Goal: Check status: Check status

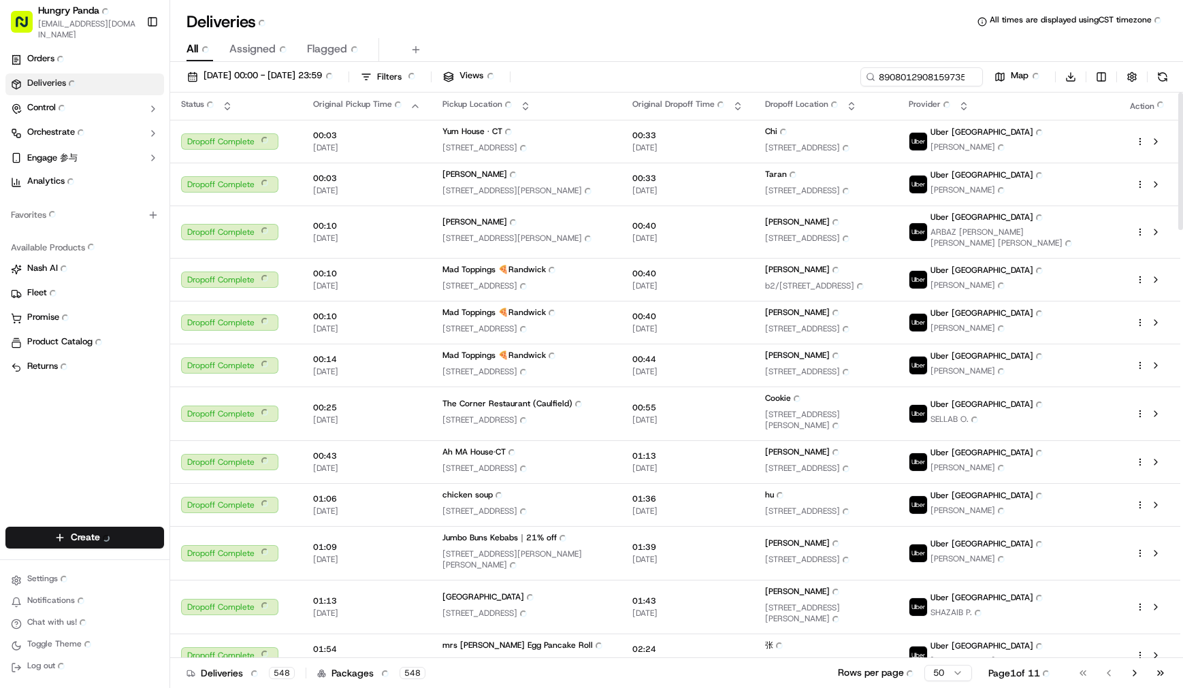
type input "890801290815973533207"
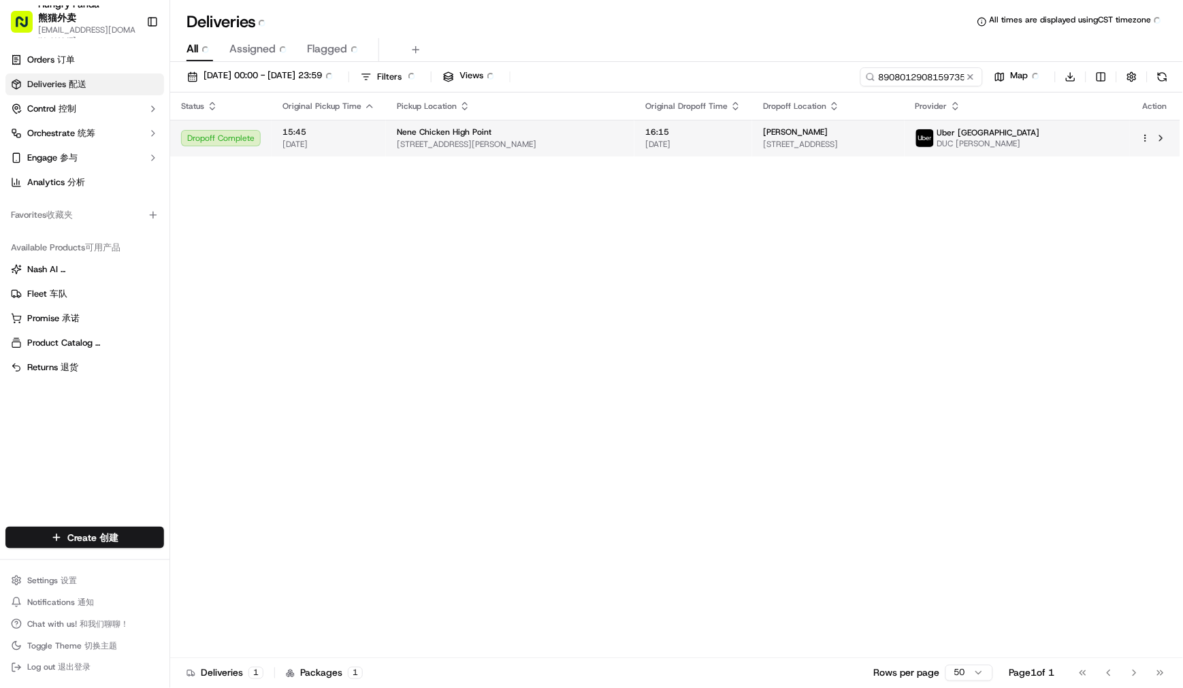
click at [623, 144] on span "[STREET_ADDRESS][PERSON_NAME]" at bounding box center [510, 144] width 227 height 11
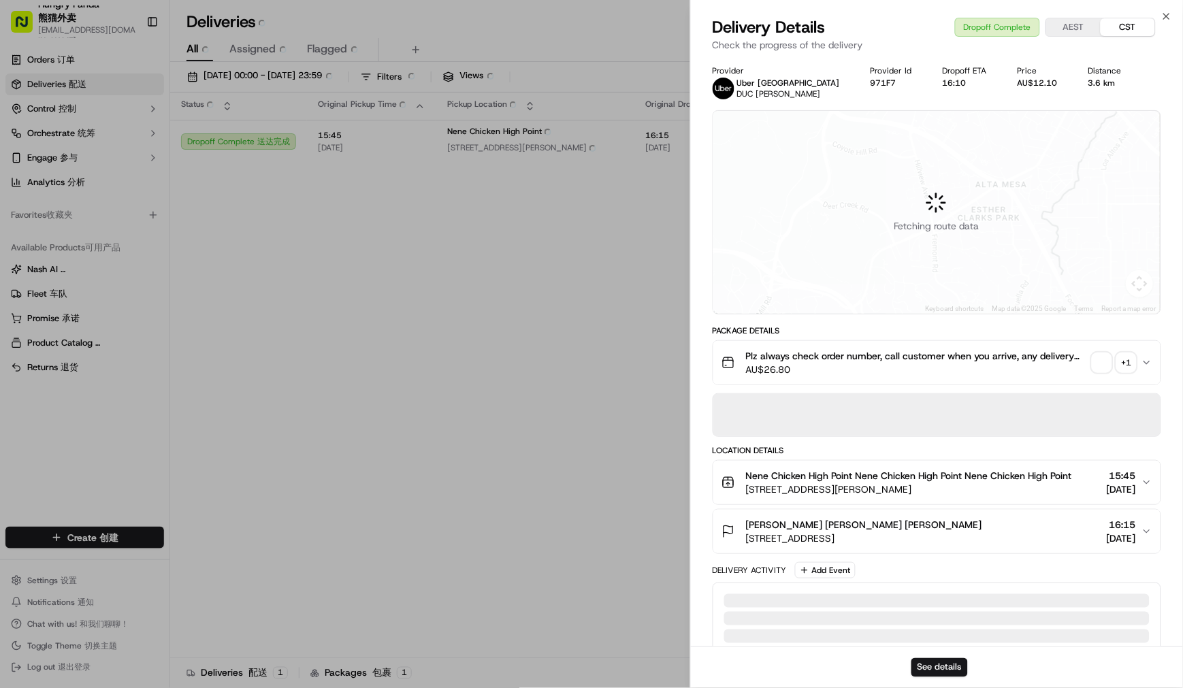
click at [1086, 363] on span "AU$26.80" at bounding box center [916, 370] width 341 height 14
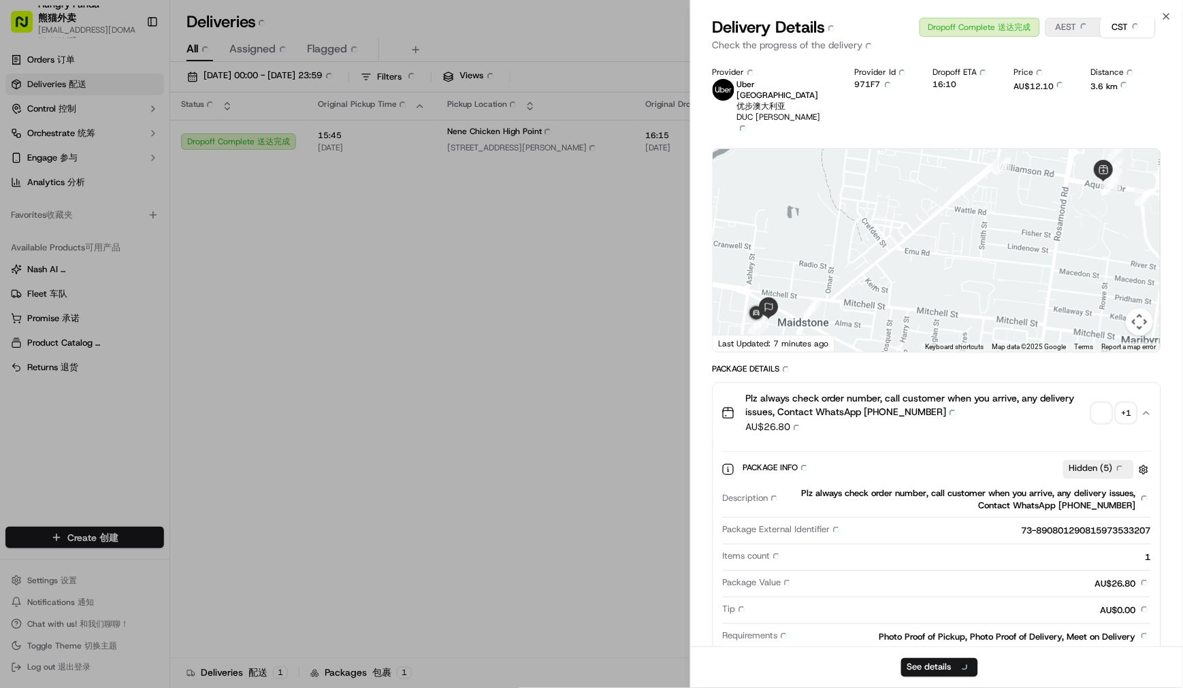
click at [1104, 404] on span "button" at bounding box center [1101, 413] width 19 height 19
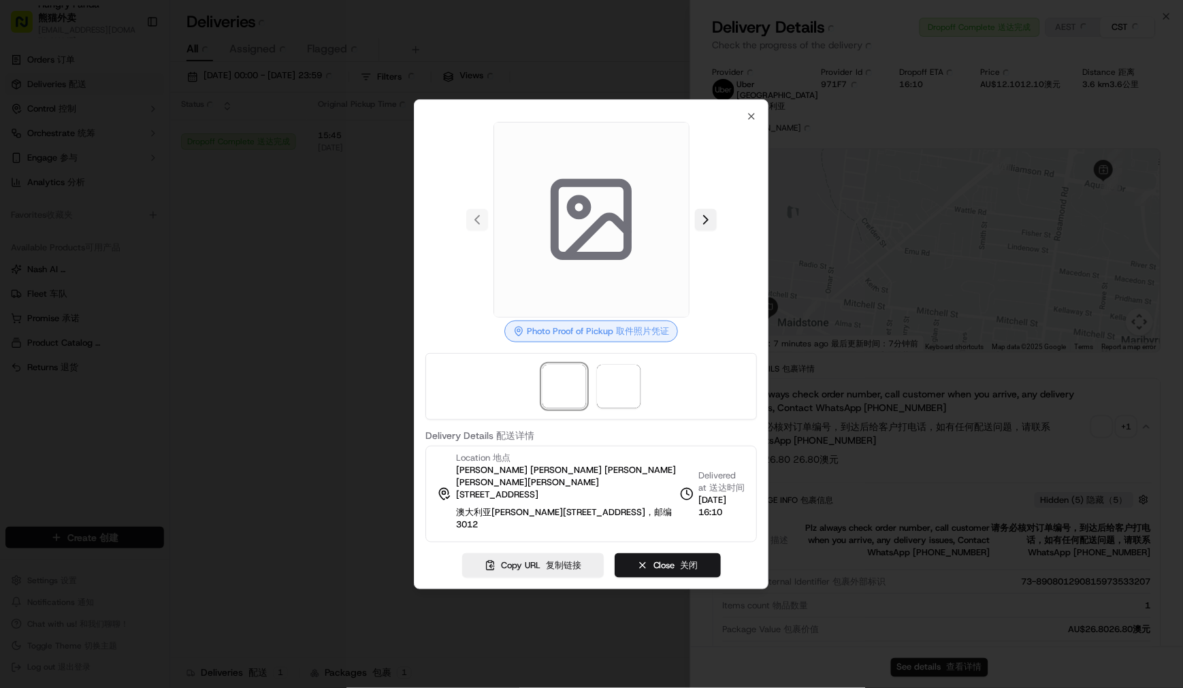
click at [705, 231] on button at bounding box center [706, 220] width 22 height 22
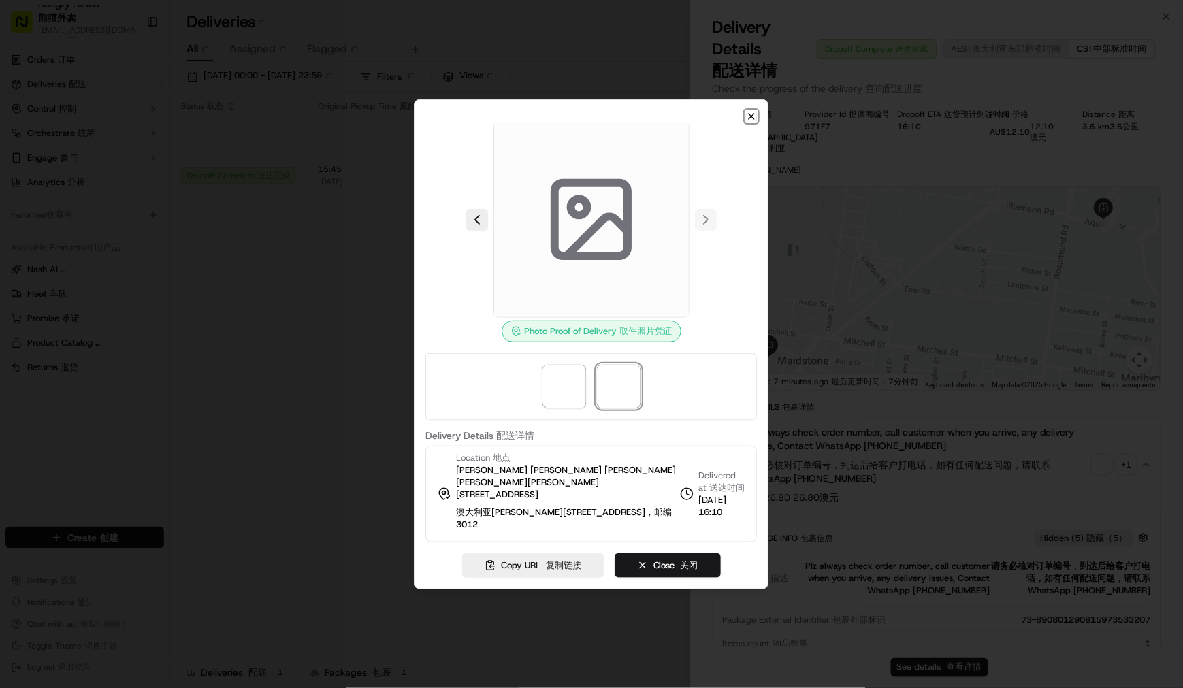
click at [757, 117] on icon "button" at bounding box center [752, 116] width 11 height 11
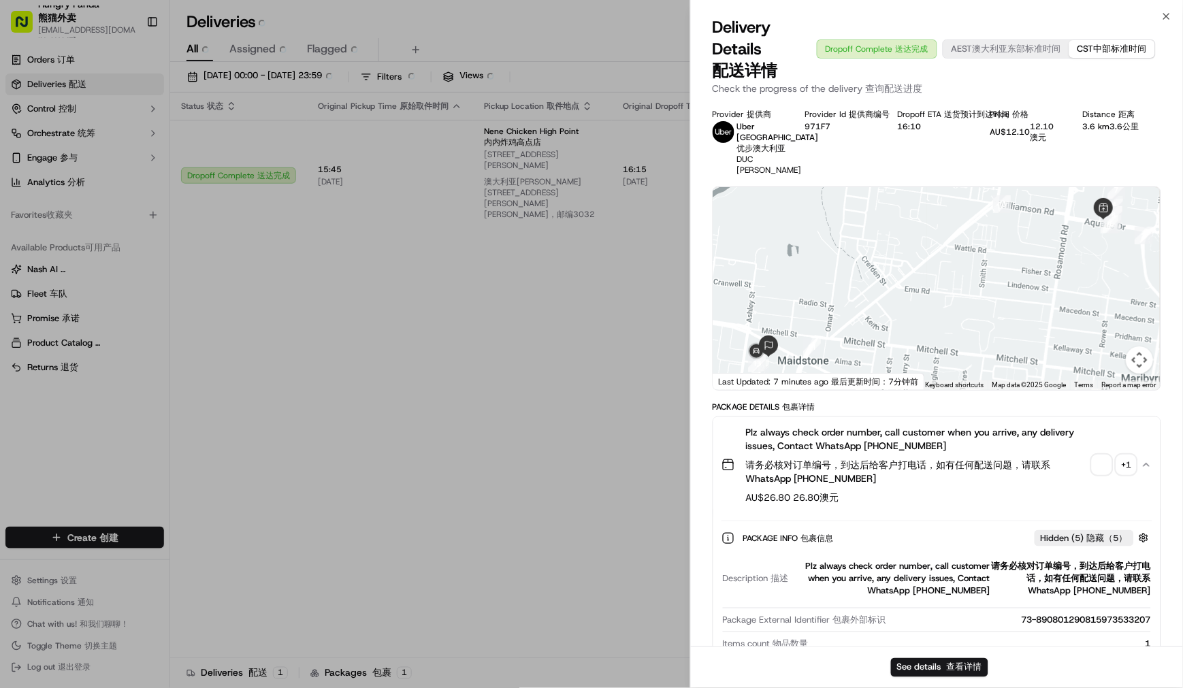
click at [1098, 463] on span "button" at bounding box center [1101, 464] width 19 height 19
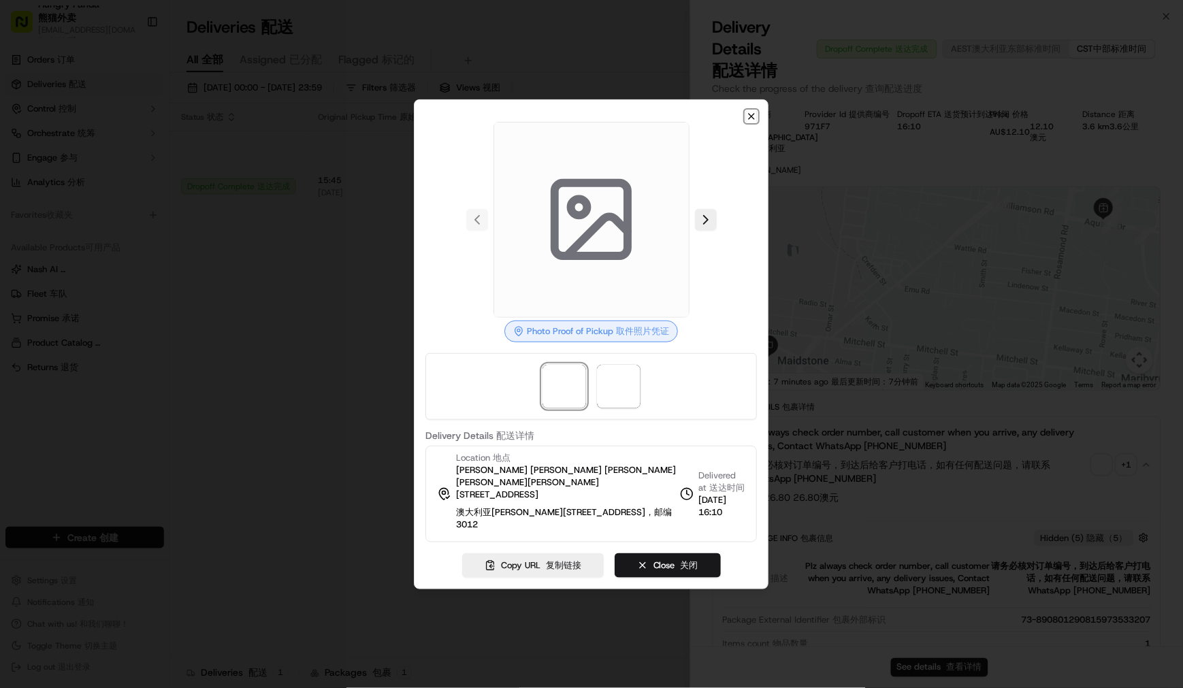
click at [749, 118] on icon "button" at bounding box center [752, 116] width 11 height 11
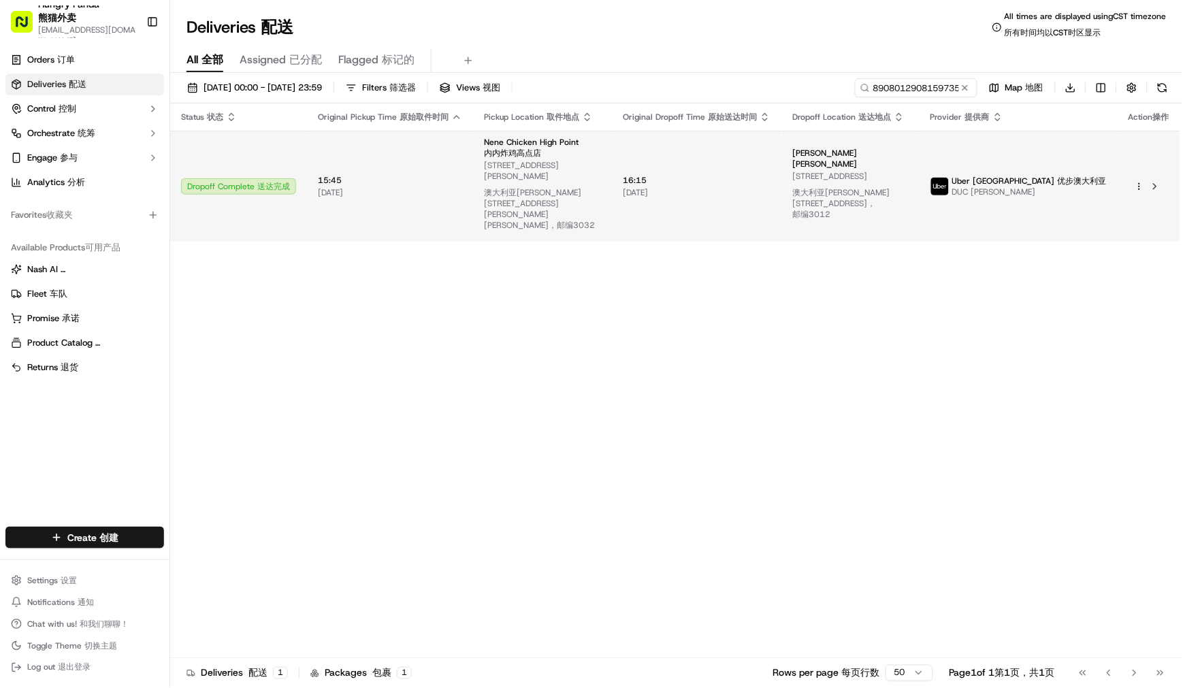
click at [661, 161] on td "16:15 16:15 [DATE] [DATE]" at bounding box center [696, 186] width 169 height 111
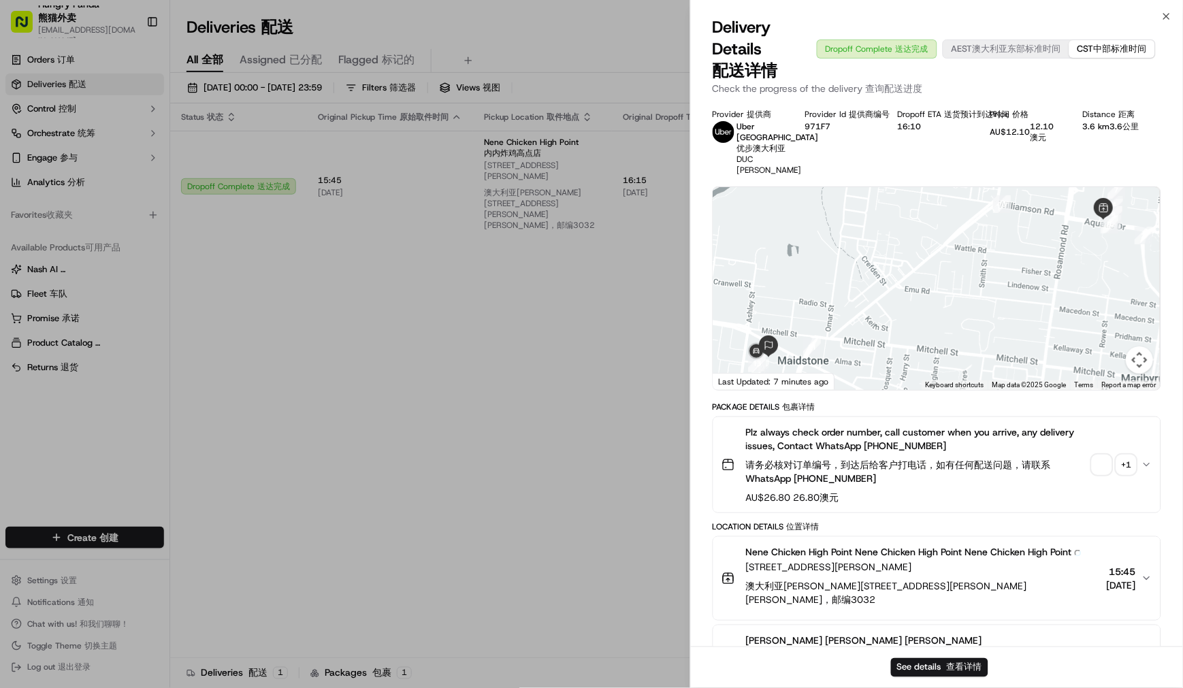
click at [1109, 466] on span "button" at bounding box center [1101, 464] width 19 height 19
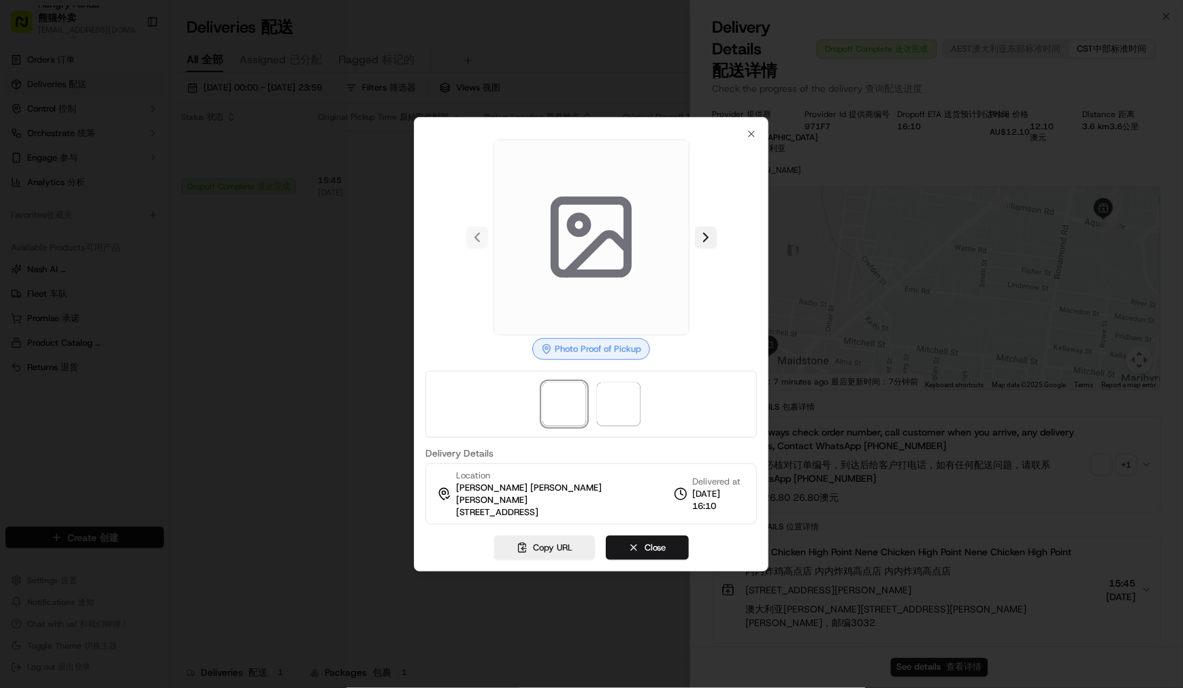
click at [704, 240] on button at bounding box center [706, 238] width 22 height 22
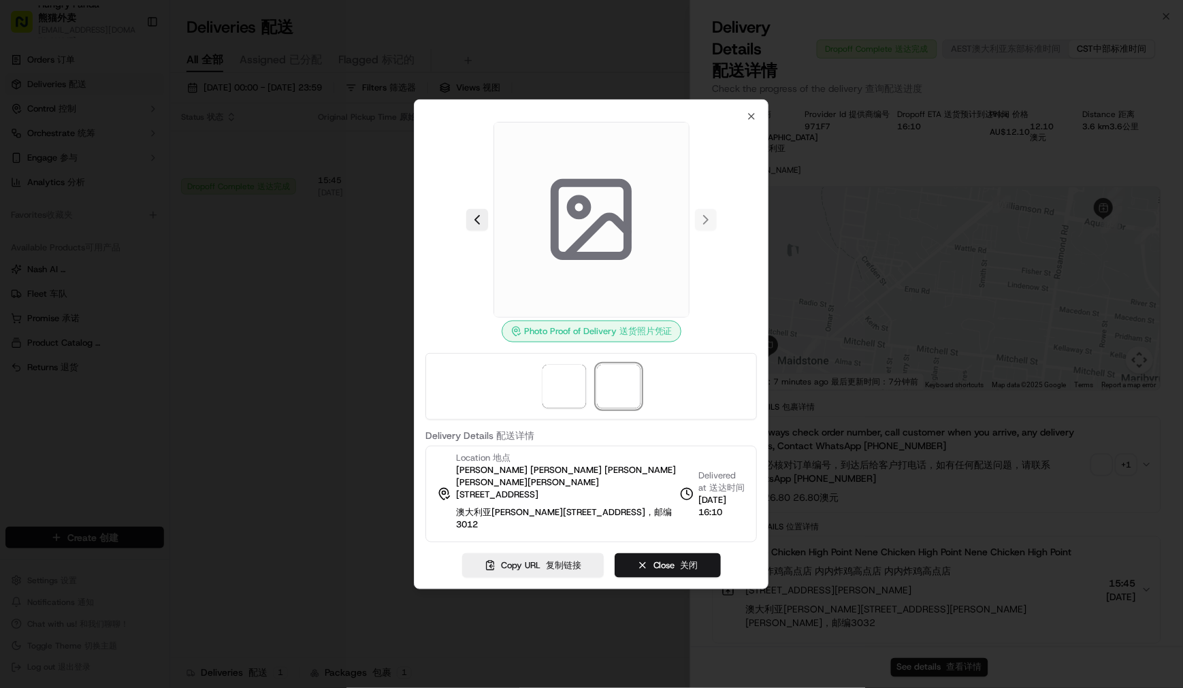
click at [561, 231] on icon at bounding box center [590, 219] width 97 height 97
click at [742, 118] on div "Photo Proof of Delivery Photo Proof of Delivery 送货照片凭证 Delivery Details Deliver…" at bounding box center [590, 327] width 331 height 432
click at [754, 118] on icon "button" at bounding box center [752, 116] width 11 height 11
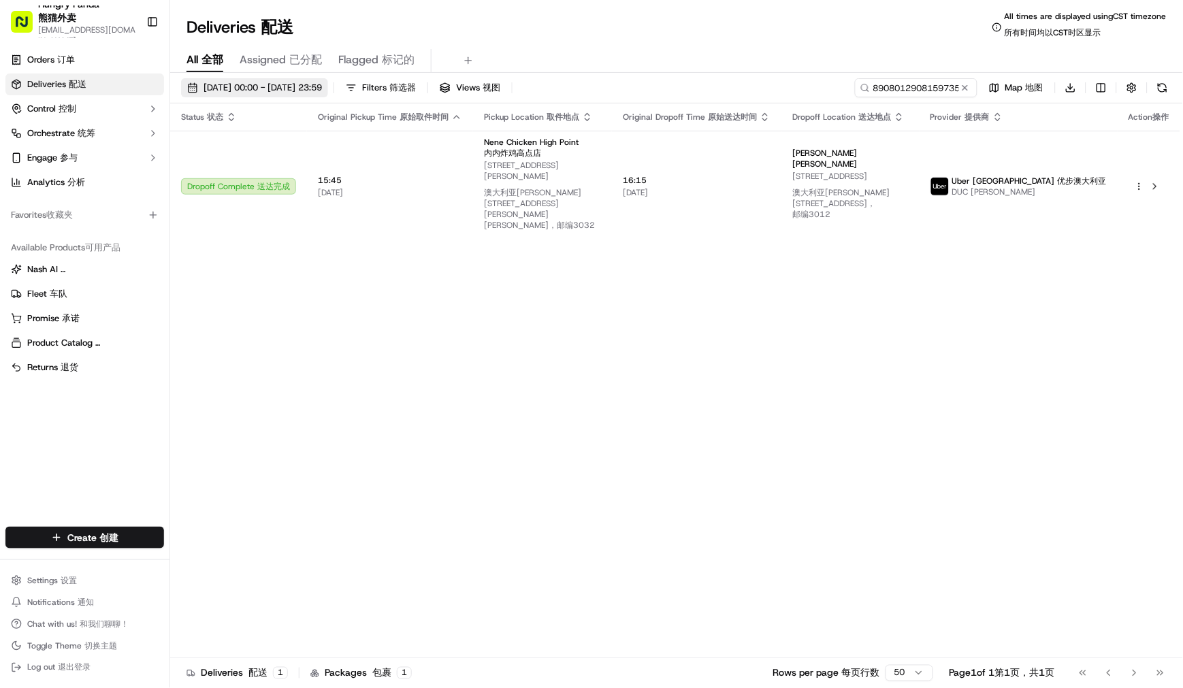
click at [273, 97] on button "[DATE] 00:00 - [DATE] 23:59 [DATE] 00:00 - [DATE] 23:59 16/09/202500:00-16/09/2…" at bounding box center [254, 87] width 147 height 19
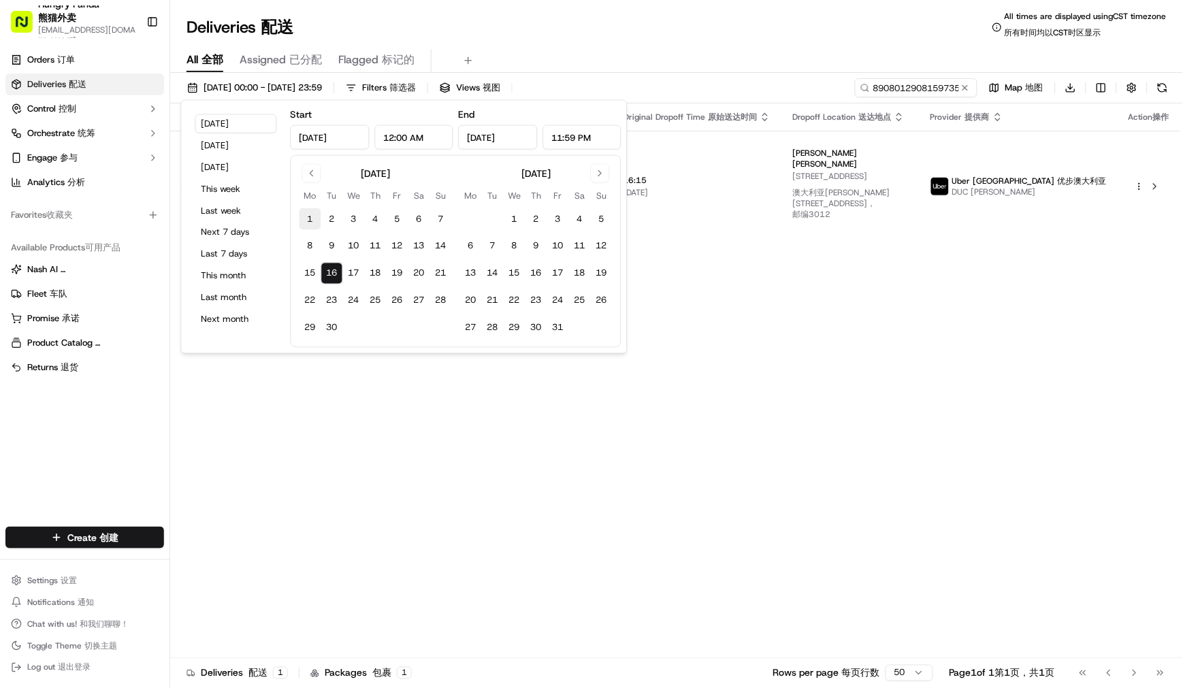
click at [308, 221] on button "1" at bounding box center [310, 219] width 22 height 22
type input "[DATE]"
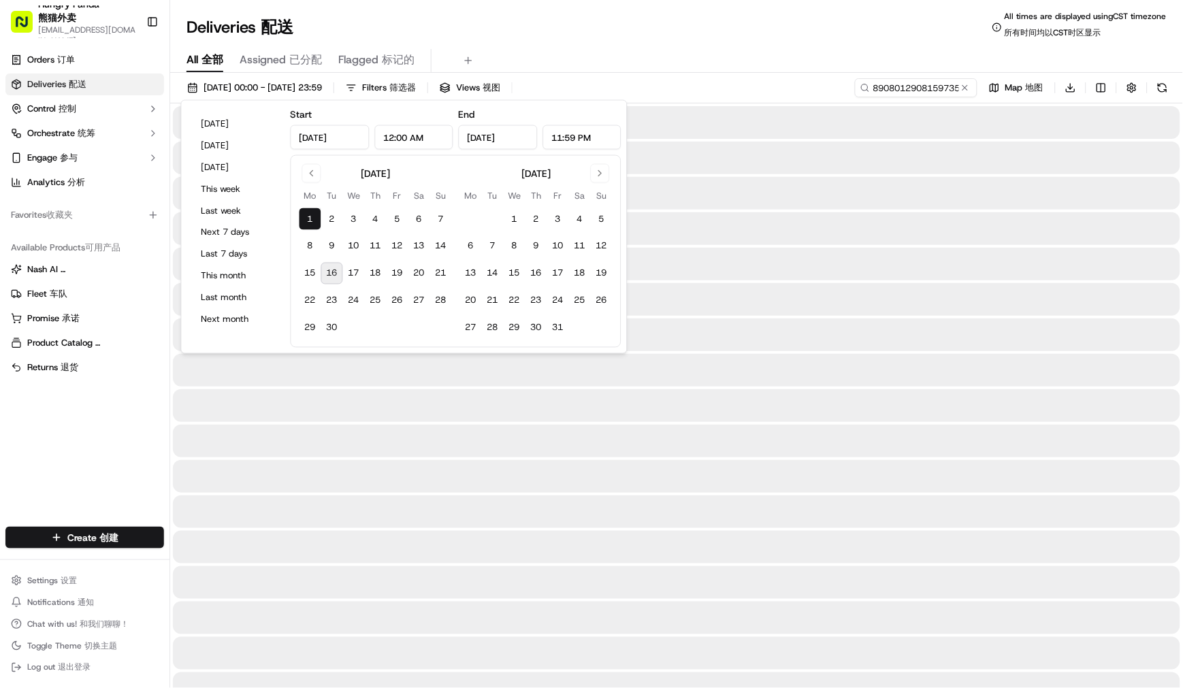
click at [335, 313] on tbody "1 2 3 4 5 6 7 8 9 10 11 12 13 14 15 16 17 18 19 20 21 22 23 24 25 26 27 28 29 30" at bounding box center [375, 271] width 152 height 136
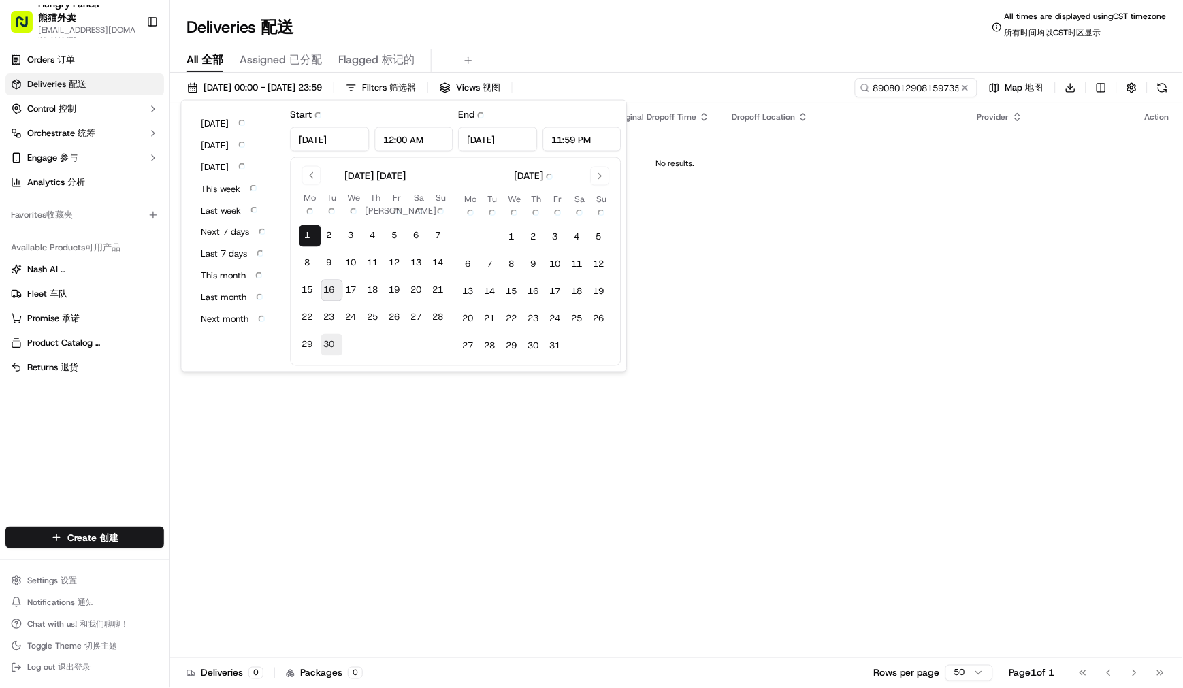
click at [331, 342] on tbody "1 1 2 2 3 3 4 4 5 5 6 6 7 7 8 8 9 9 10 10 11 11 12 12 13 13 14 14 15 15 16 16 1…" at bounding box center [375, 288] width 152 height 136
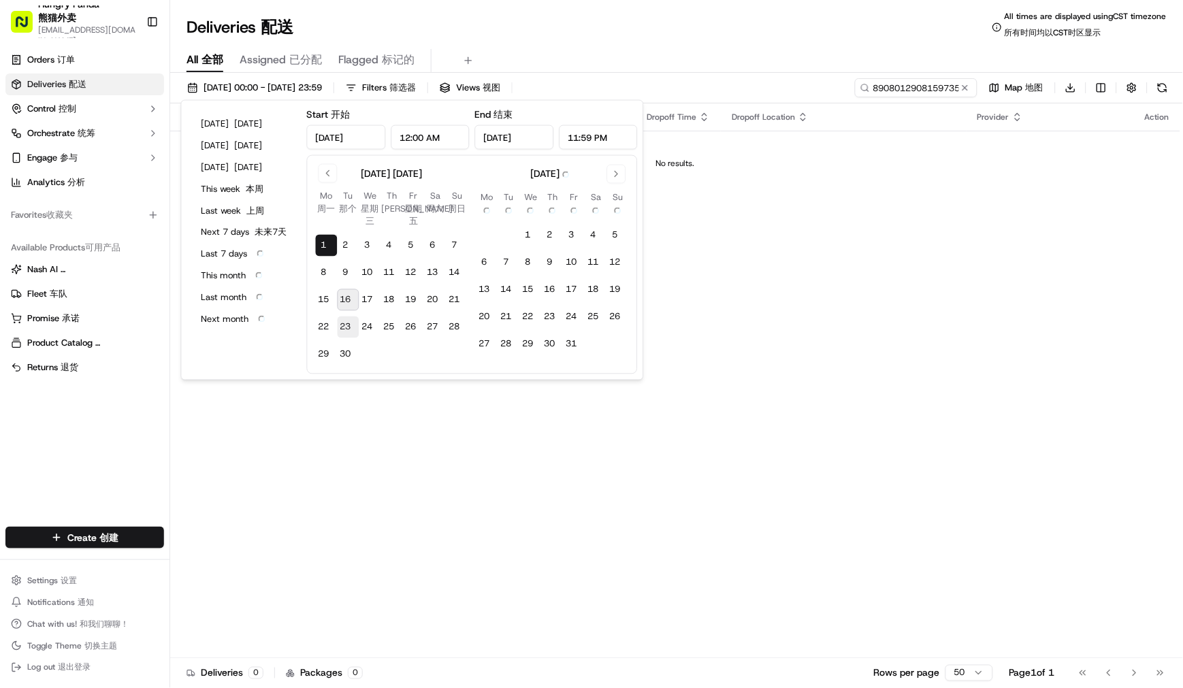
click at [350, 331] on button "23 23" at bounding box center [349, 327] width 22 height 22
type input "[DATE]"
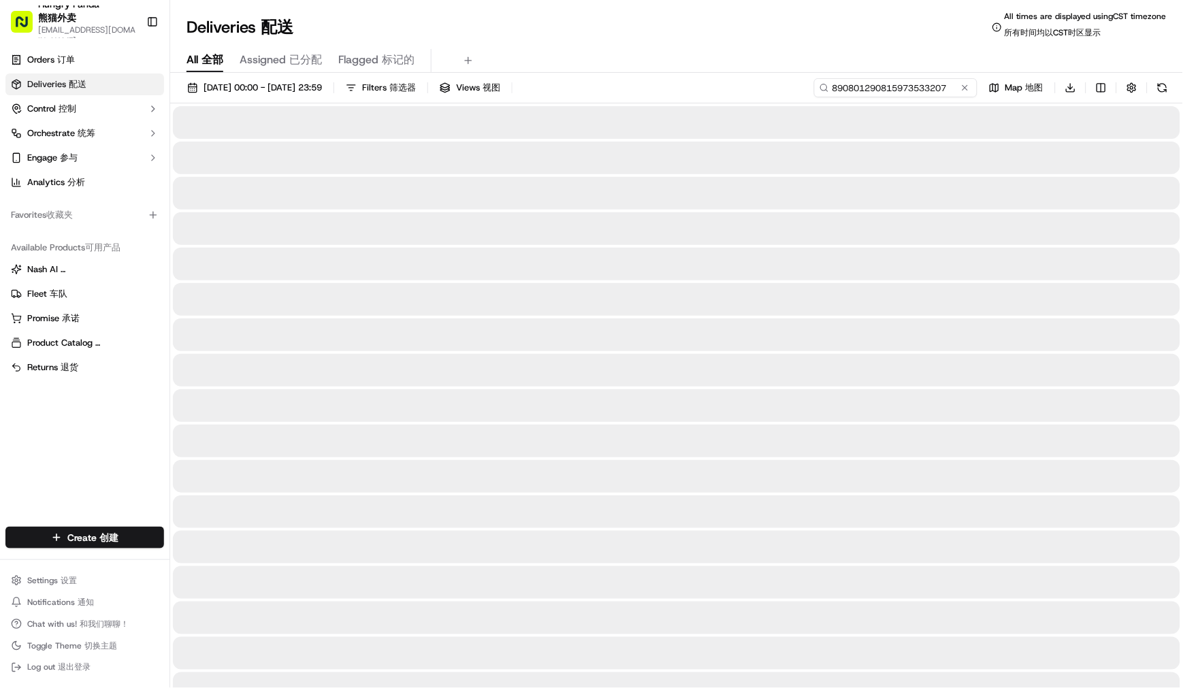
click at [869, 93] on input "890801290815973533207" at bounding box center [895, 87] width 163 height 19
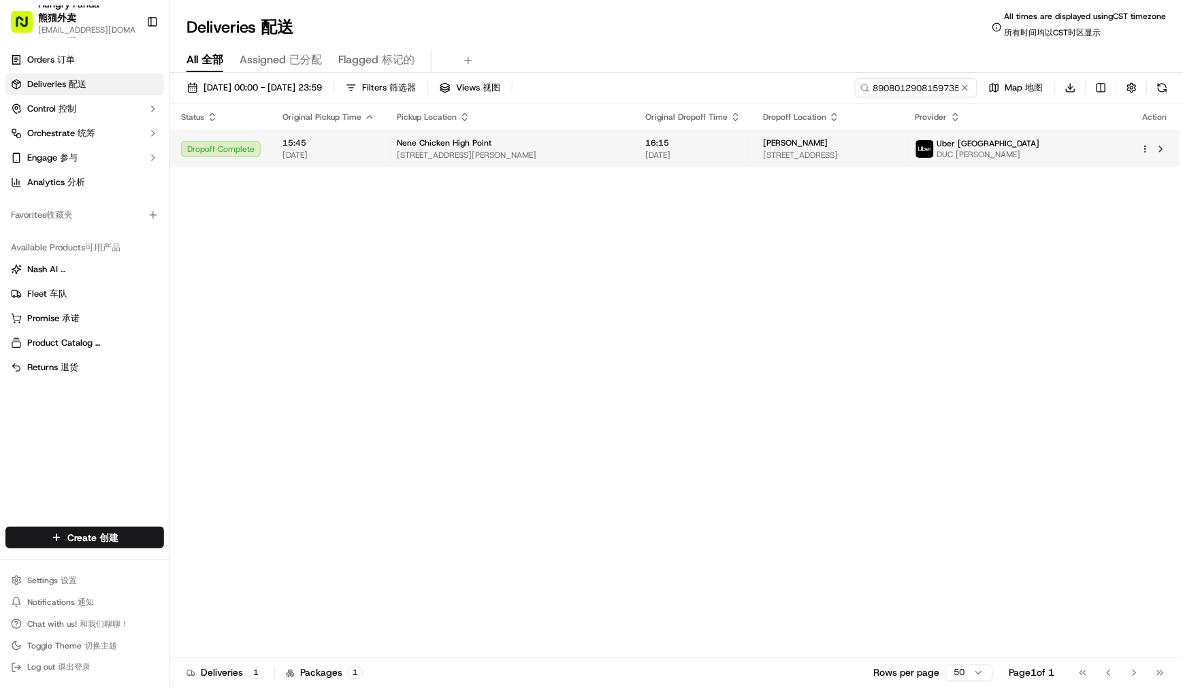
click at [822, 144] on div "[PERSON_NAME]" at bounding box center [828, 142] width 130 height 11
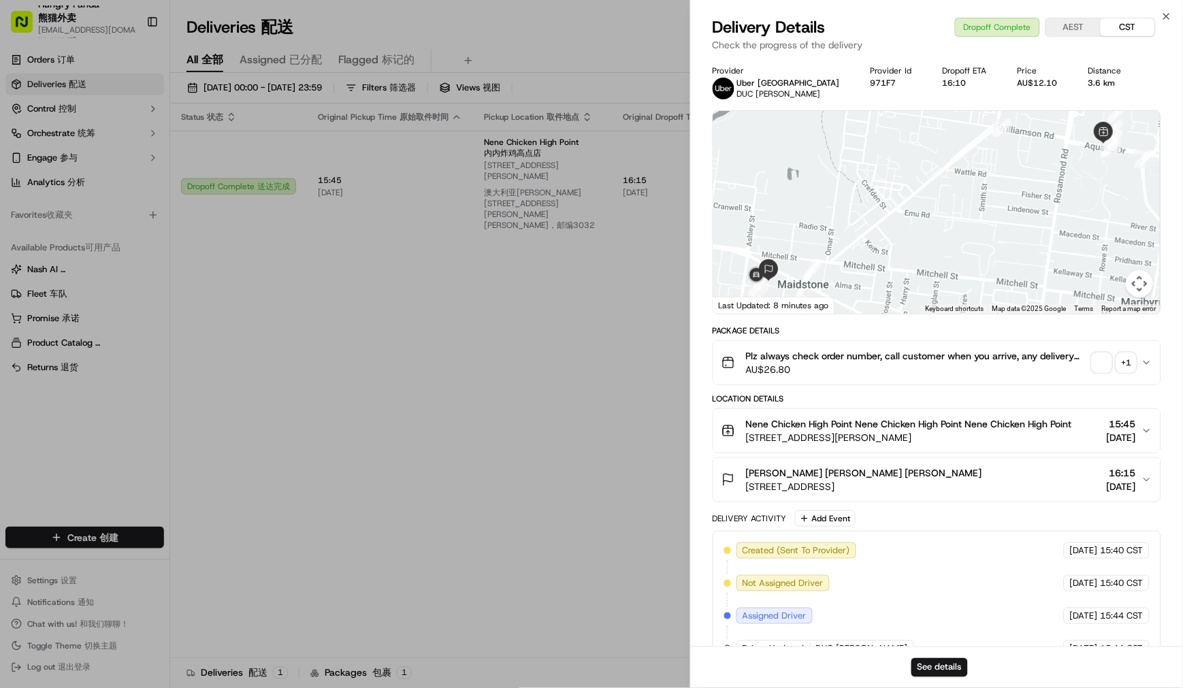
click at [1094, 357] on span "button" at bounding box center [1101, 362] width 19 height 19
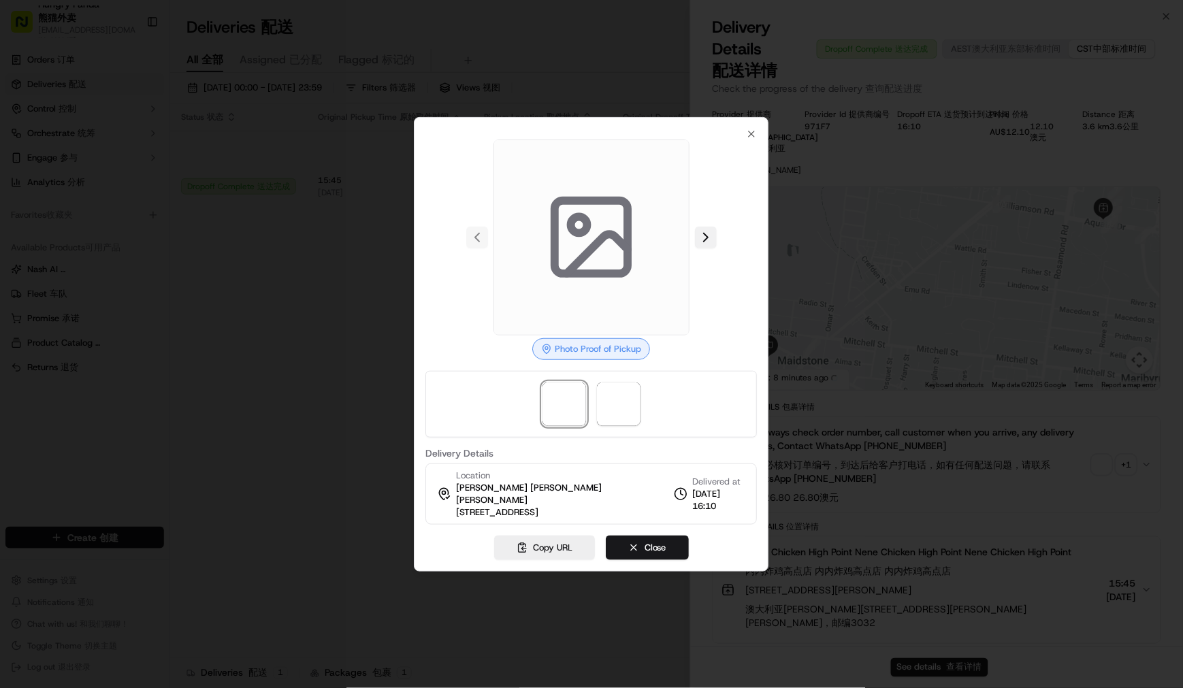
click at [698, 241] on div at bounding box center [590, 238] width 331 height 196
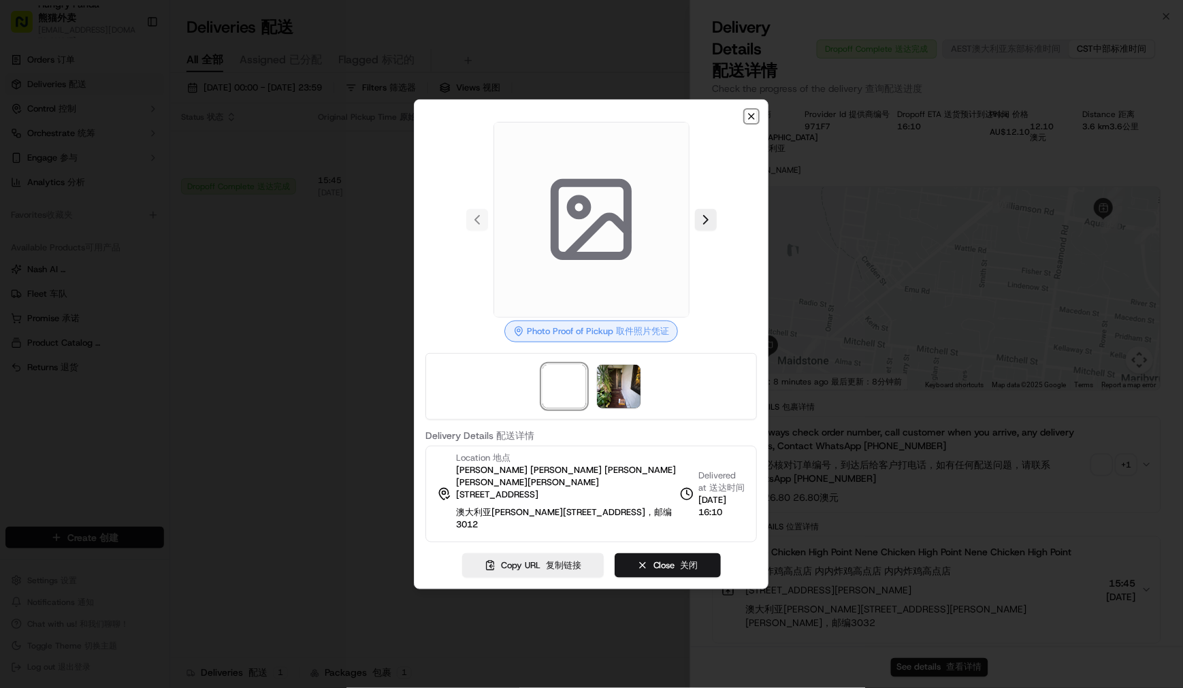
click at [747, 122] on icon "button" at bounding box center [752, 116] width 11 height 11
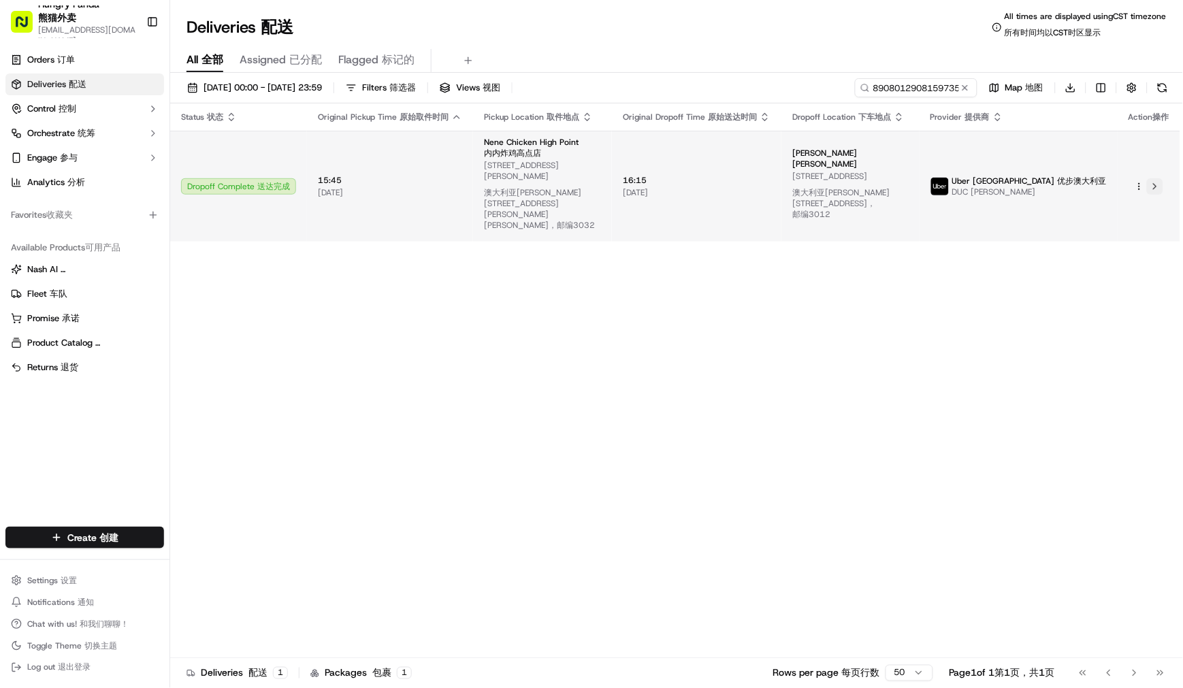
click at [1152, 178] on button at bounding box center [1155, 186] width 16 height 16
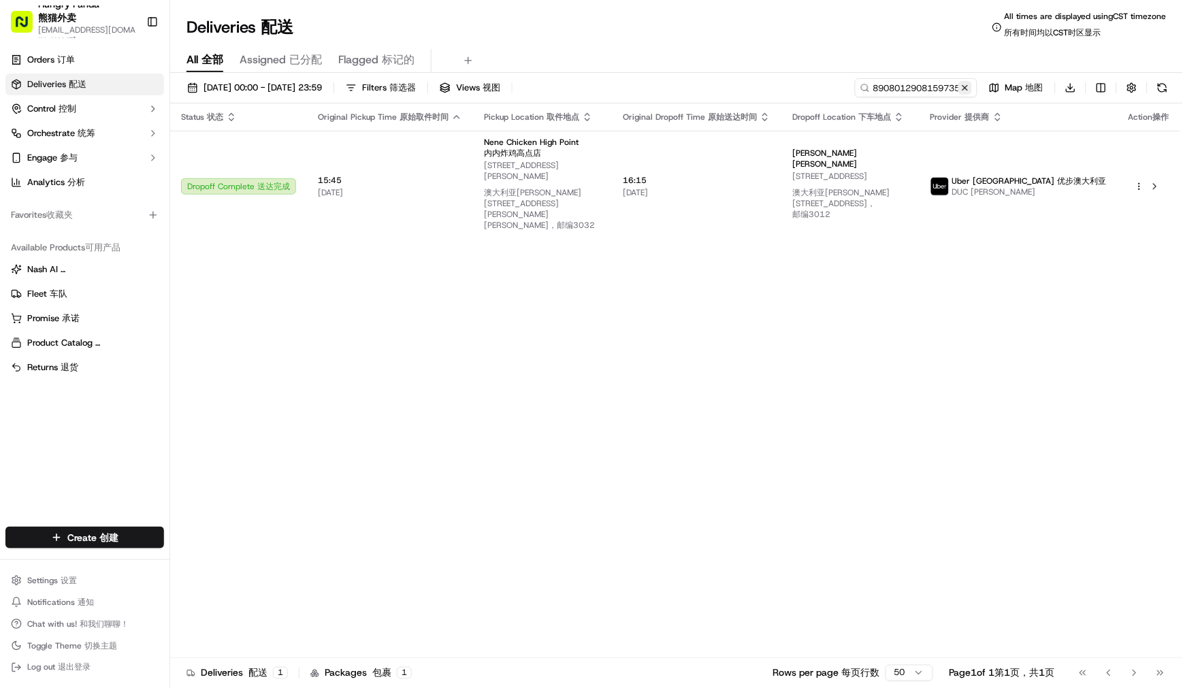
click at [965, 86] on button at bounding box center [965, 88] width 14 height 14
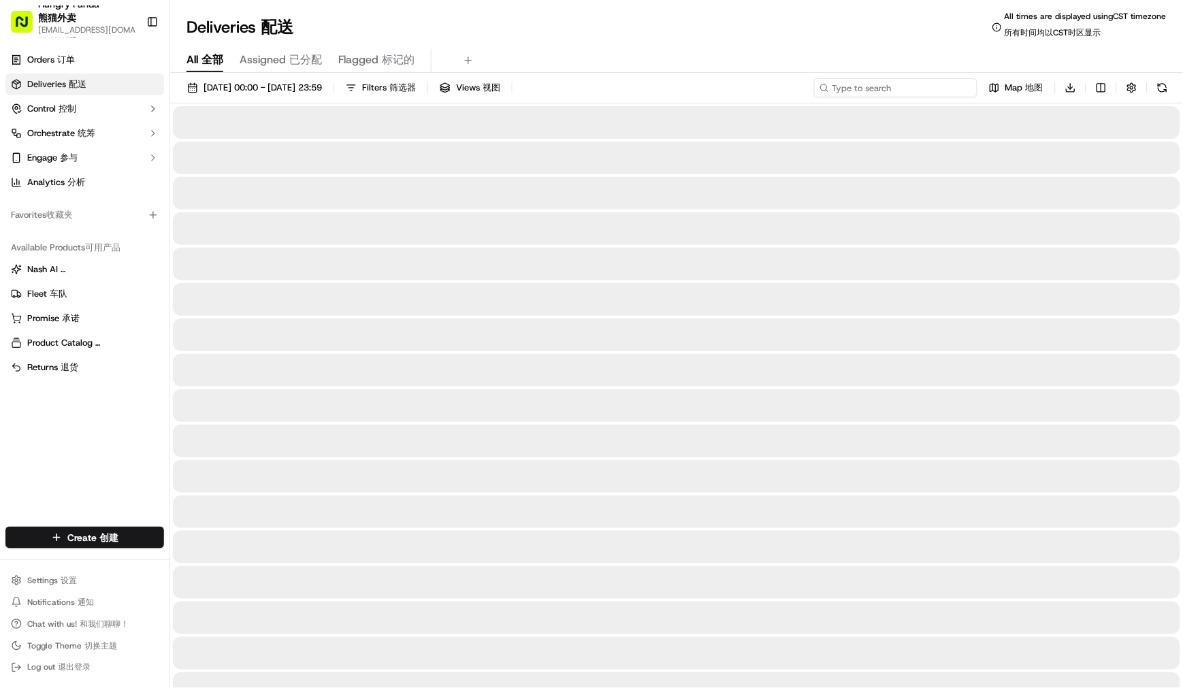
click at [892, 87] on input at bounding box center [895, 87] width 163 height 19
paste input "680908652865373960325"
type input "680908652865373960325"
click at [824, 84] on div "[DATE] 00:00 - [DATE] 23:59 Filters Filters 筛选器 Views Views 视图 6809086528653739…" at bounding box center [676, 90] width 1013 height 25
click at [868, 89] on circle at bounding box center [865, 87] width 6 height 6
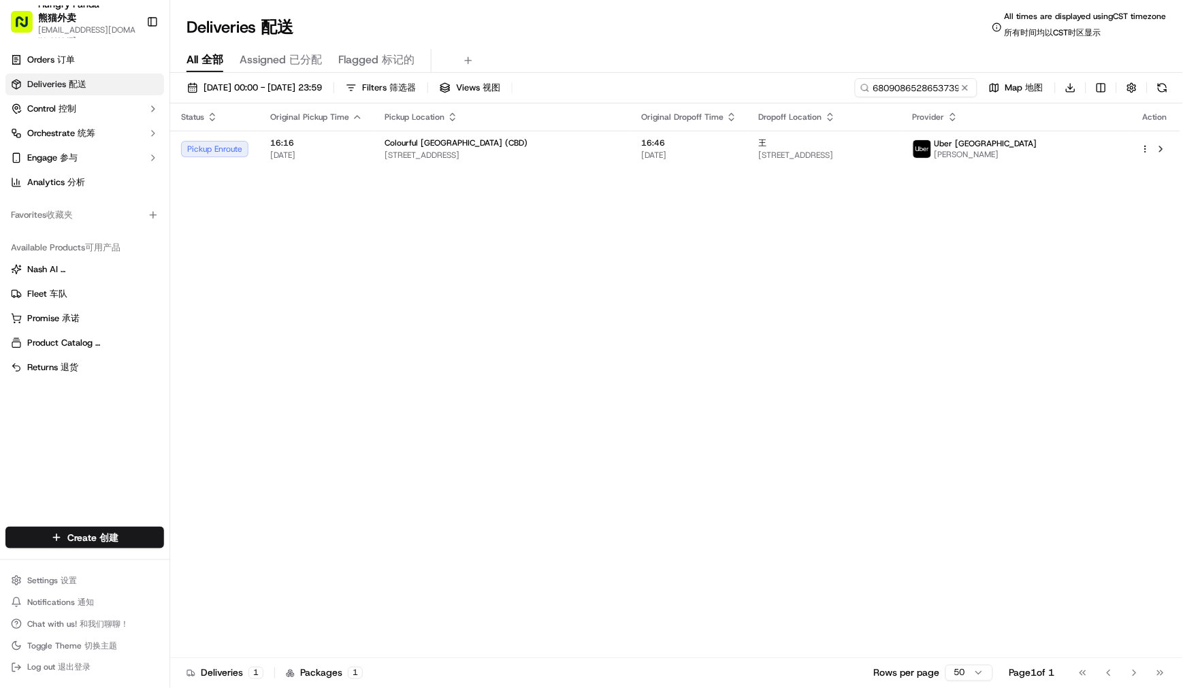
click at [818, 127] on th "Dropoff Location" at bounding box center [825, 116] width 154 height 27
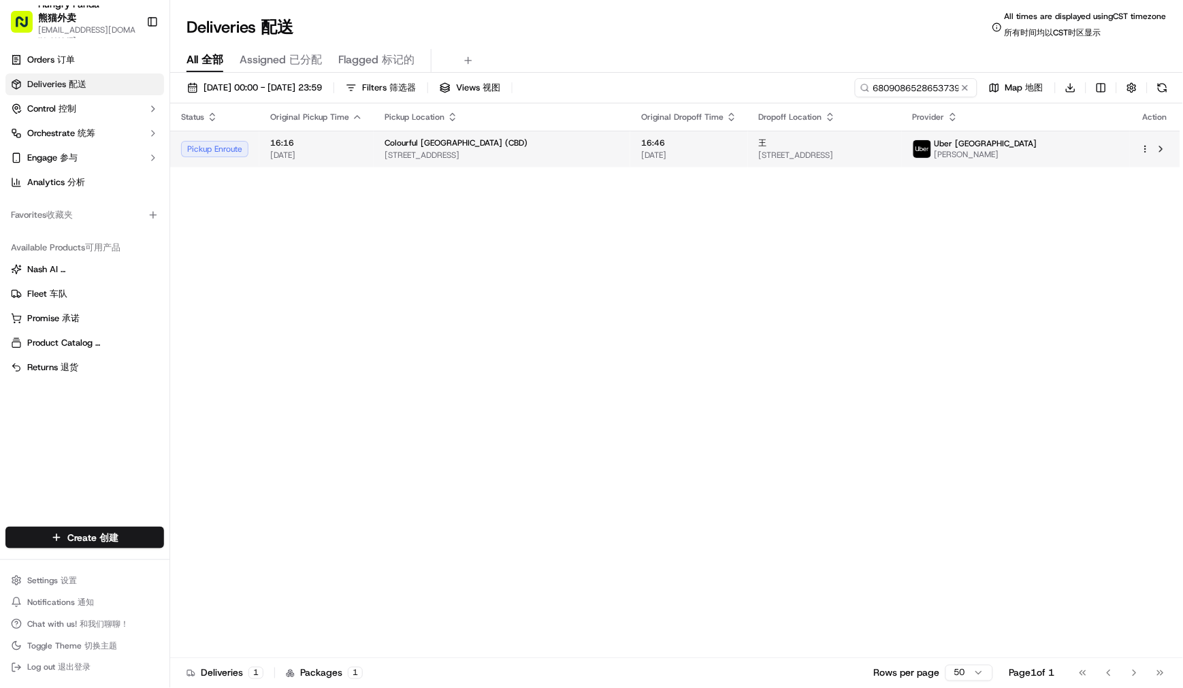
click at [804, 147] on div "王" at bounding box center [825, 142] width 132 height 11
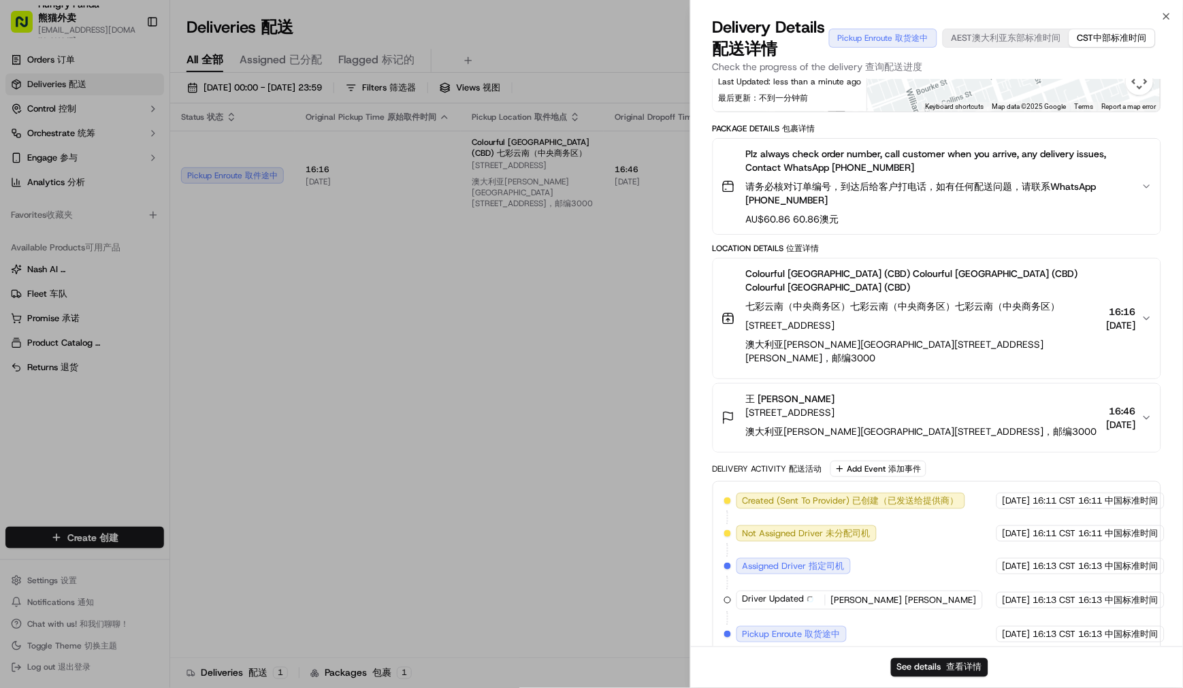
scroll to position [254, 0]
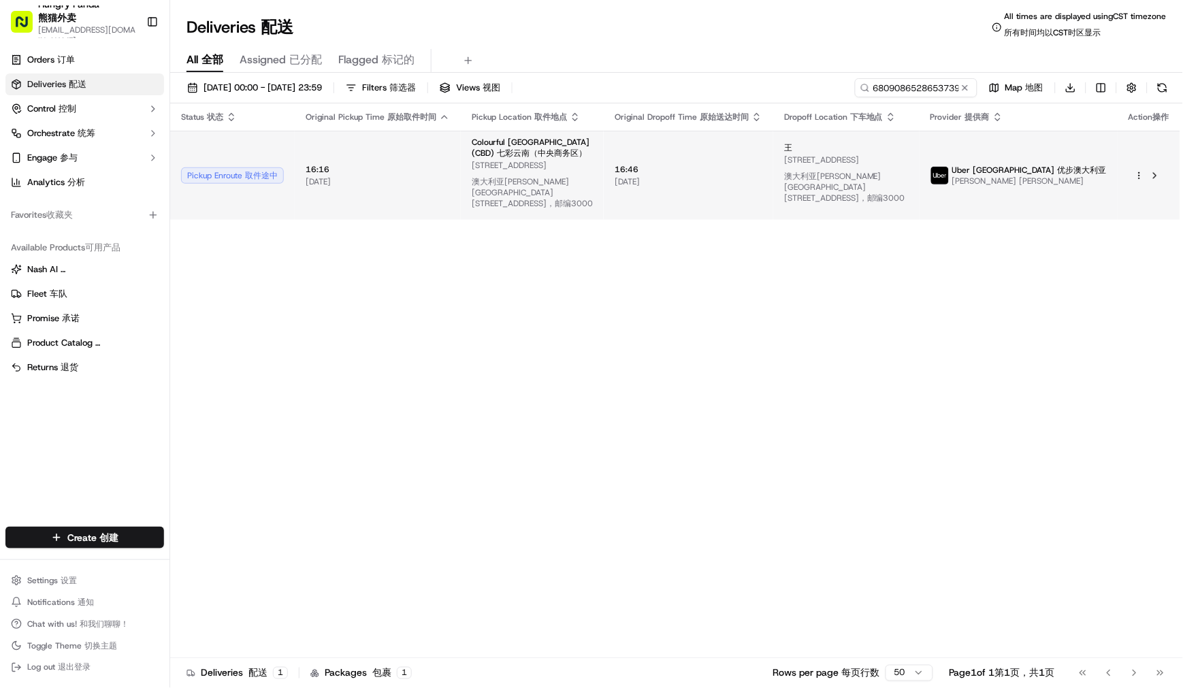
click at [815, 167] on span "[STREET_ADDRESS] [STREET_ADDRESS] 澳大利亚[PERSON_NAME][STREET_ADDRESS]，邮编3000" at bounding box center [846, 182] width 125 height 54
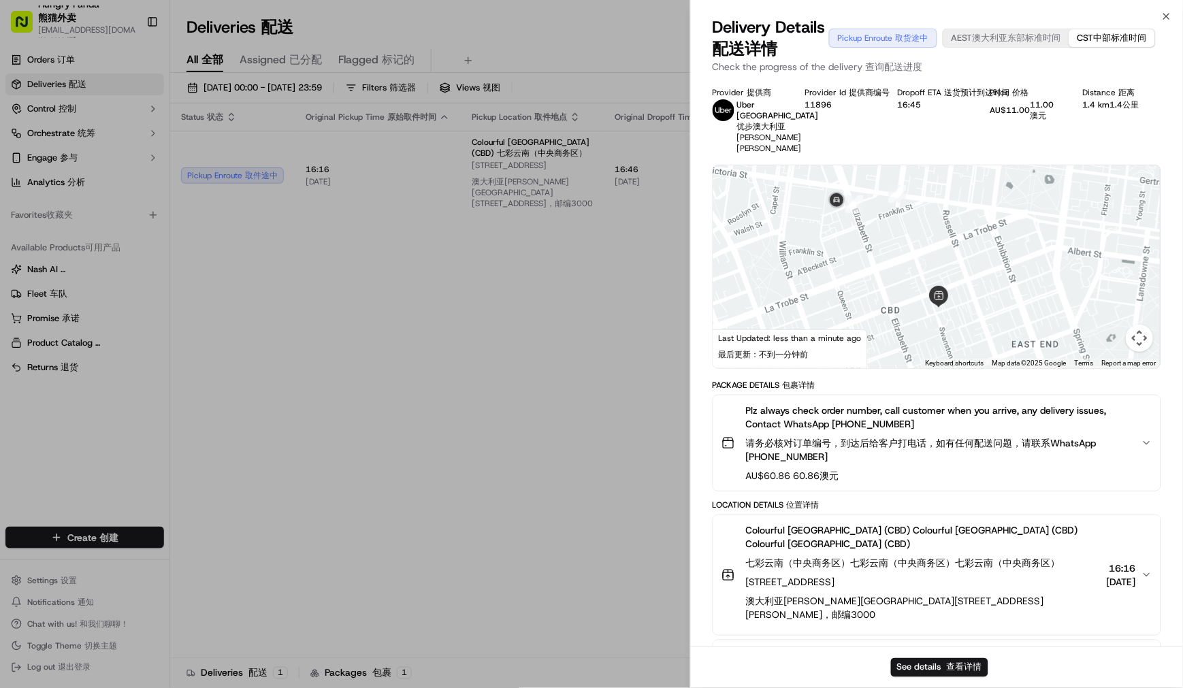
drag, startPoint x: 1038, startPoint y: 184, endPoint x: 947, endPoint y: 342, distance: 182.0
click at [947, 342] on div at bounding box center [936, 266] width 447 height 203
click at [1114, 126] on div "Provider Provider 提供商 Uber [GEOGRAPHIC_DATA] Uber [GEOGRAPHIC_DATA] 优步澳大利亚 Fanf…" at bounding box center [937, 120] width 449 height 67
click at [1165, 19] on icon "button" at bounding box center [1166, 16] width 11 height 11
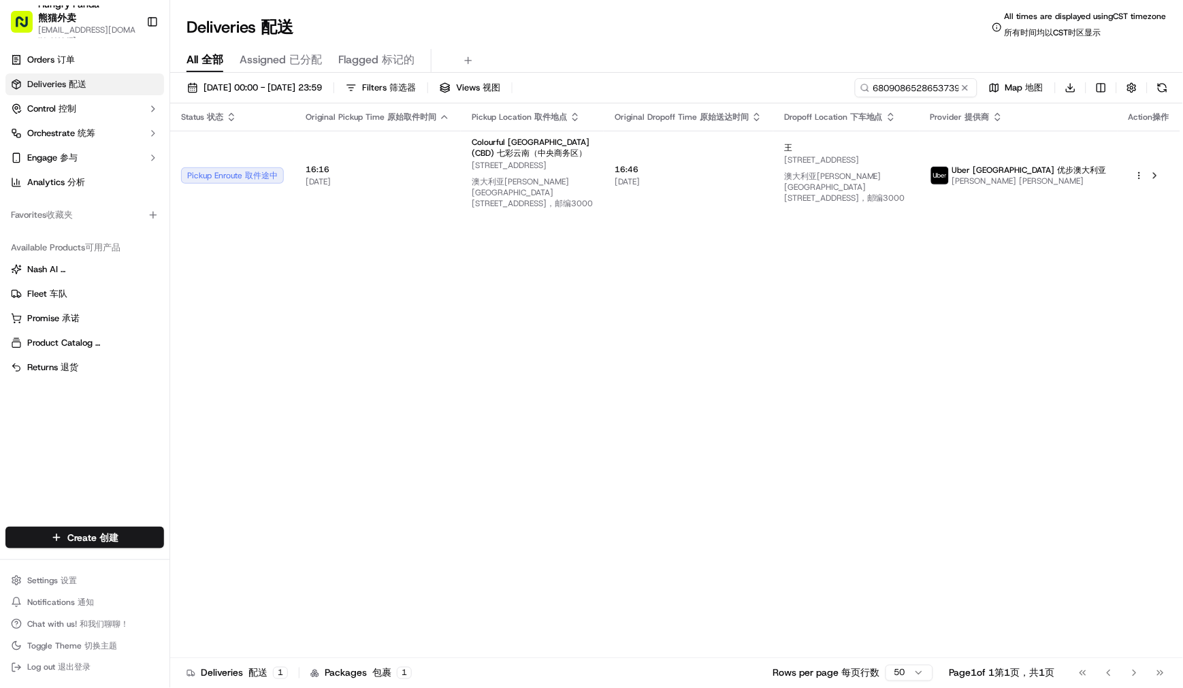
drag, startPoint x: 442, startPoint y: 379, endPoint x: 489, endPoint y: 324, distance: 72.0
click at [441, 379] on div "Status Status 状态 Original Pickup Time Original Pickup Time 原始取件时间 Pickup Locati…" at bounding box center [675, 386] width 1010 height 566
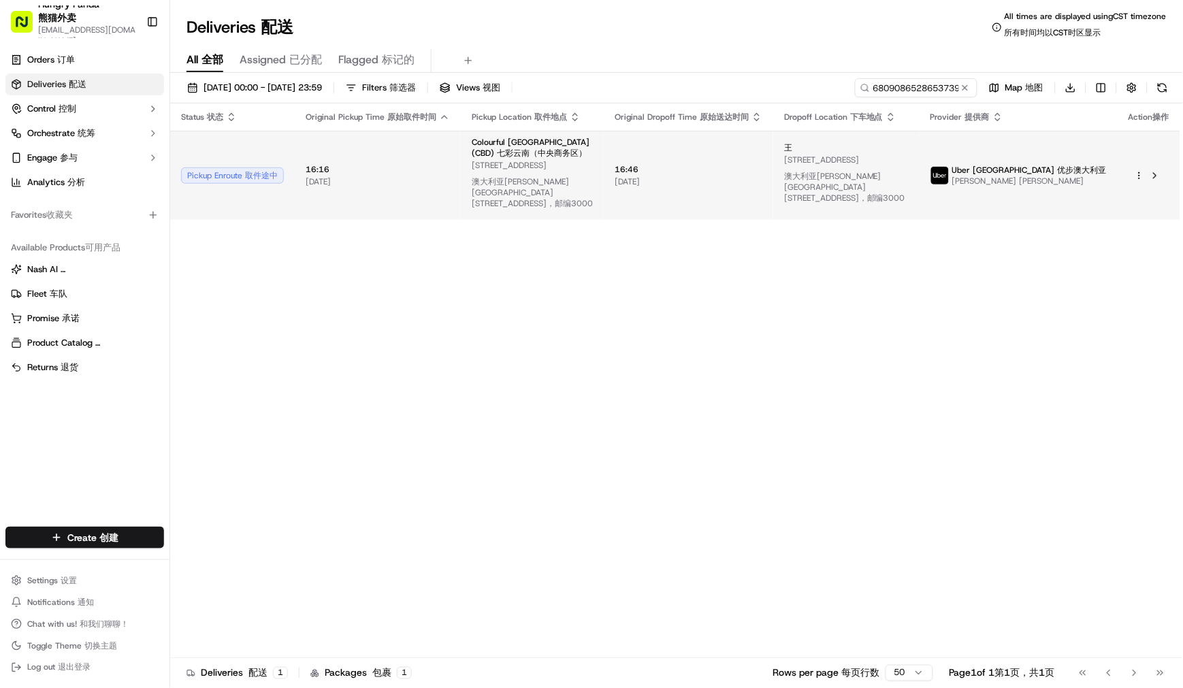
click at [909, 203] on span "[STREET_ADDRESS] [STREET_ADDRESS] 澳大利亚[PERSON_NAME][STREET_ADDRESS]，邮编3000" at bounding box center [846, 182] width 125 height 54
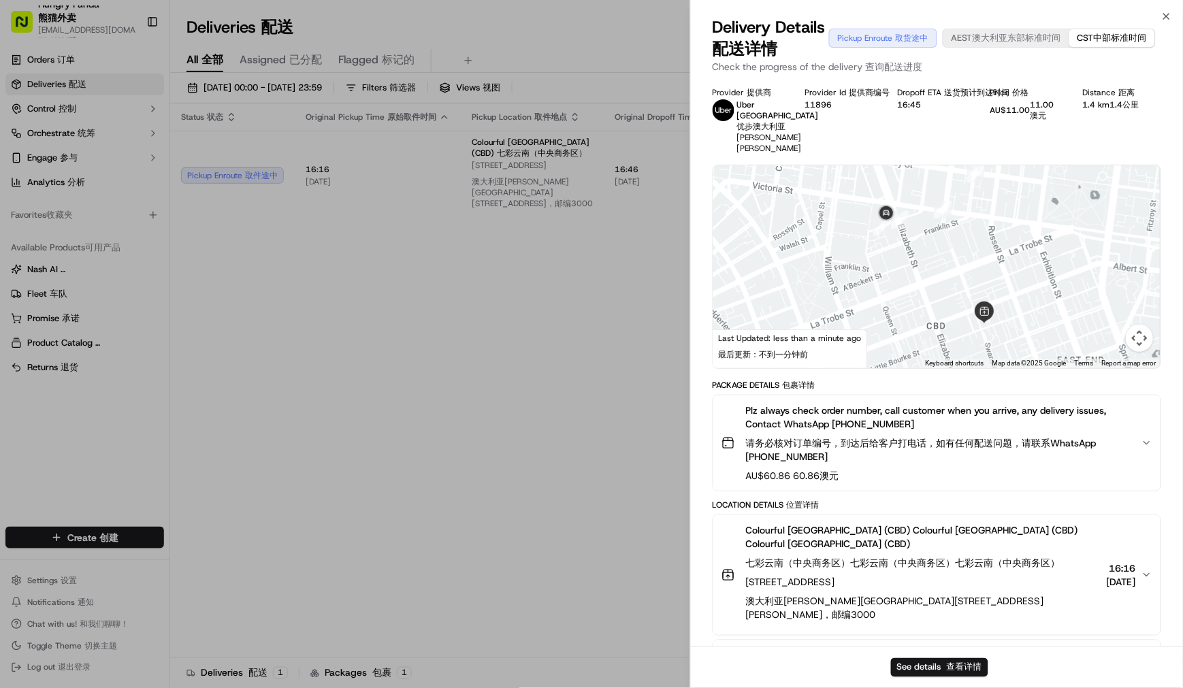
drag, startPoint x: 1001, startPoint y: 255, endPoint x: 958, endPoint y: 359, distance: 112.3
click at [958, 359] on div at bounding box center [936, 266] width 447 height 203
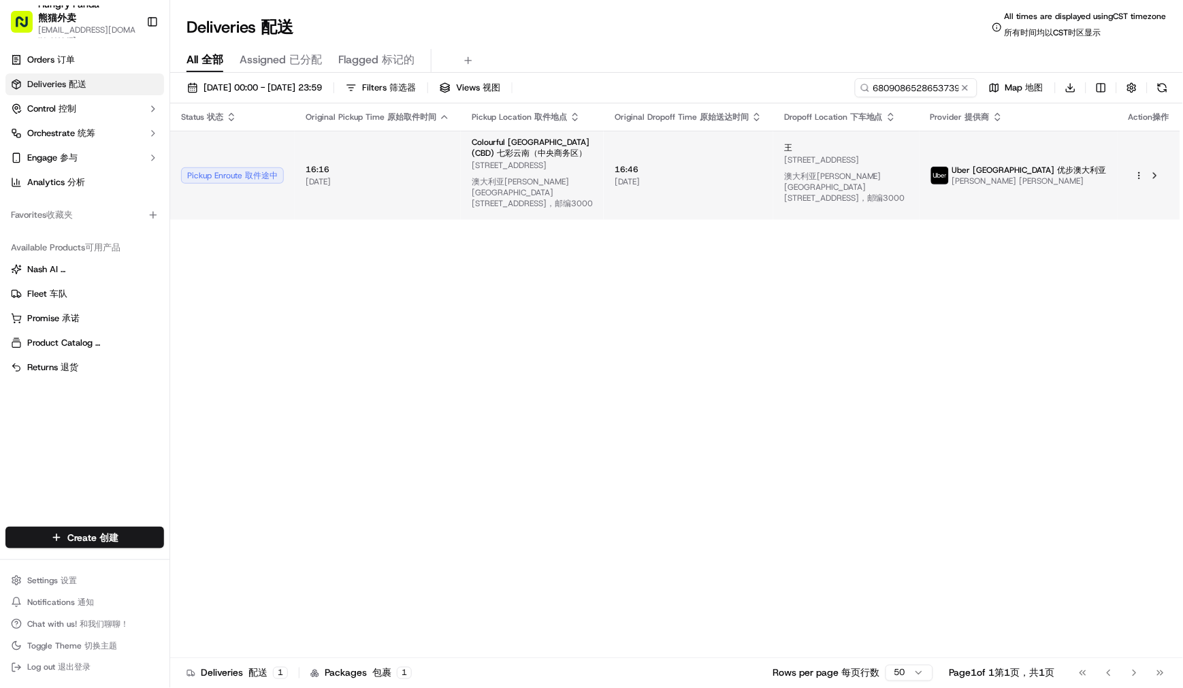
click at [882, 166] on span "[STREET_ADDRESS] [STREET_ADDRESS] 澳大利亚[PERSON_NAME][STREET_ADDRESS]，邮编3000" at bounding box center [846, 182] width 125 height 54
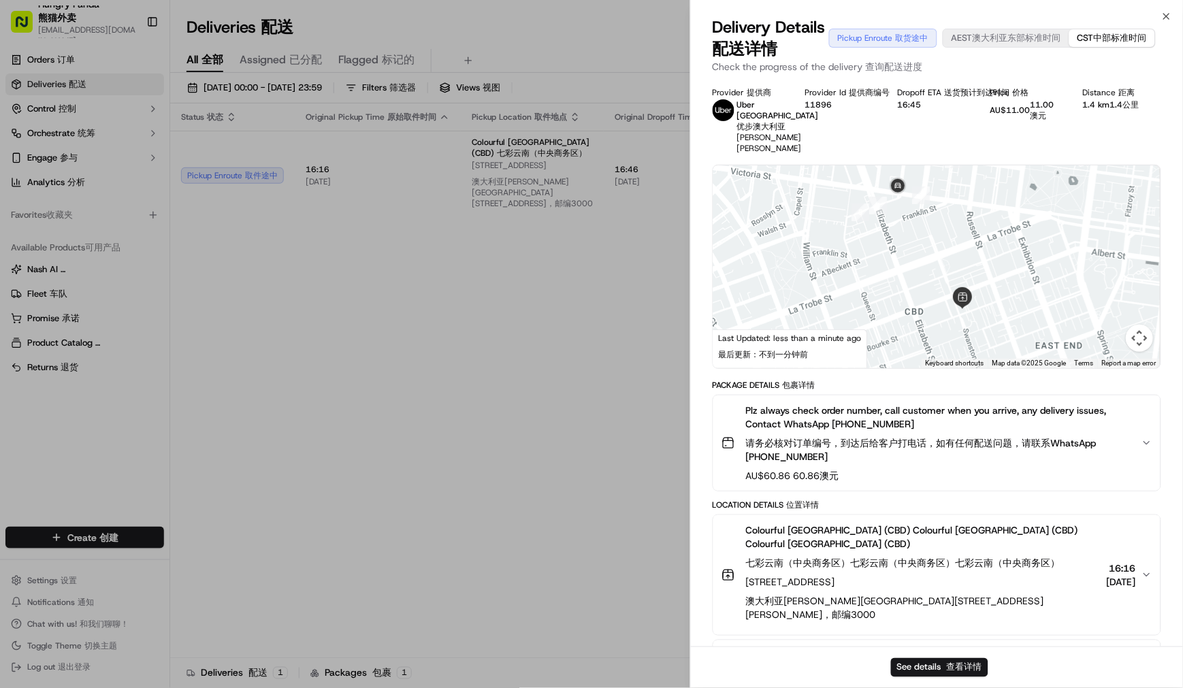
drag, startPoint x: 1022, startPoint y: 271, endPoint x: 983, endPoint y: 322, distance: 63.7
click at [983, 322] on div at bounding box center [936, 266] width 447 height 203
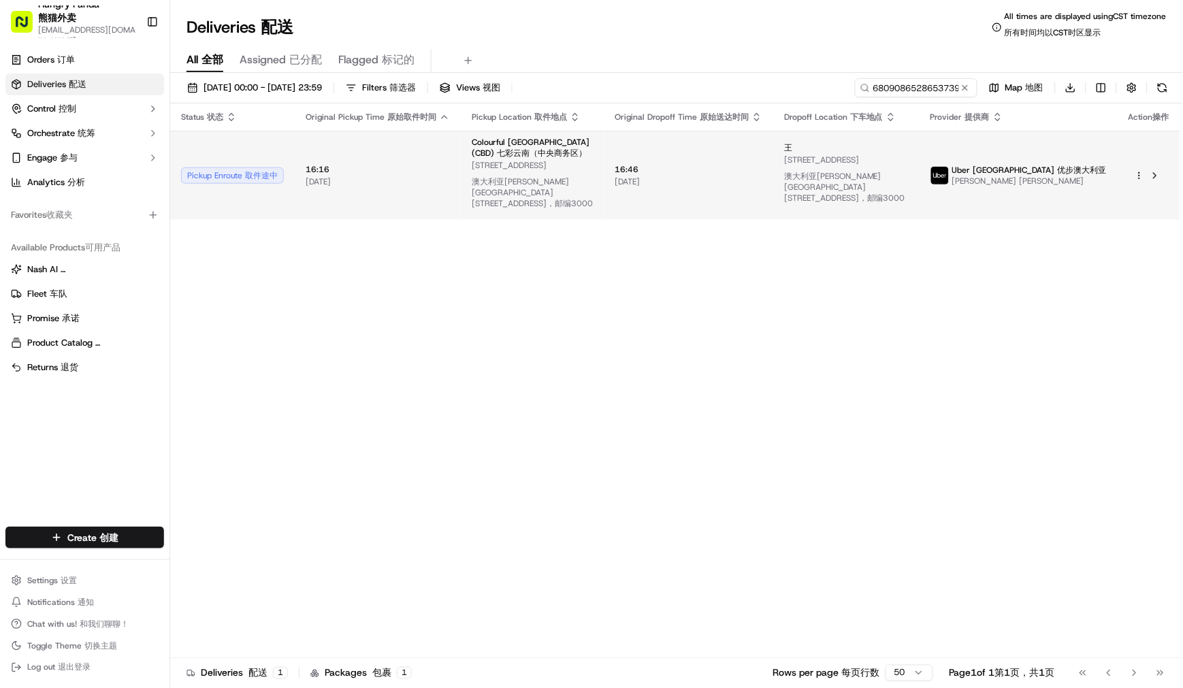
click at [738, 203] on td "16:46 16:46 [DATE] [DATE]" at bounding box center [688, 175] width 169 height 89
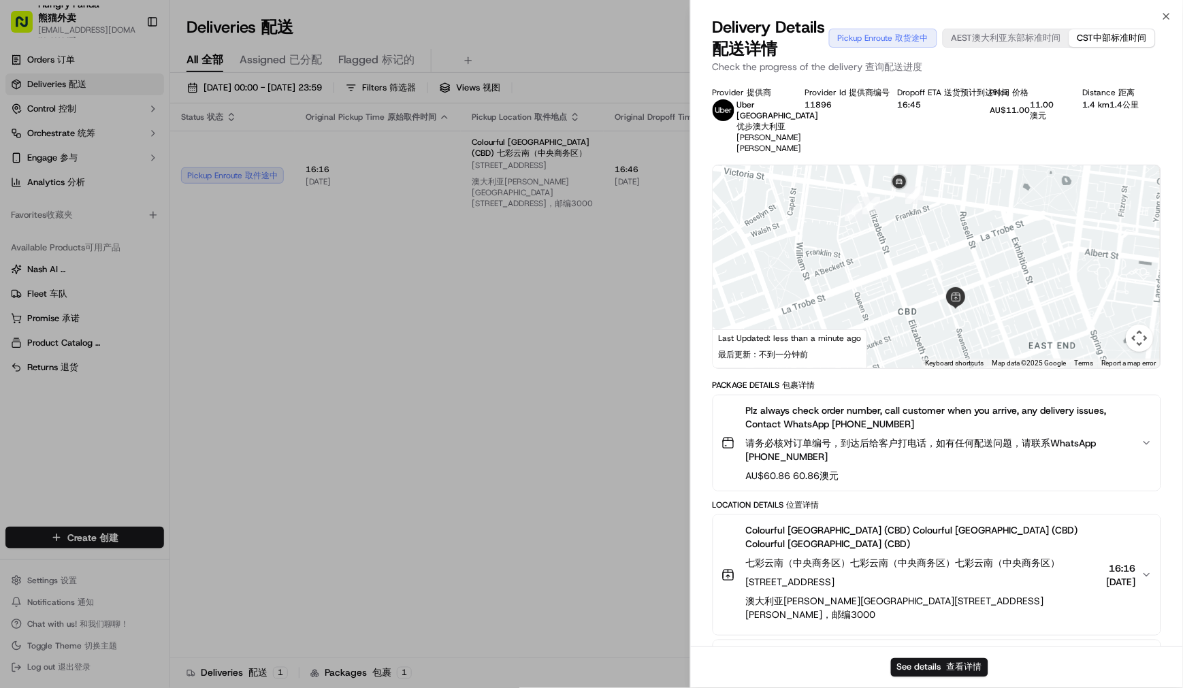
drag, startPoint x: 937, startPoint y: 259, endPoint x: 892, endPoint y: 357, distance: 107.8
click at [892, 357] on div at bounding box center [936, 266] width 447 height 203
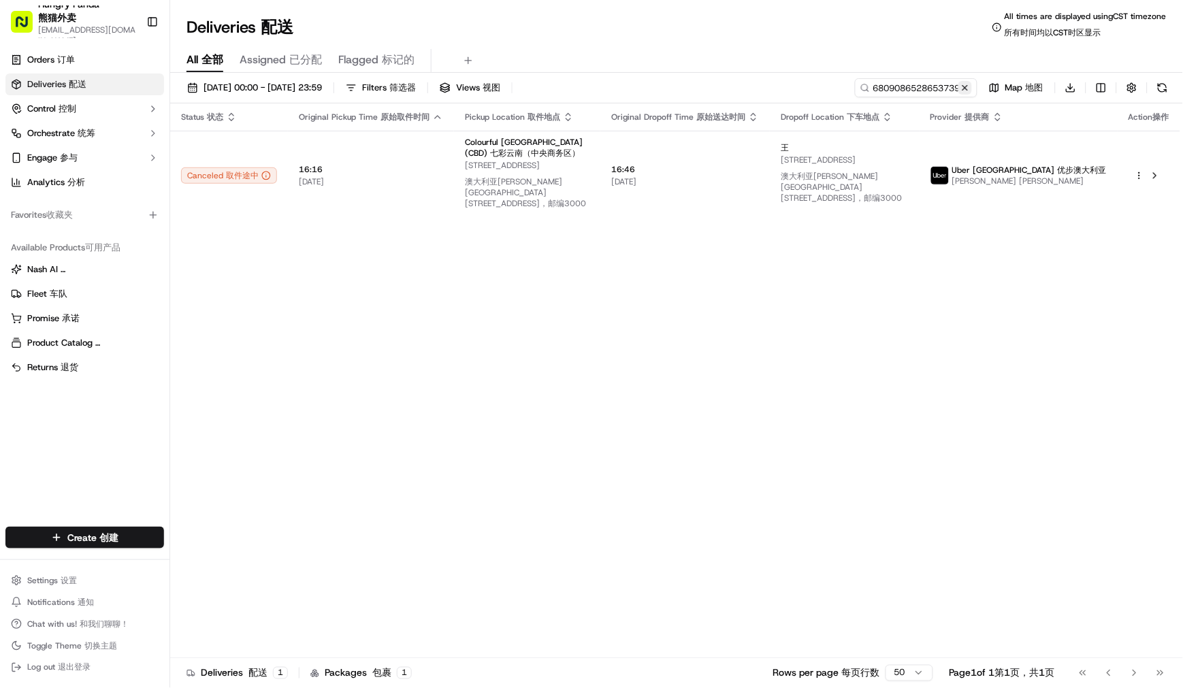
click at [965, 85] on button at bounding box center [965, 88] width 14 height 14
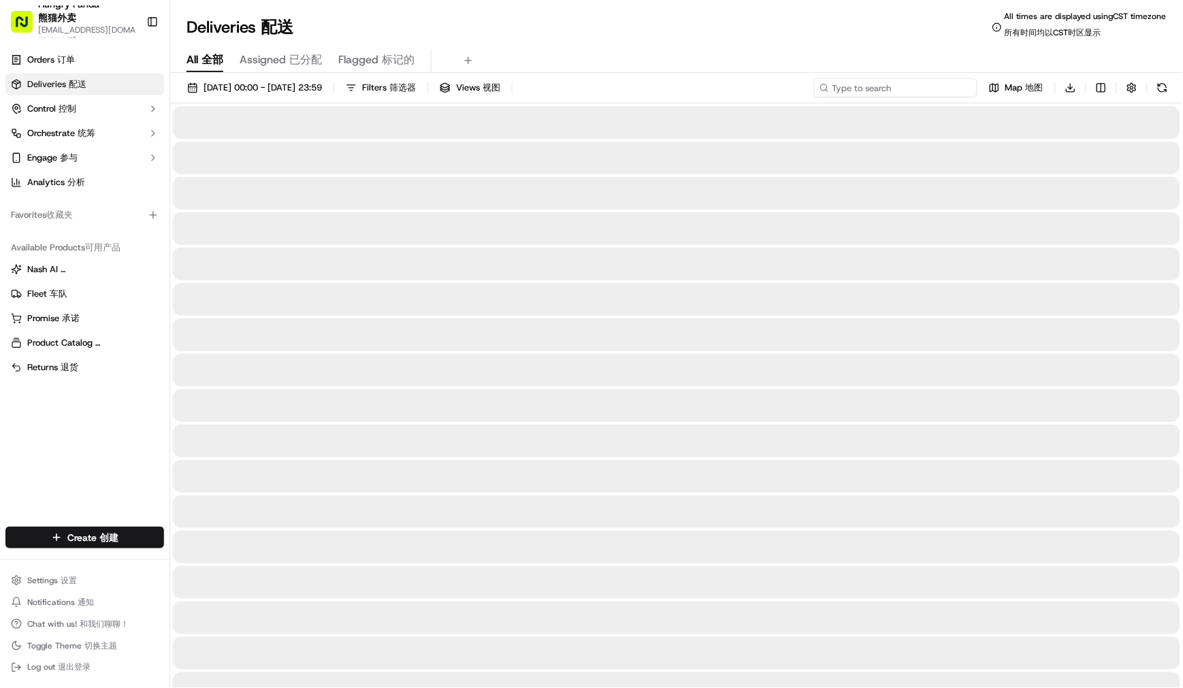
click at [890, 89] on input at bounding box center [895, 87] width 163 height 19
paste input "160609934895678939565"
type input "160609934895678939565"
click at [822, 87] on div "[DATE] 00:00 - [DATE] 23:59 Filters Filters 筛选器 Views Views 视图 1606099348956789…" at bounding box center [676, 90] width 1013 height 25
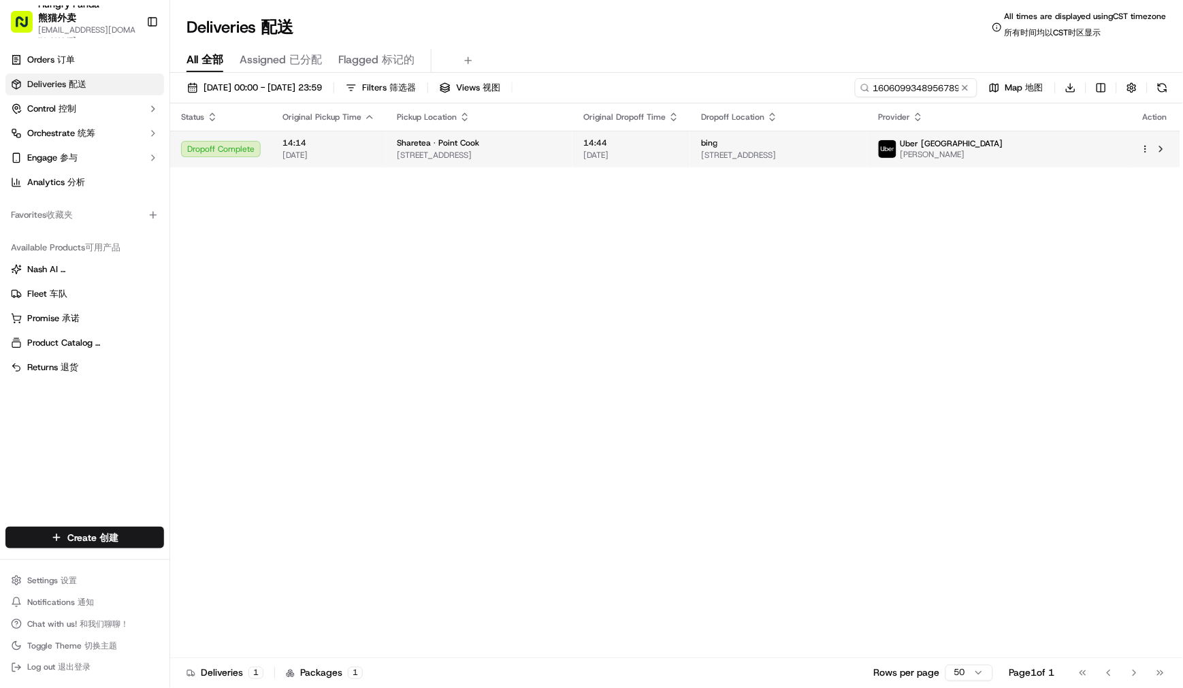
click at [807, 148] on div "bing" at bounding box center [778, 142] width 155 height 11
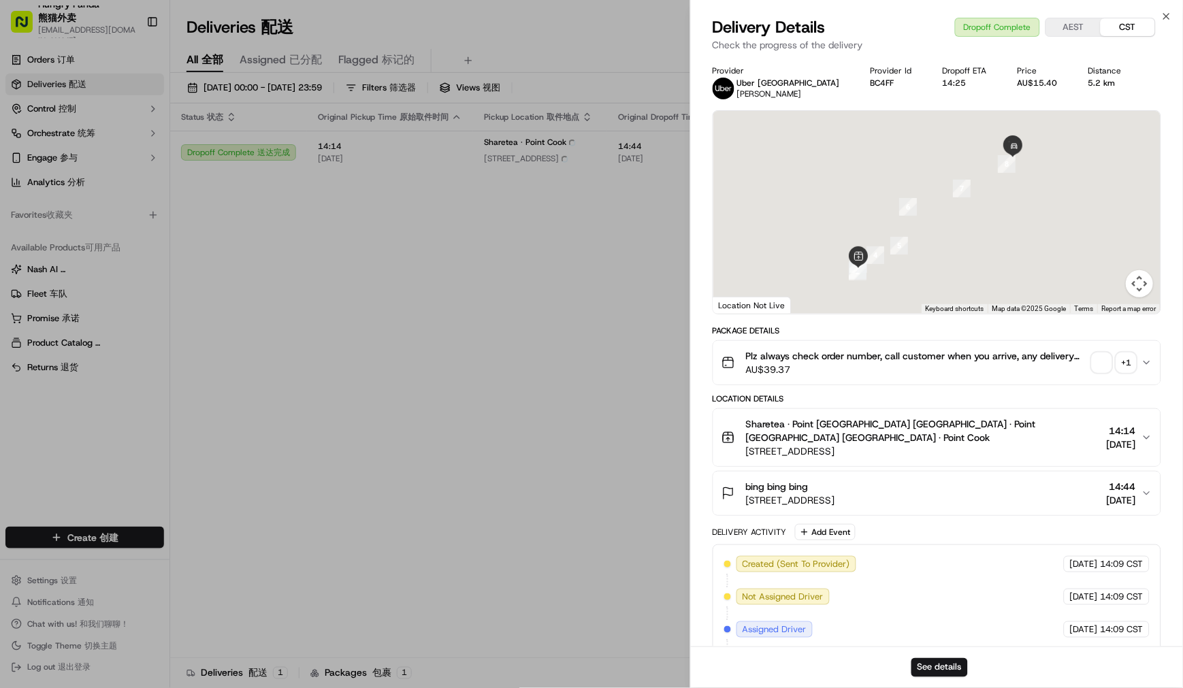
click at [1107, 363] on span "button" at bounding box center [1101, 362] width 19 height 19
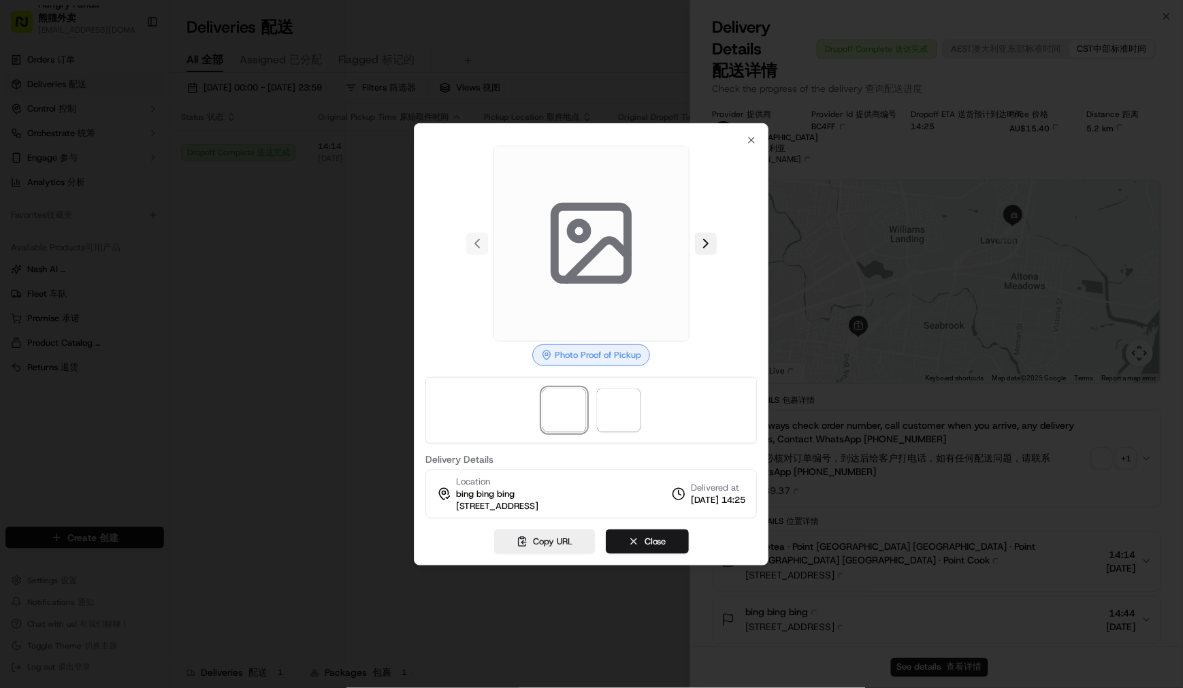
click at [715, 249] on button at bounding box center [706, 244] width 22 height 22
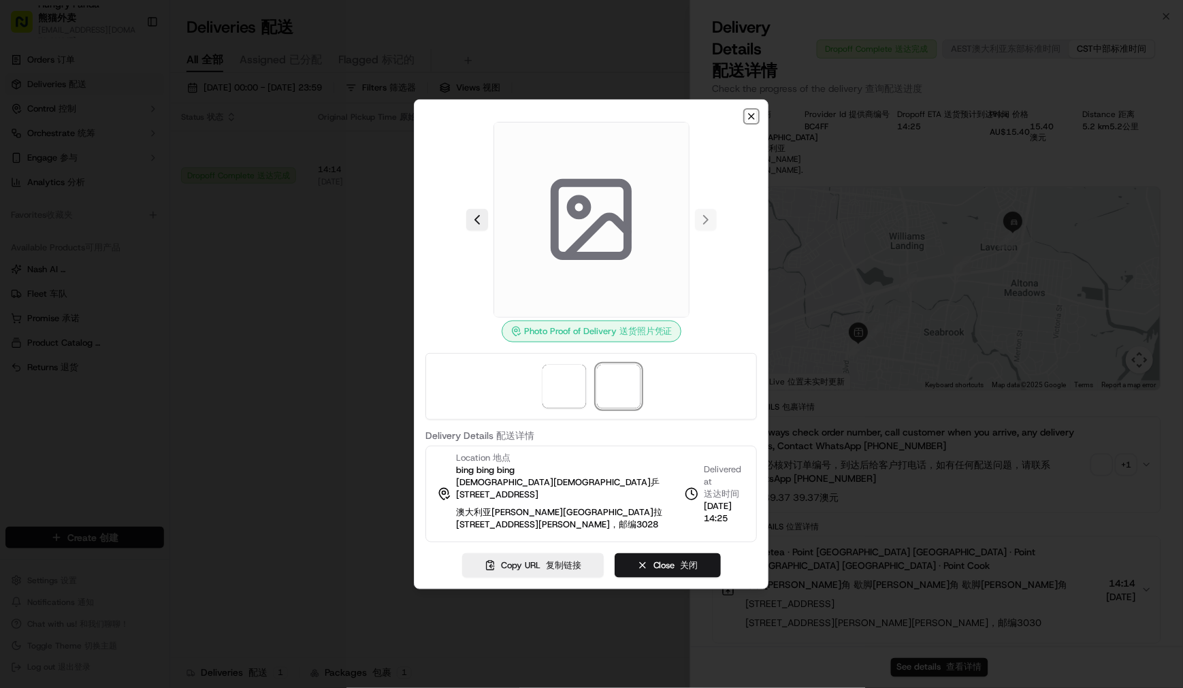
click at [751, 119] on icon "button" at bounding box center [751, 116] width 5 height 5
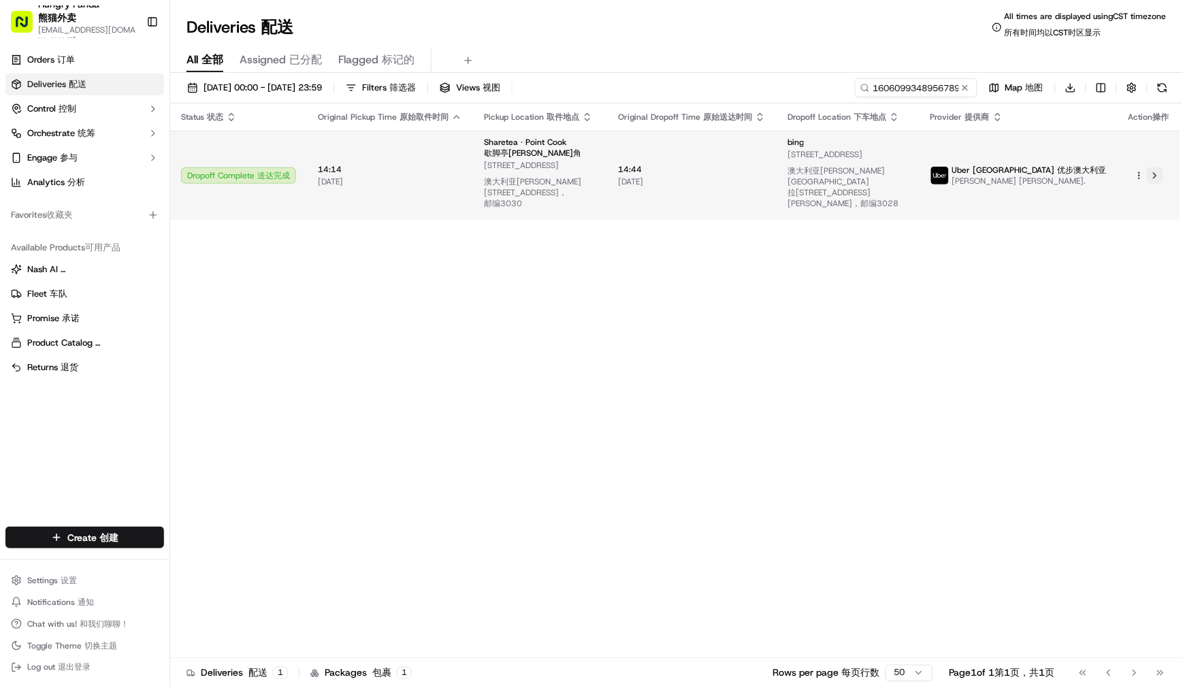
click at [1160, 174] on button at bounding box center [1155, 175] width 16 height 16
click at [881, 155] on span "[STREET_ADDRESS] [STREET_ADDRESS] 澳大利亚[PERSON_NAME]州[PERSON_NAME][STREET_ADDRES…" at bounding box center [847, 181] width 121 height 65
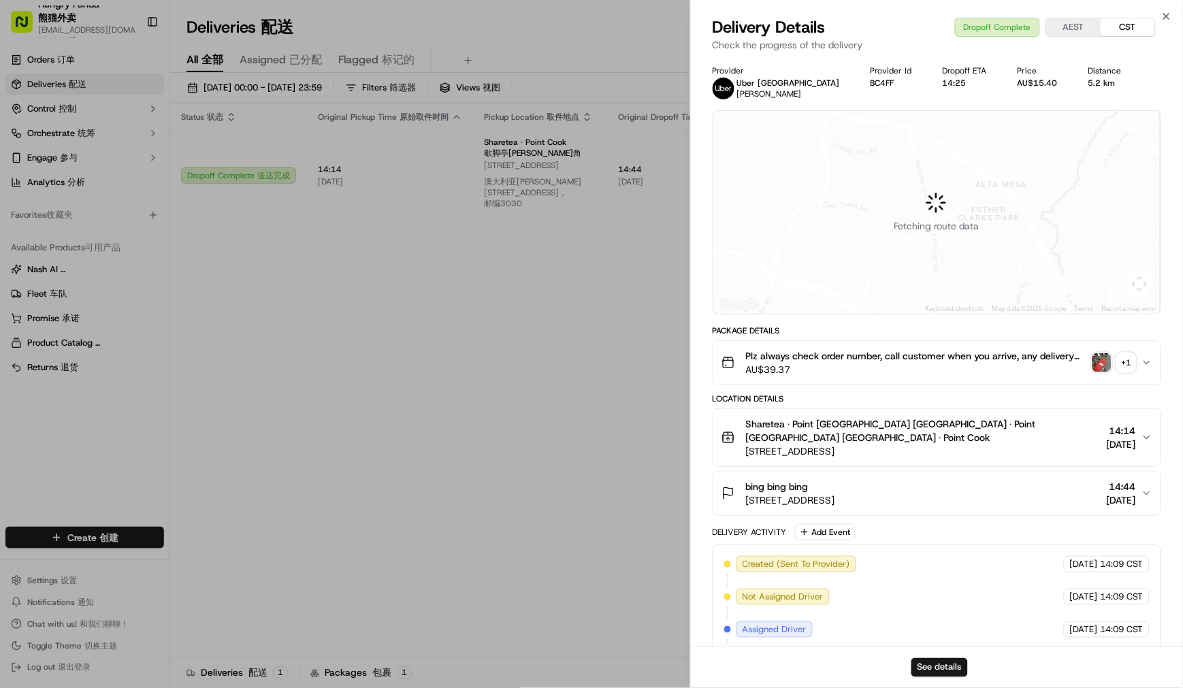
click at [1107, 362] on img "button" at bounding box center [1101, 362] width 19 height 19
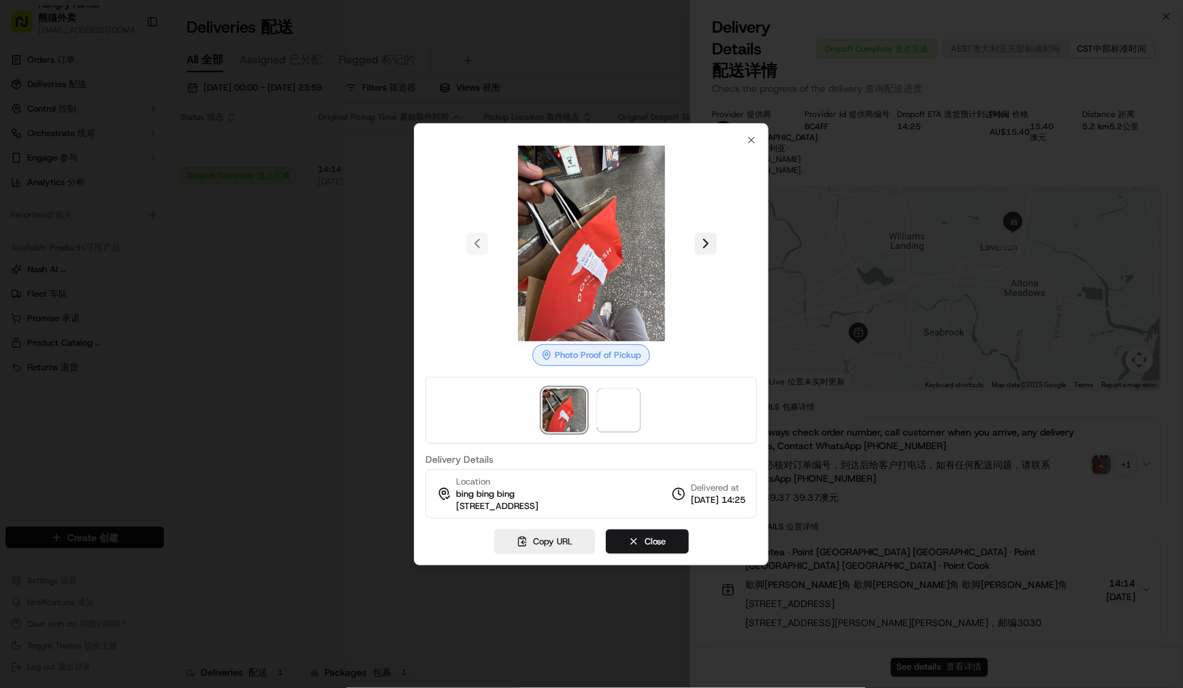
click at [702, 243] on button at bounding box center [706, 244] width 22 height 22
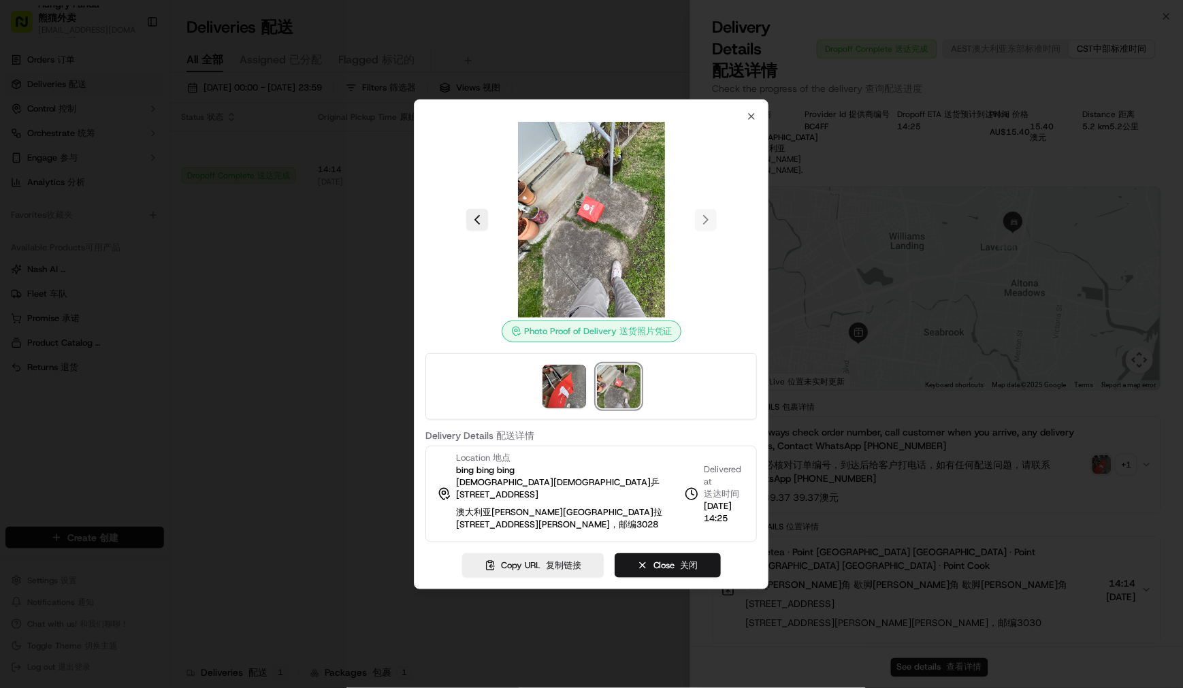
click at [257, 334] on div at bounding box center [591, 344] width 1183 height 688
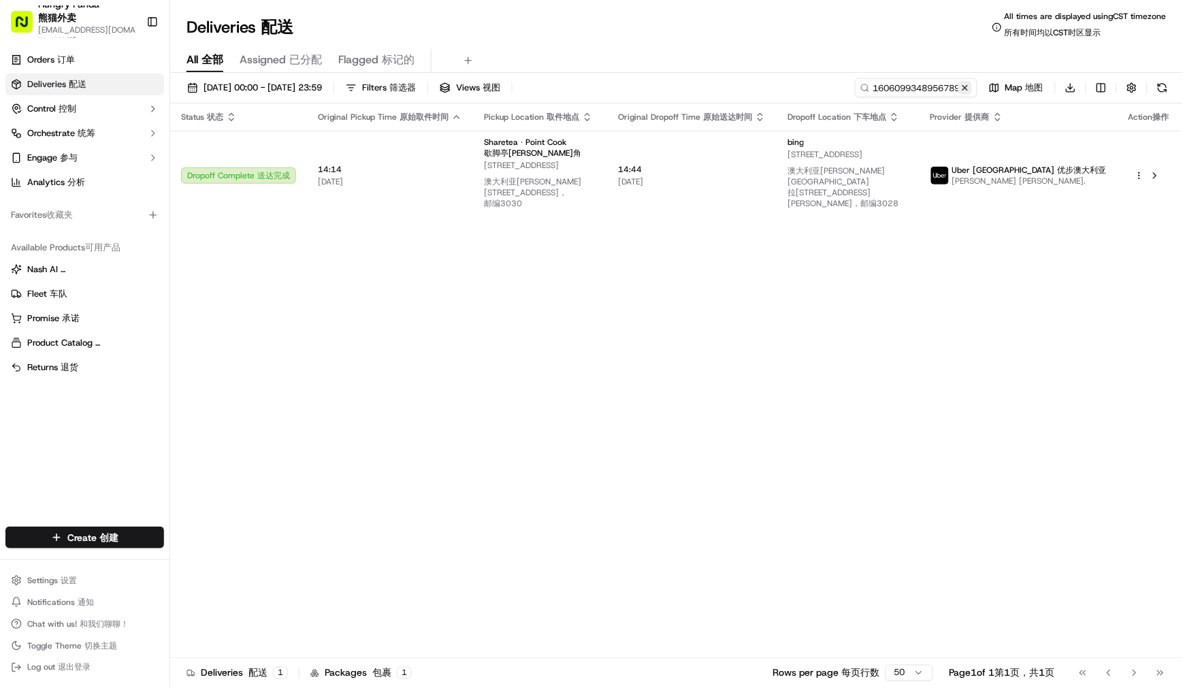
click at [969, 90] on button at bounding box center [965, 88] width 14 height 14
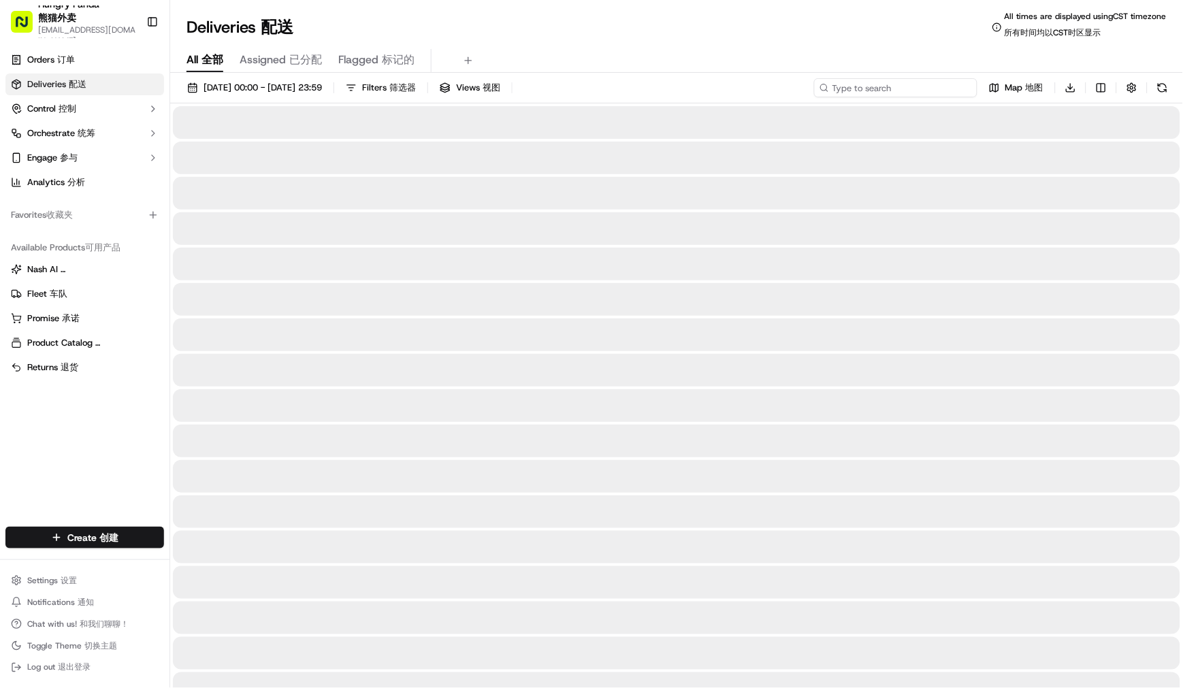
click at [907, 85] on input at bounding box center [895, 87] width 163 height 19
paste input "160609934895678939565"
type input "160609934895678939565"
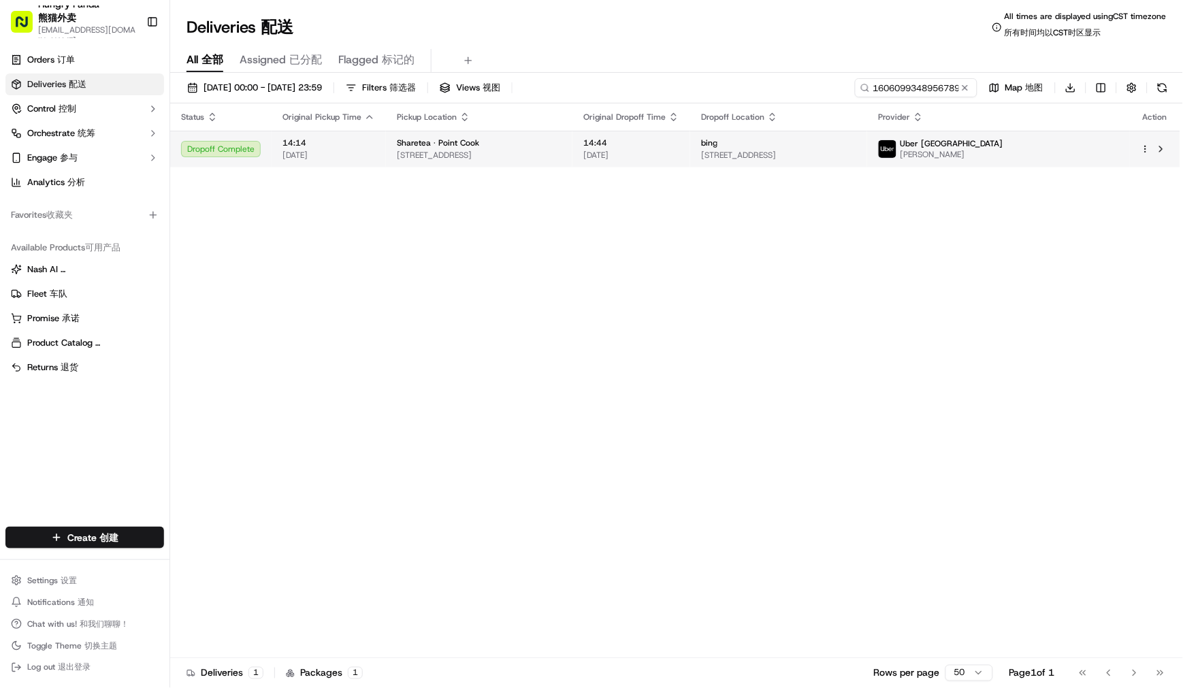
click at [628, 164] on td "14:44 [DATE]" at bounding box center [631, 149] width 118 height 37
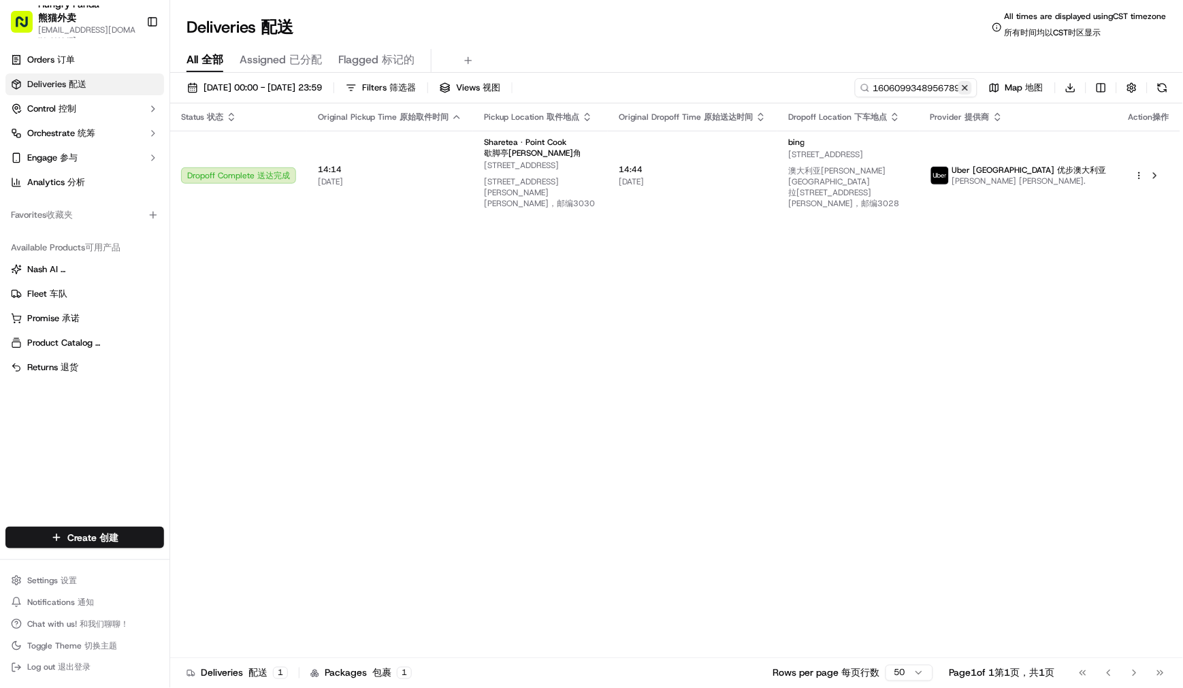
click at [966, 84] on button at bounding box center [965, 88] width 14 height 14
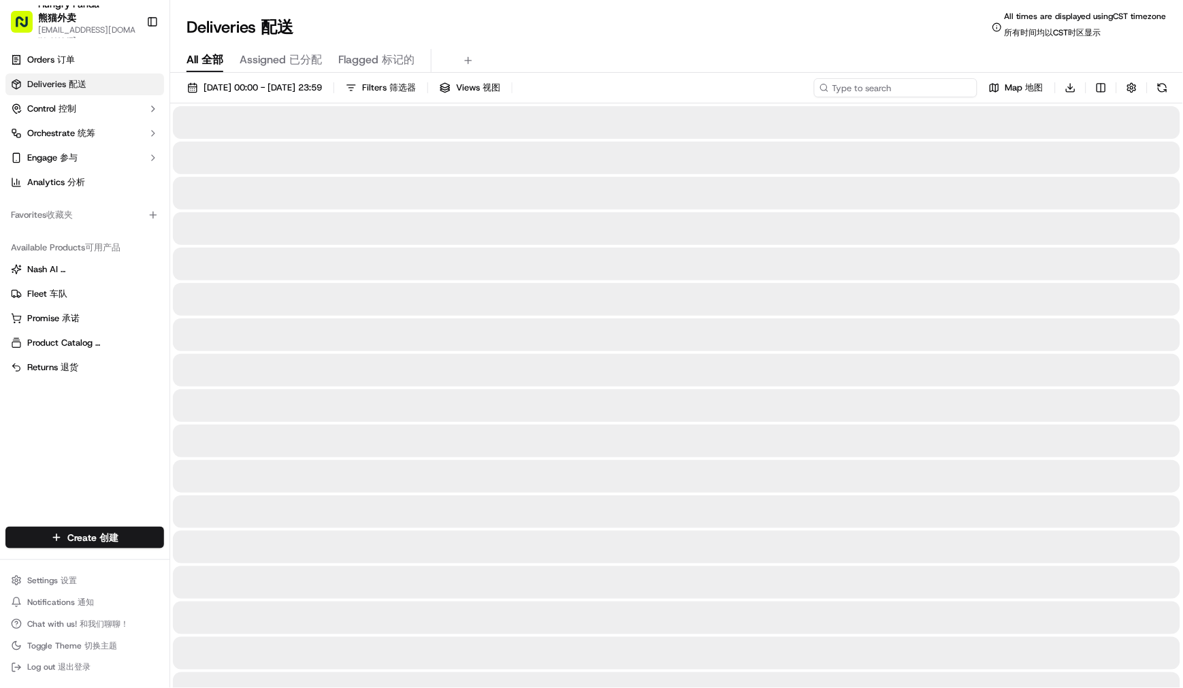
click at [879, 90] on input at bounding box center [895, 87] width 163 height 19
paste input "2391923457055793871383"
type input "2391923457055793871383"
click at [824, 85] on div "[DATE] 00:00 - [DATE] 23:59 Filters Filters 筛选器 Views Views 视图 2391923457055793…" at bounding box center [676, 90] width 1013 height 25
click at [862, 85] on circle at bounding box center [865, 87] width 6 height 6
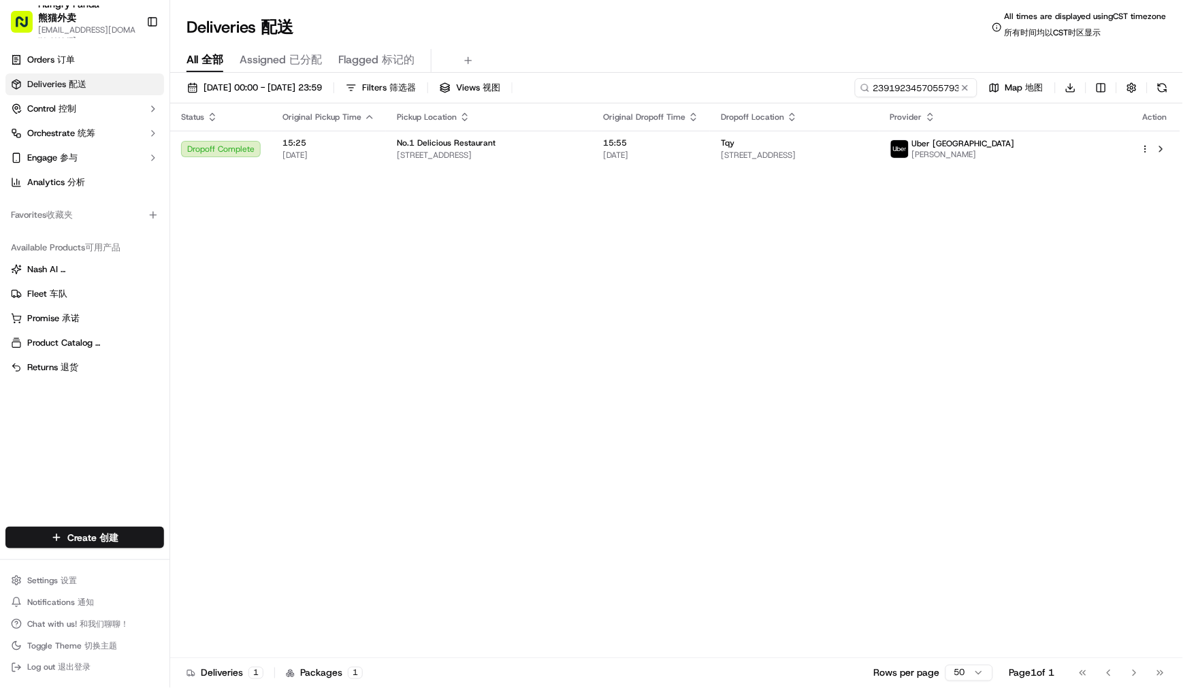
click at [867, 86] on icon at bounding box center [865, 88] width 10 height 10
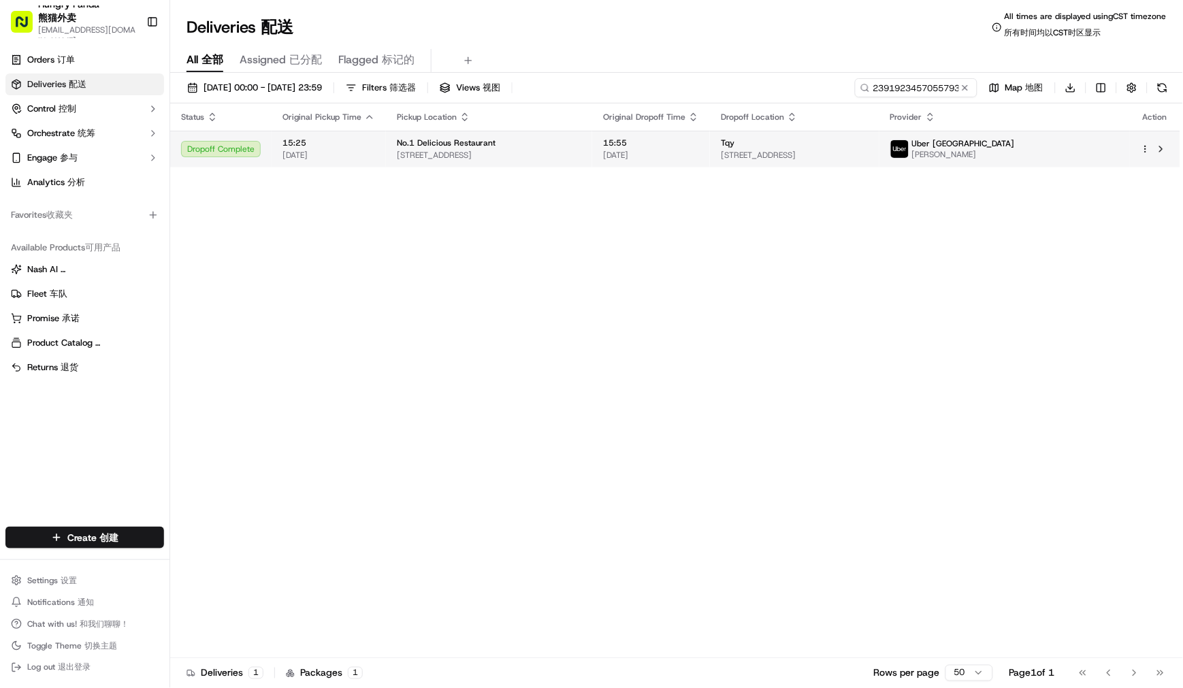
click at [773, 160] on span "[STREET_ADDRESS]" at bounding box center [794, 155] width 147 height 11
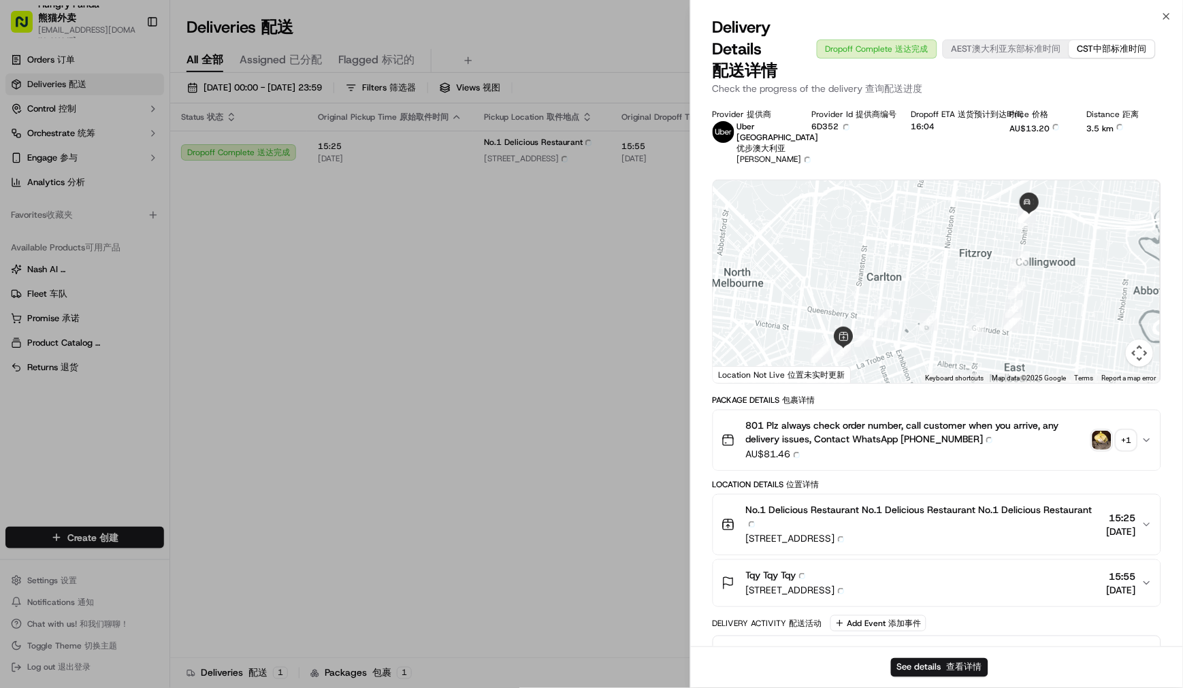
click at [1098, 462] on div "801 Plz always check order number, call customer when you arrive, any delivery …" at bounding box center [931, 441] width 420 height 44
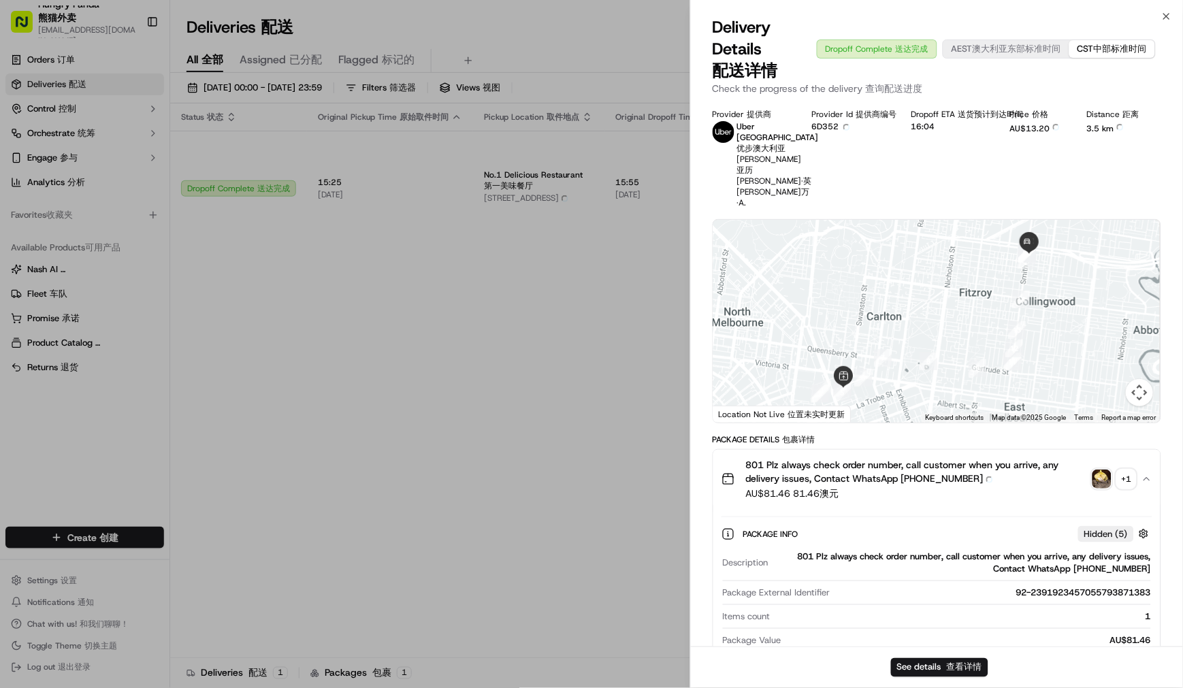
click at [1096, 470] on img "button" at bounding box center [1101, 479] width 19 height 19
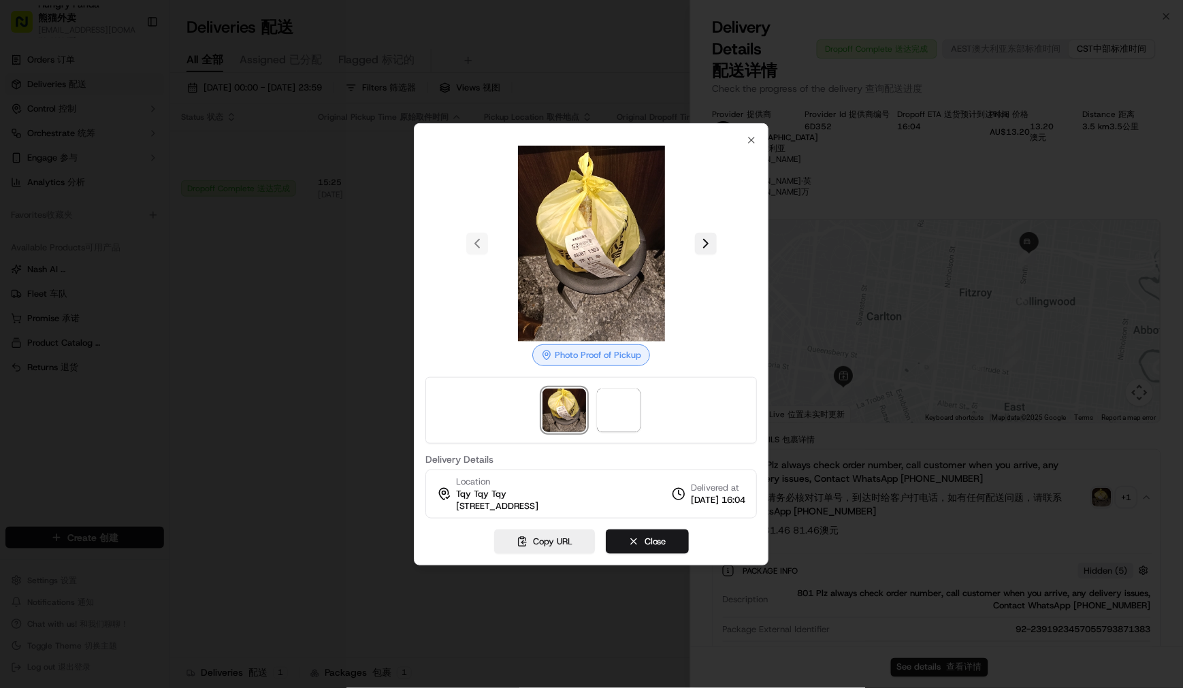
click at [698, 233] on button at bounding box center [706, 244] width 22 height 22
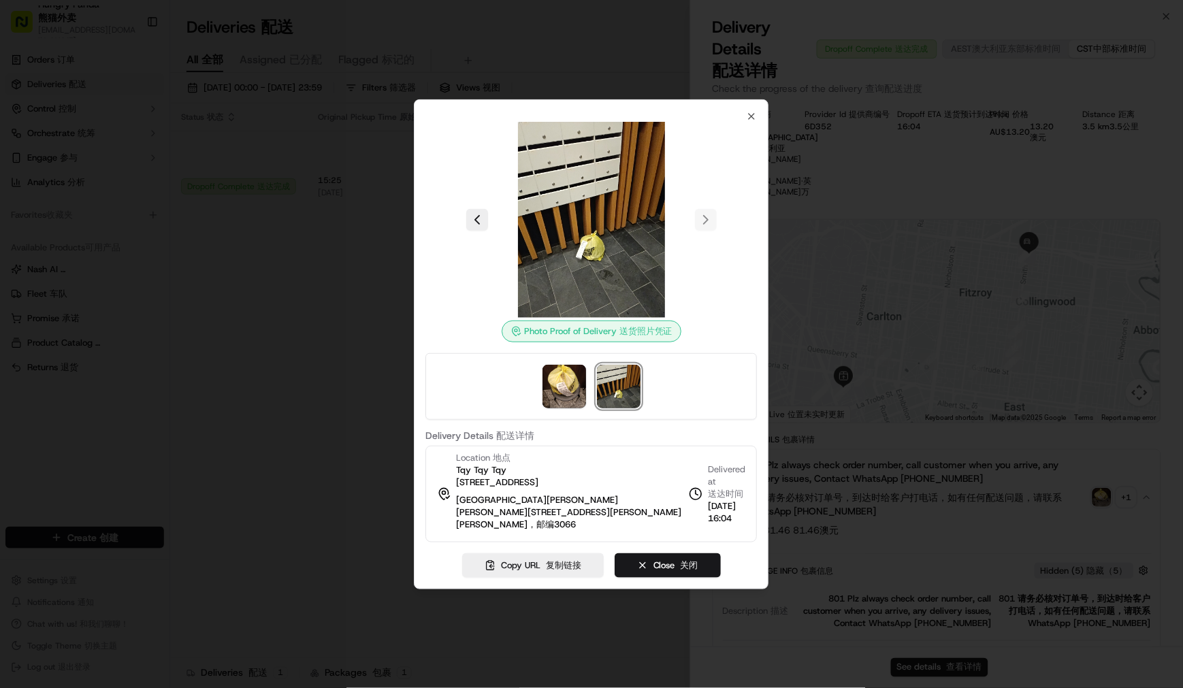
click at [1126, 347] on div at bounding box center [591, 344] width 1183 height 688
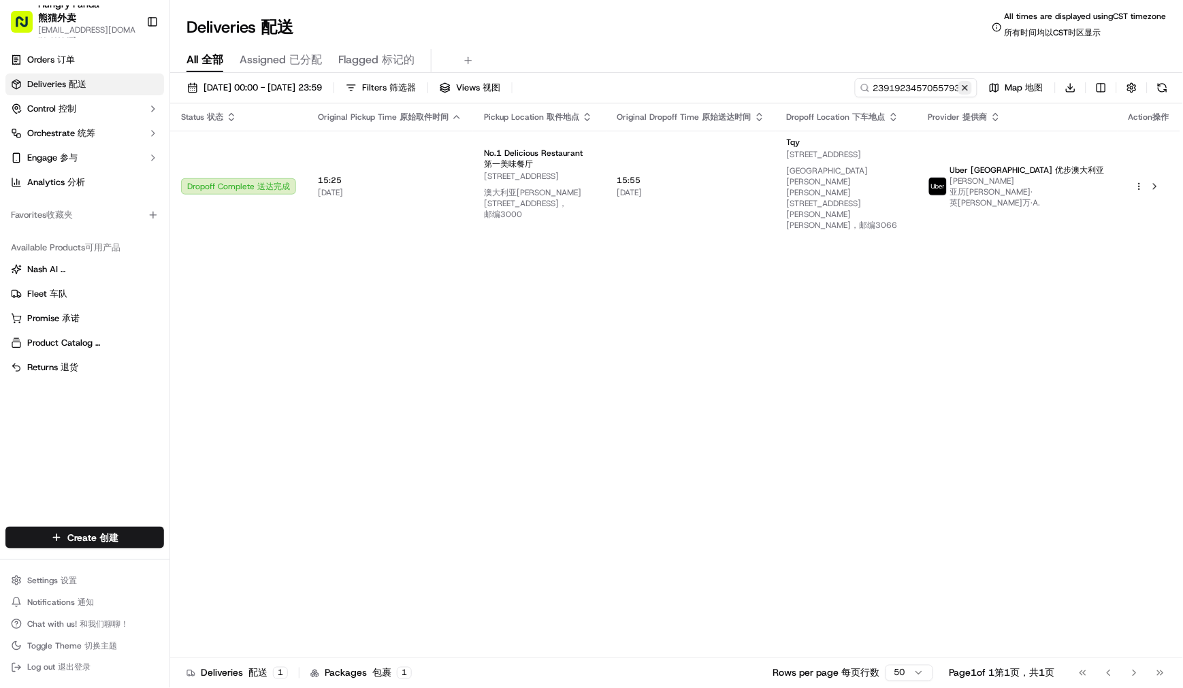
click at [964, 86] on button at bounding box center [965, 88] width 14 height 14
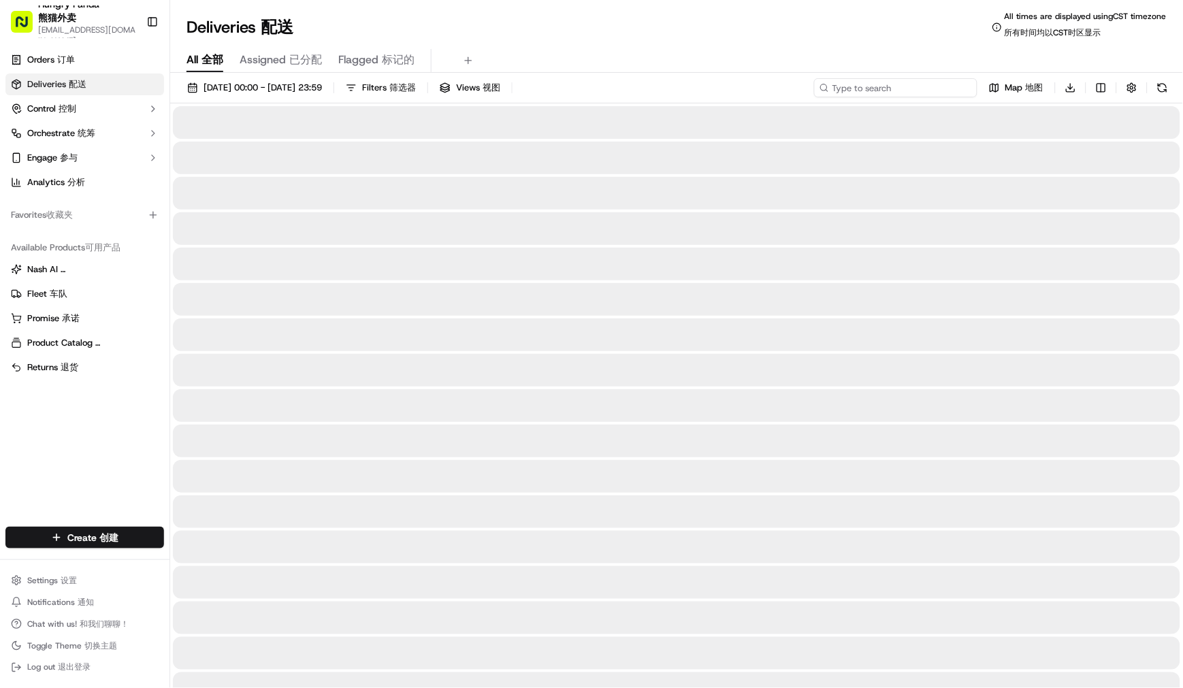
click at [885, 88] on input at bounding box center [895, 87] width 163 height 19
paste input "6604059188657723712271"
type input "6604059188657723712271"
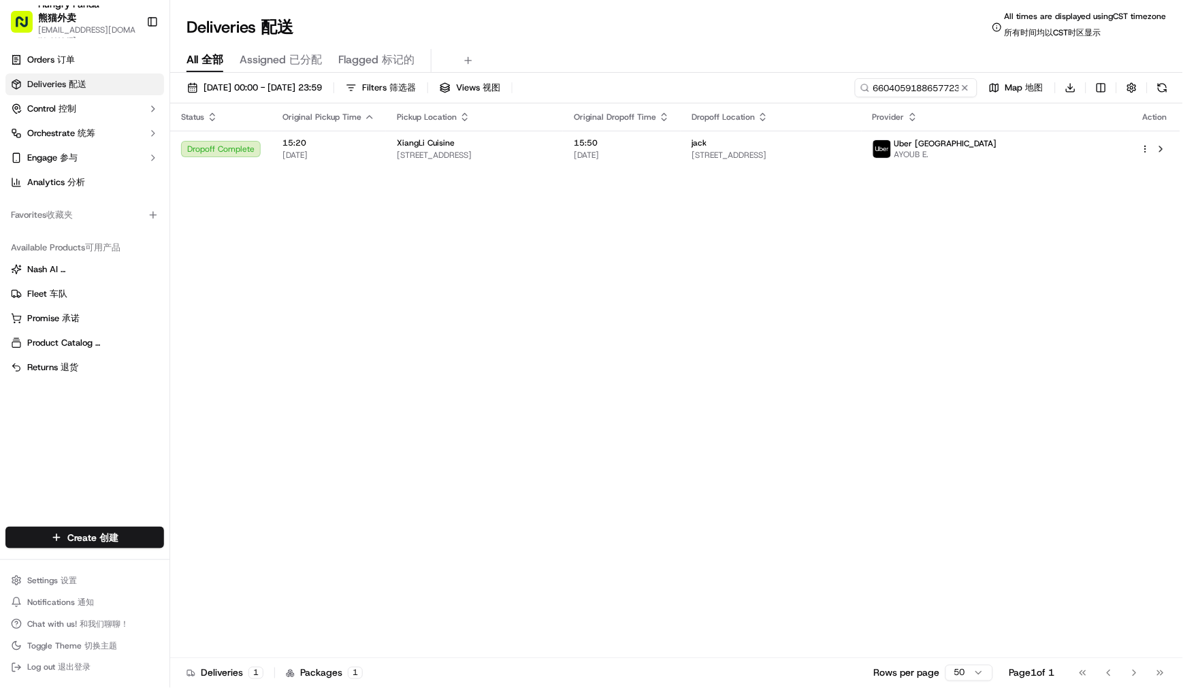
click at [824, 83] on div "[DATE] 00:00 - [DATE] 23:59 Filters Filters 筛选器 Views Views 视图 6604059188657723…" at bounding box center [676, 90] width 1013 height 25
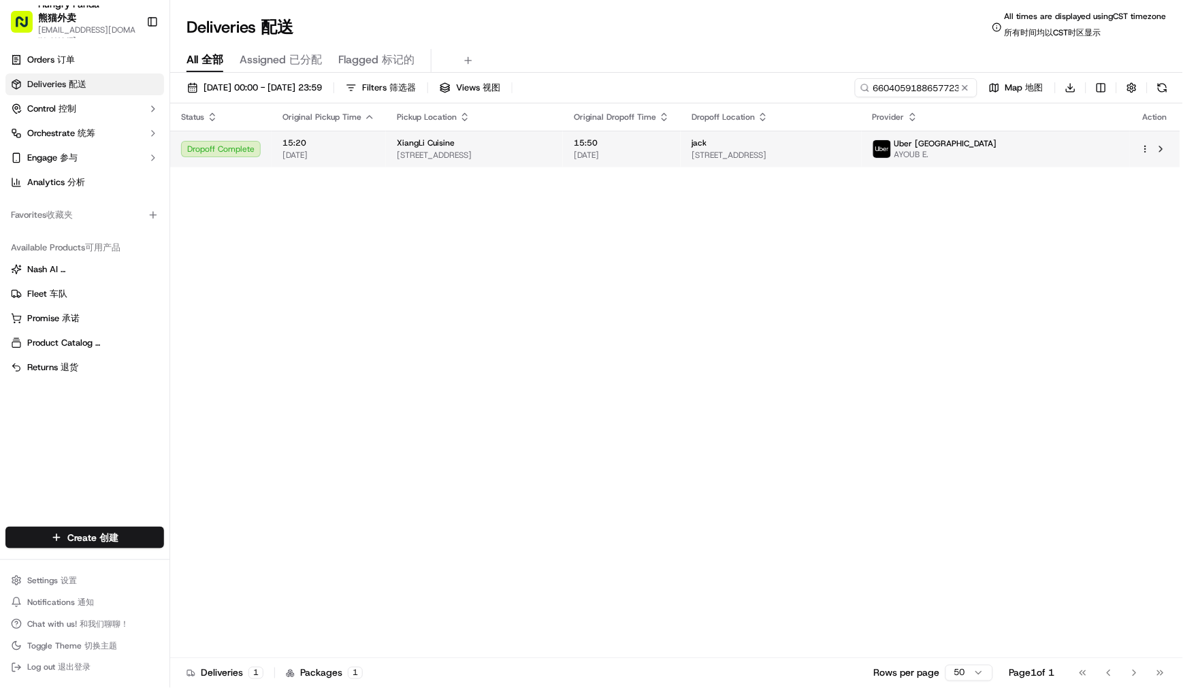
click at [670, 159] on span "[DATE]" at bounding box center [622, 155] width 96 height 11
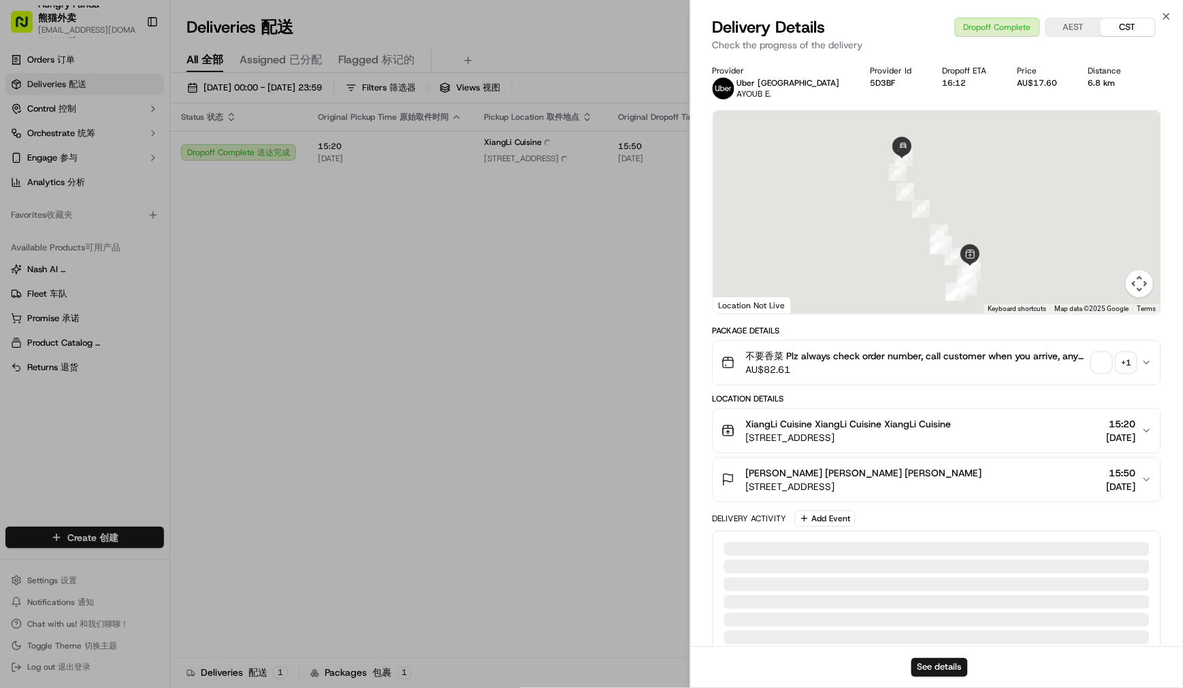
click at [1103, 365] on span "button" at bounding box center [1101, 362] width 19 height 19
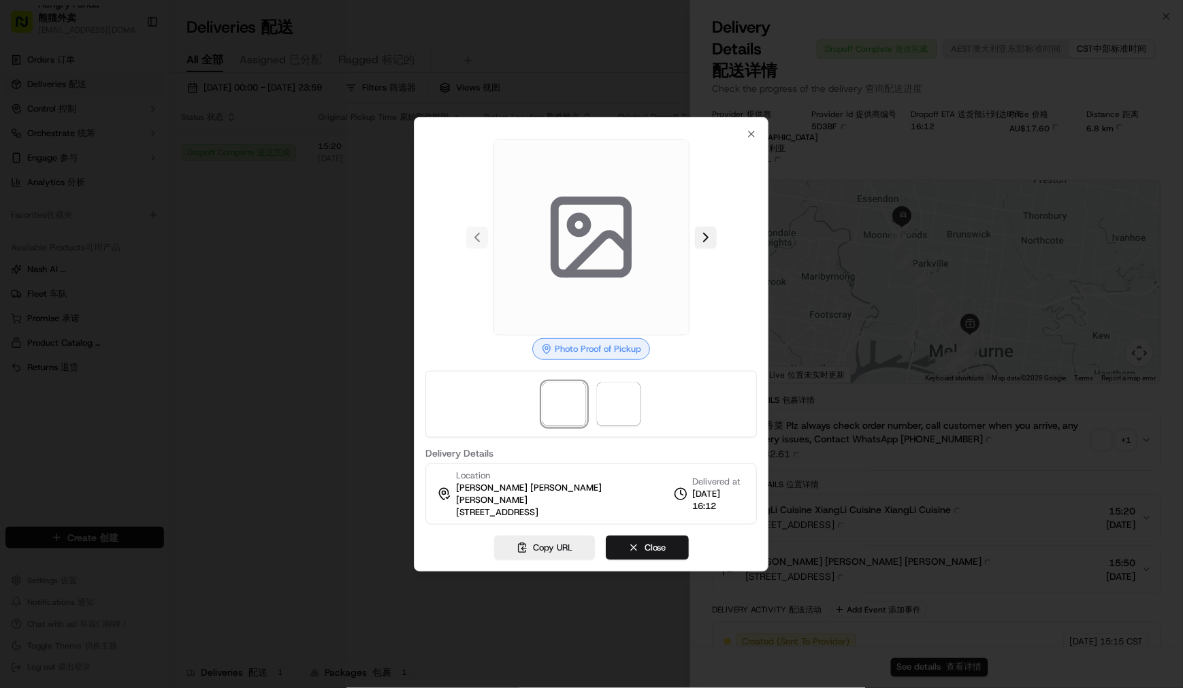
click at [708, 235] on button at bounding box center [706, 238] width 22 height 22
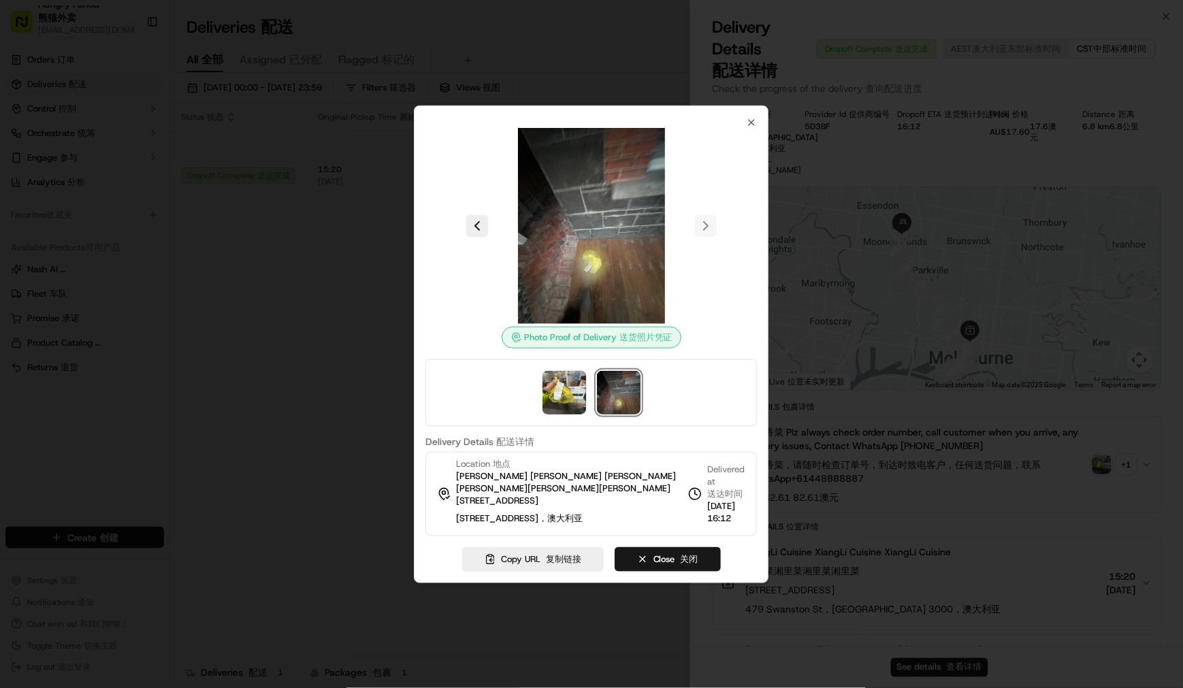
click at [636, 400] on img at bounding box center [619, 393] width 44 height 44
click at [1121, 352] on div at bounding box center [591, 344] width 1183 height 688
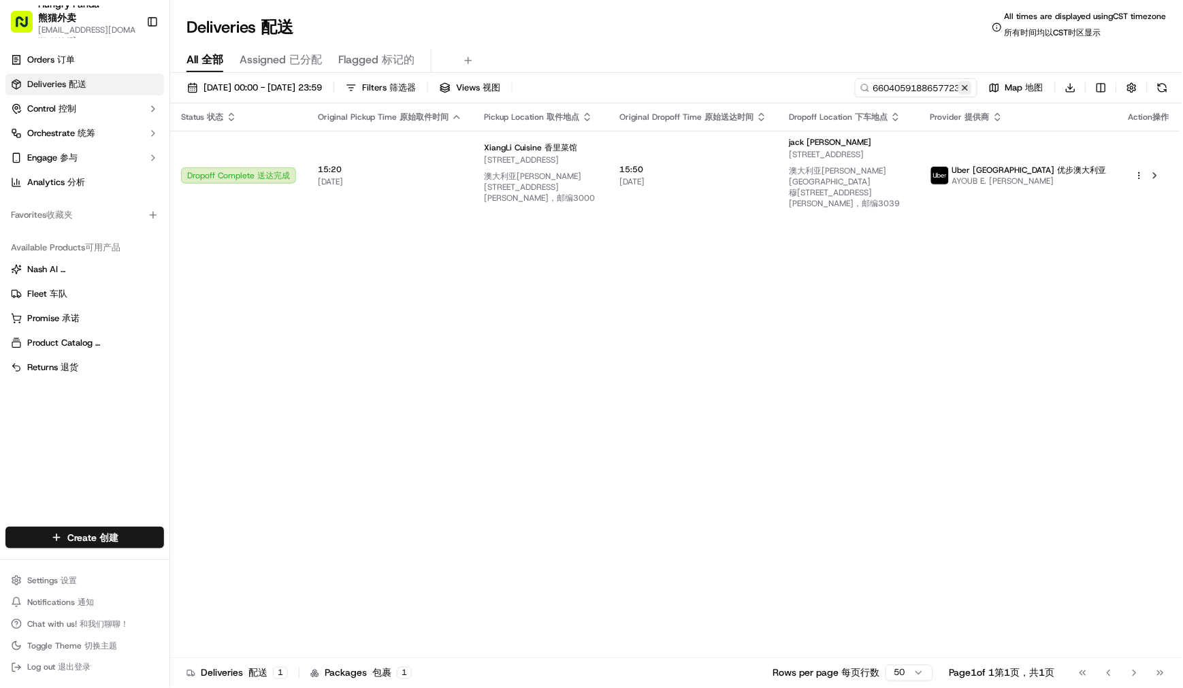
click at [961, 84] on button at bounding box center [965, 88] width 14 height 14
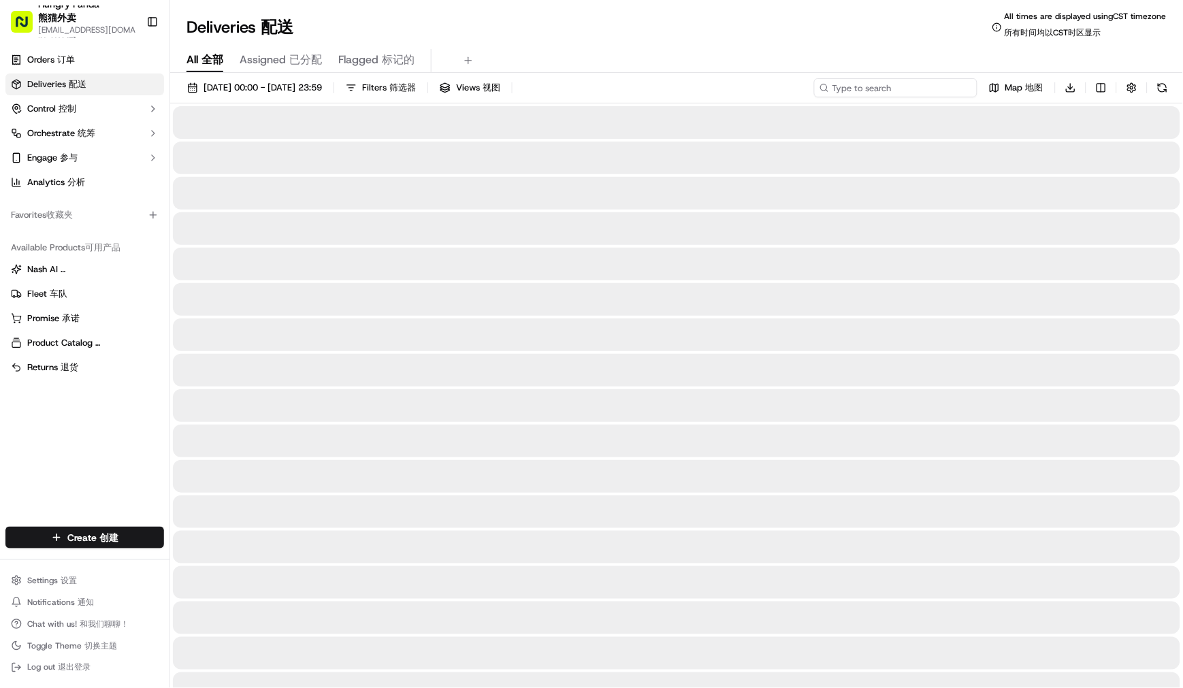
click at [903, 89] on input at bounding box center [895, 87] width 163 height 19
paste input "0410010628159712351450"
type input "0410010628159712351450"
click at [824, 86] on div "[DATE] 00:00 - [DATE] 23:59 Filters Filters 筛选器 Views Views 视图 0410010628159712…" at bounding box center [676, 90] width 1013 height 25
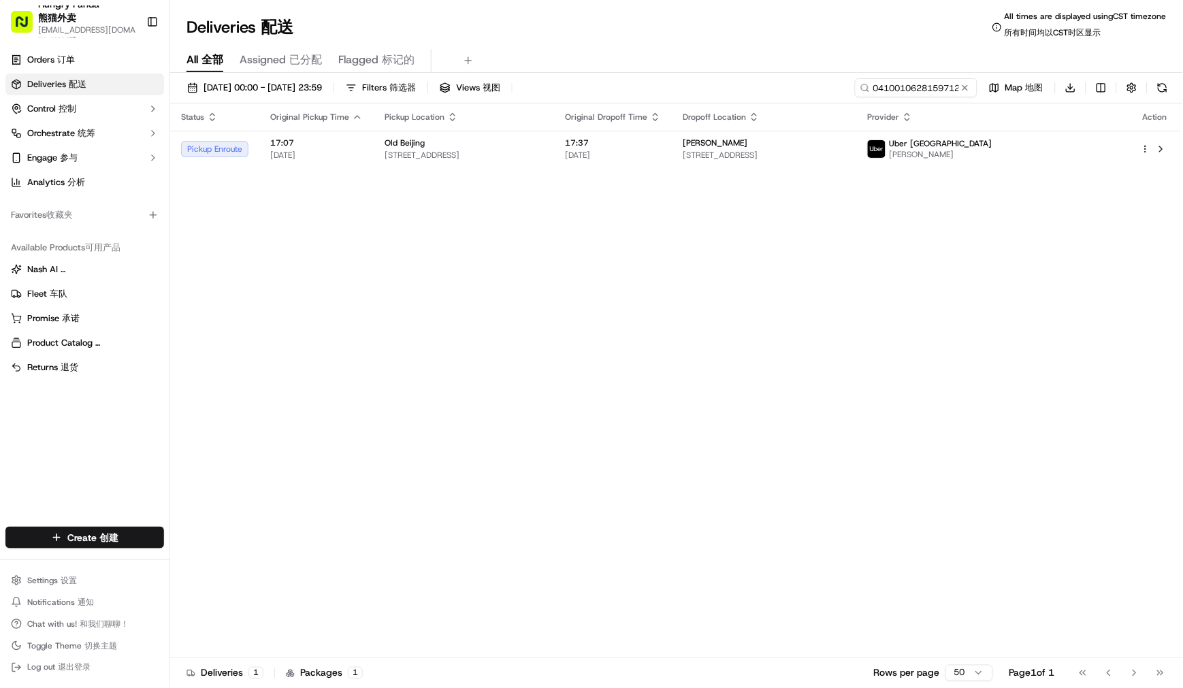
click at [863, 89] on icon at bounding box center [865, 88] width 10 height 10
click at [770, 172] on div "Status Original Pickup Time Pickup Location Original Dropoff Time Dropoff Locat…" at bounding box center [675, 386] width 1010 height 566
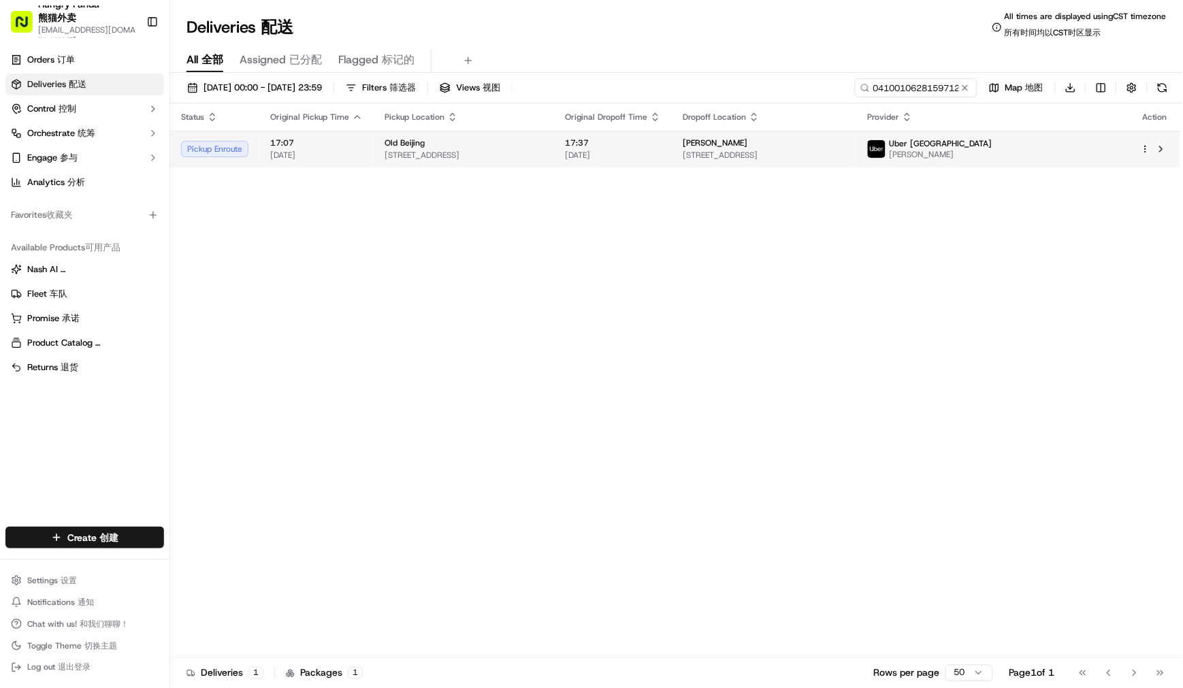
click at [661, 159] on span "[DATE]" at bounding box center [613, 155] width 96 height 11
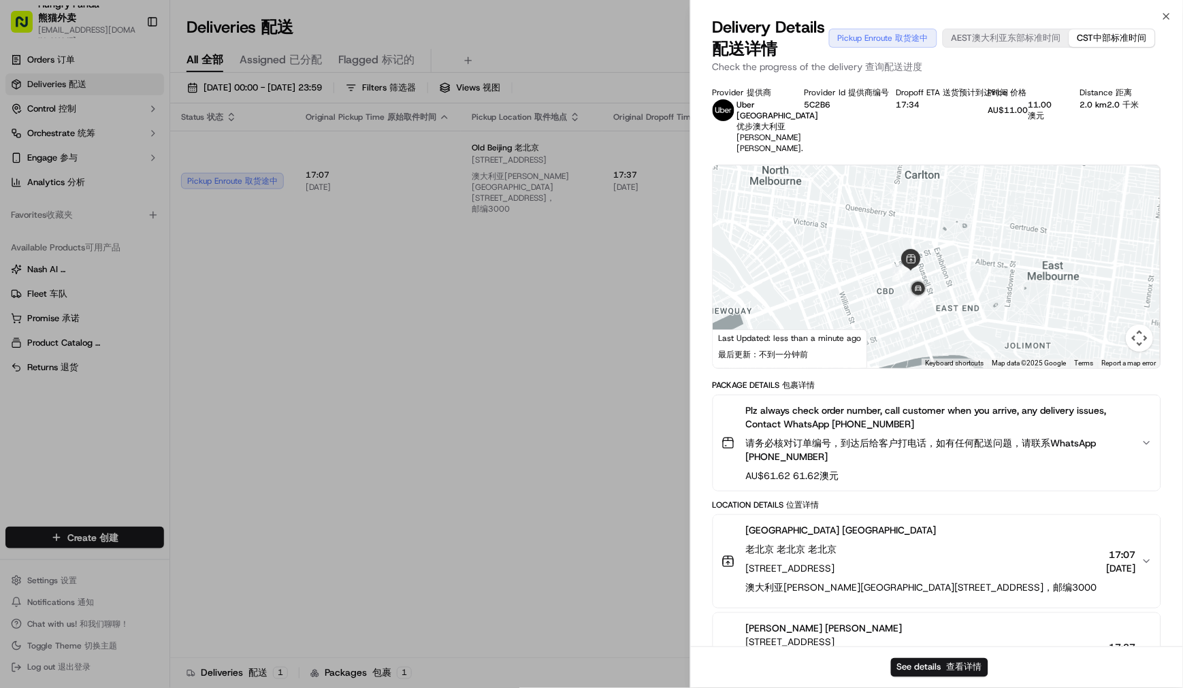
drag, startPoint x: 967, startPoint y: 343, endPoint x: 978, endPoint y: 278, distance: 66.2
click at [978, 278] on div at bounding box center [936, 266] width 447 height 203
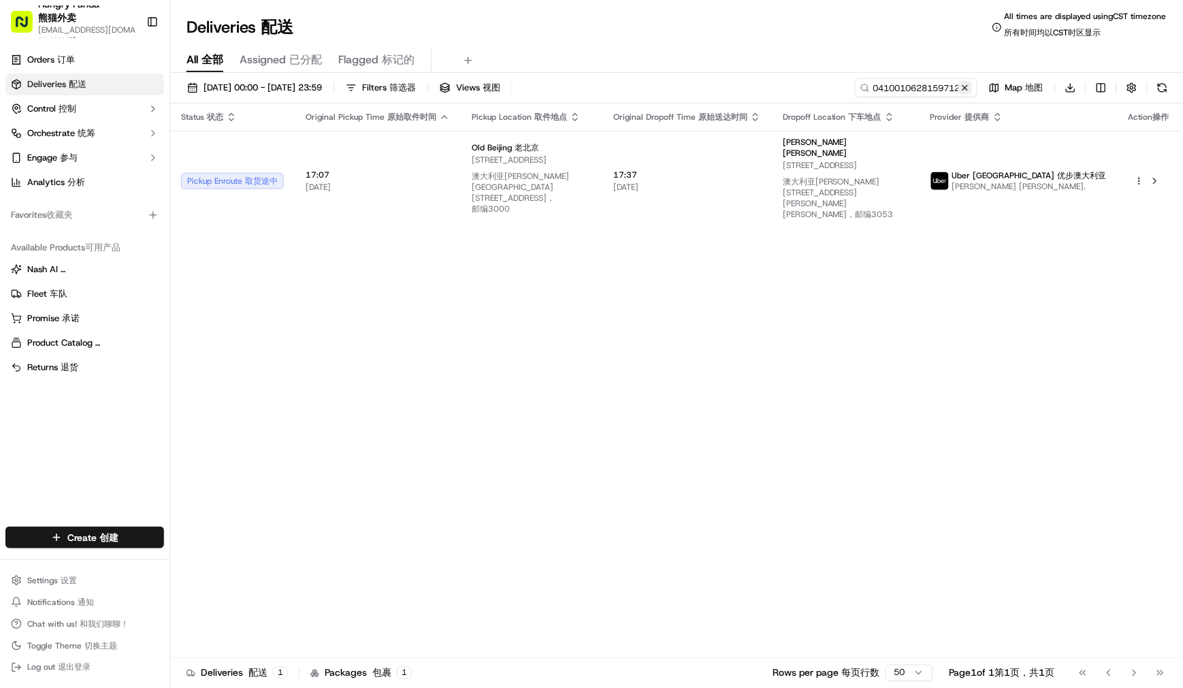
click at [962, 83] on button at bounding box center [965, 88] width 14 height 14
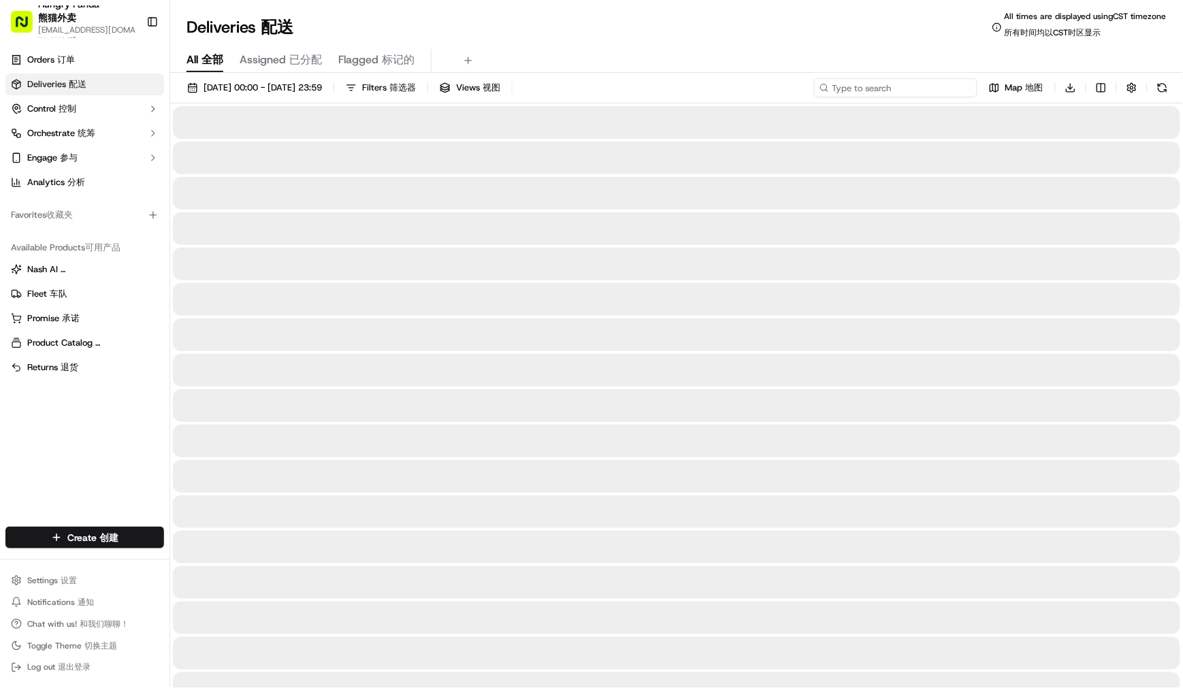
click at [894, 84] on input at bounding box center [895, 87] width 163 height 19
paste input "0310009828451702131155"
type input "0310009828451702131155"
click at [825, 88] on div "[DATE] 00:00 - [DATE] 23:59 Filters Filters 筛选器 Views Views 视图 0310009828451702…" at bounding box center [676, 90] width 1013 height 25
click at [861, 88] on icon at bounding box center [865, 88] width 10 height 10
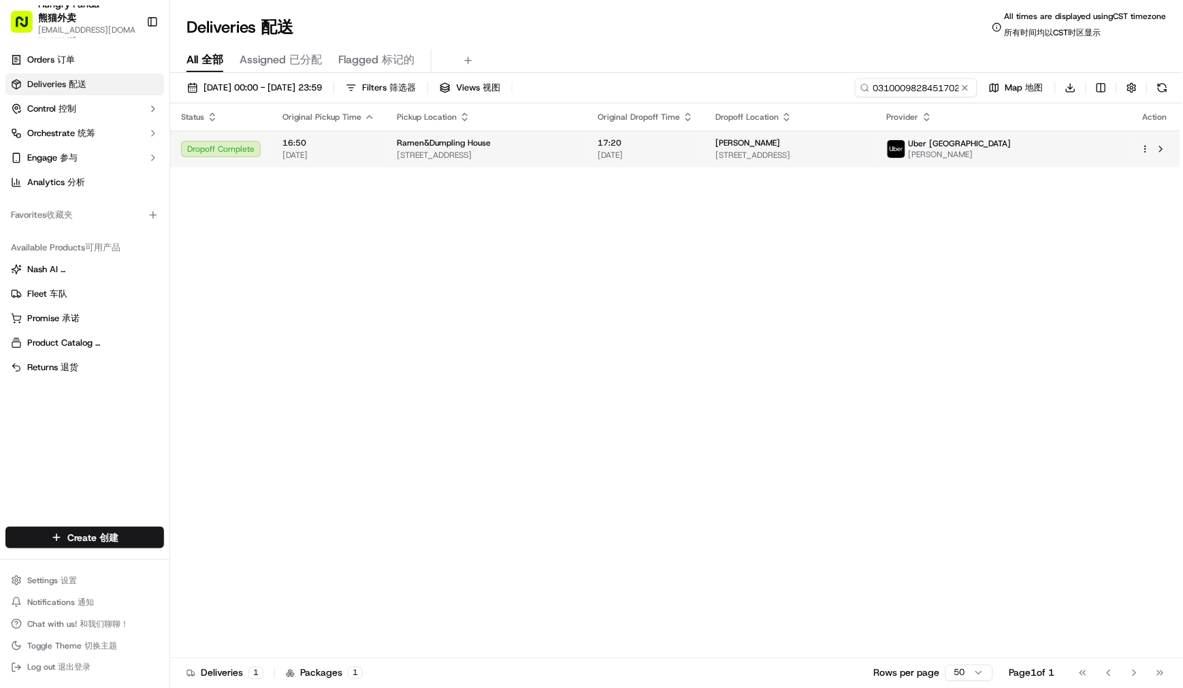
click at [641, 157] on span "[DATE]" at bounding box center [646, 155] width 96 height 11
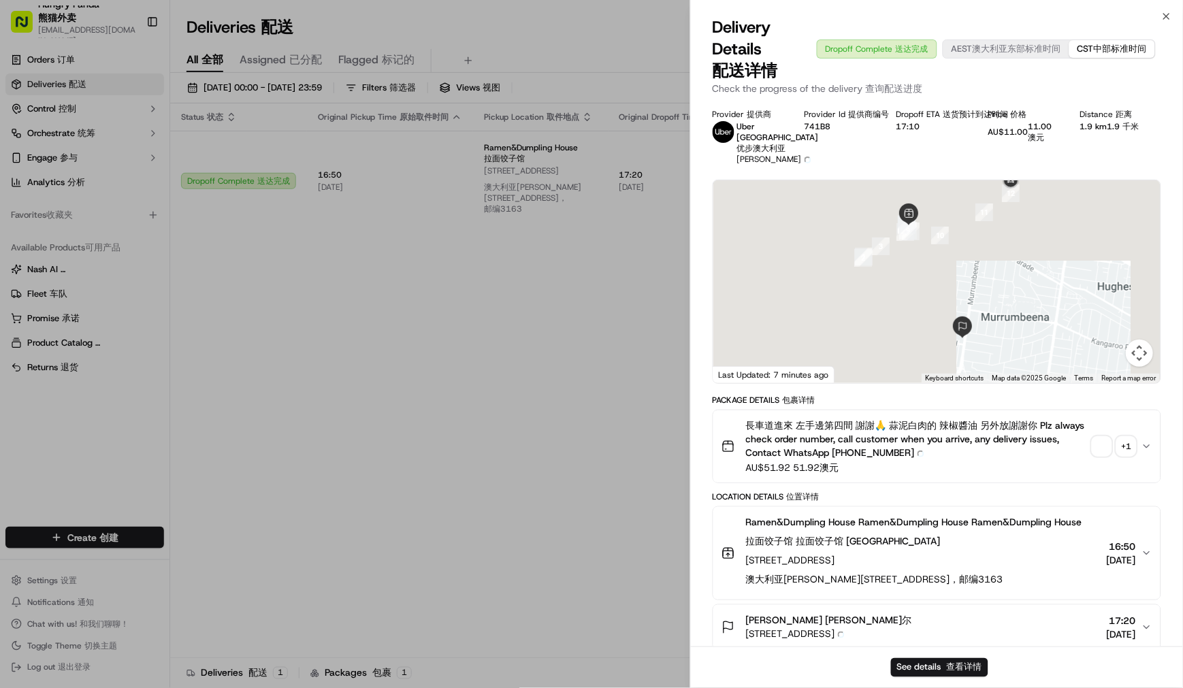
click at [1105, 456] on span "button" at bounding box center [1101, 446] width 19 height 19
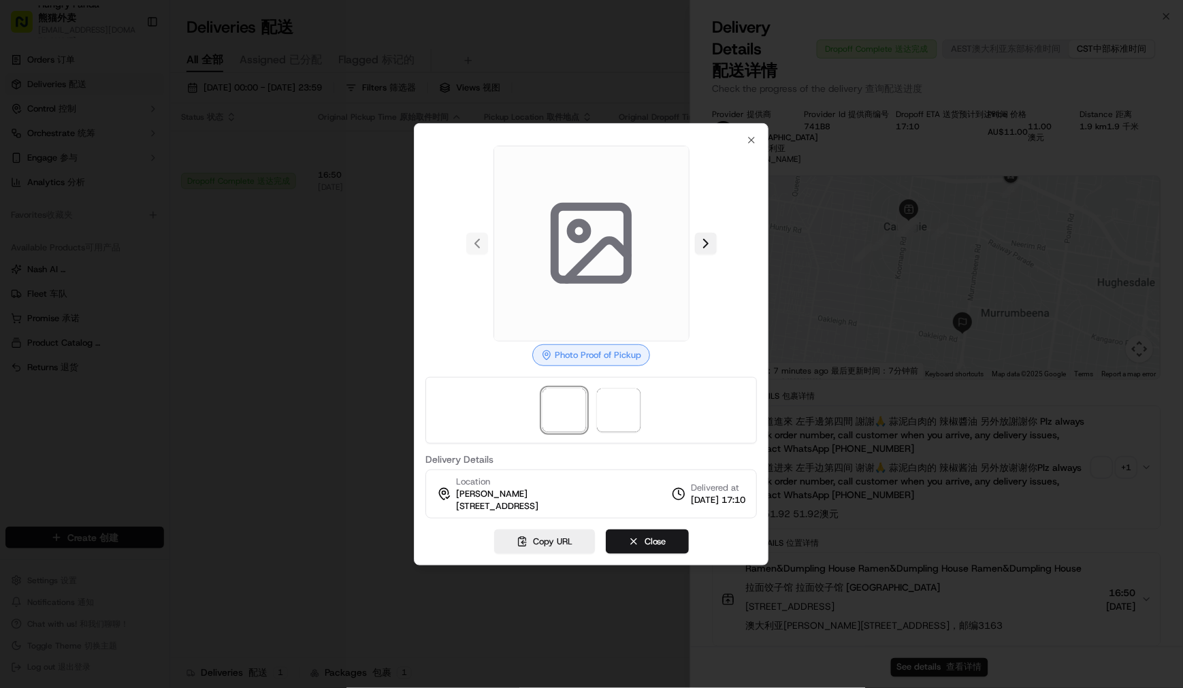
click at [708, 239] on button at bounding box center [706, 244] width 22 height 22
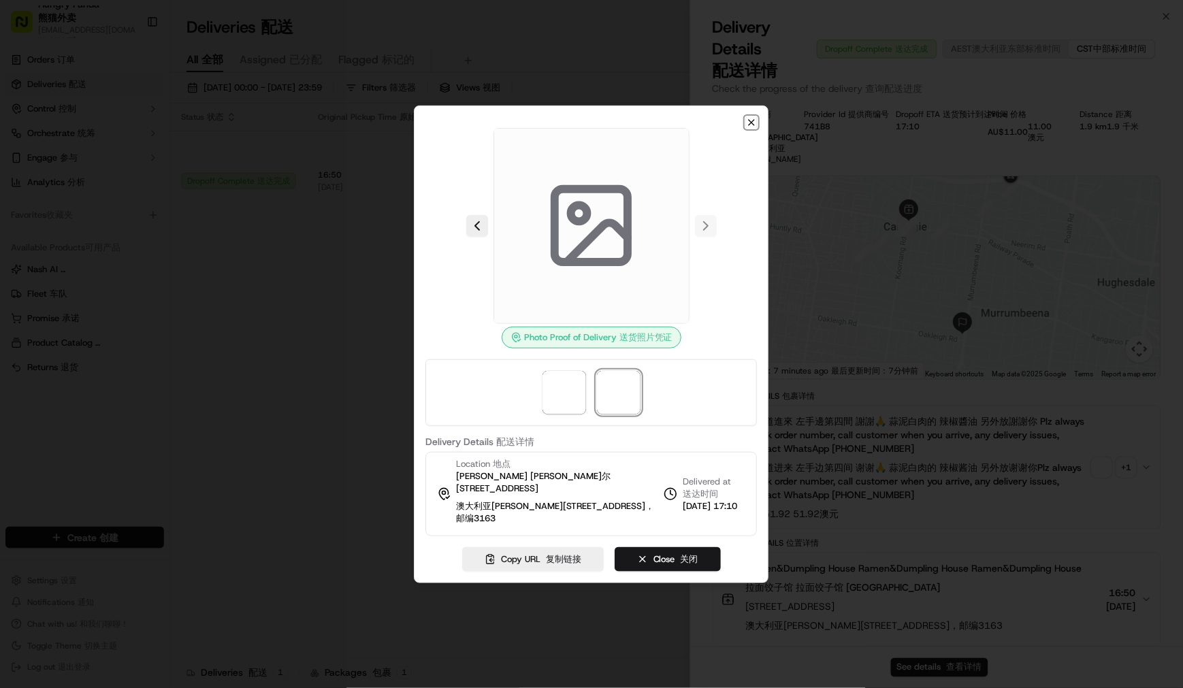
click at [750, 120] on icon "button" at bounding box center [752, 122] width 11 height 11
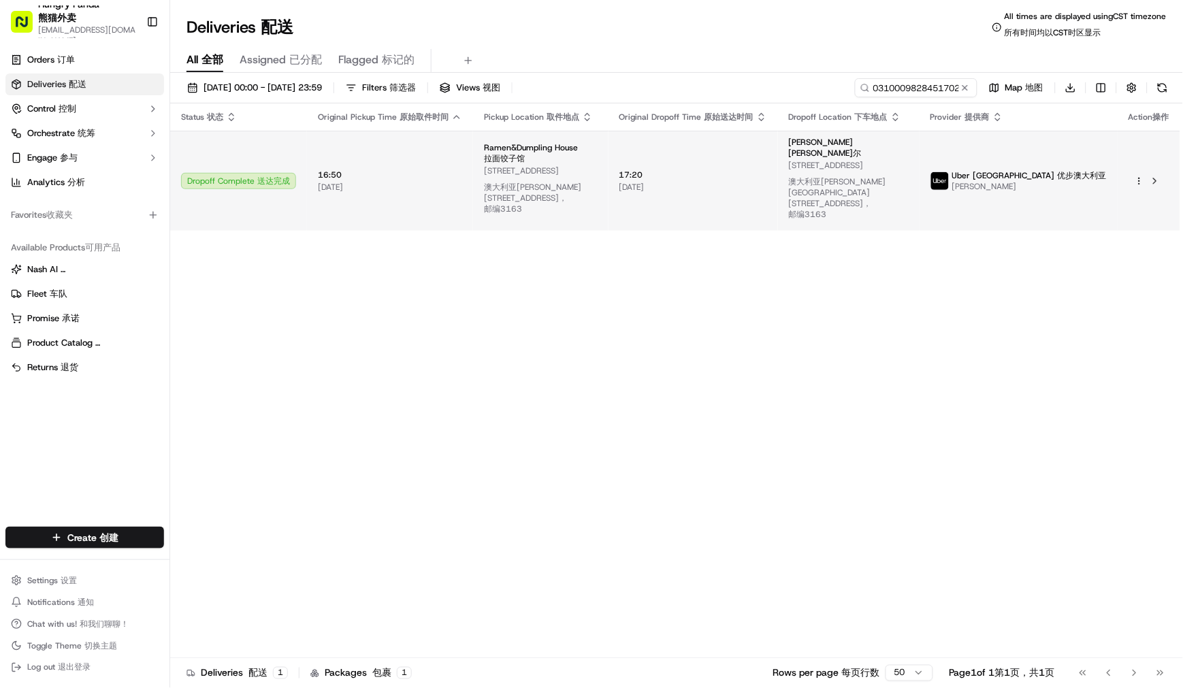
click at [949, 177] on img at bounding box center [940, 181] width 18 height 18
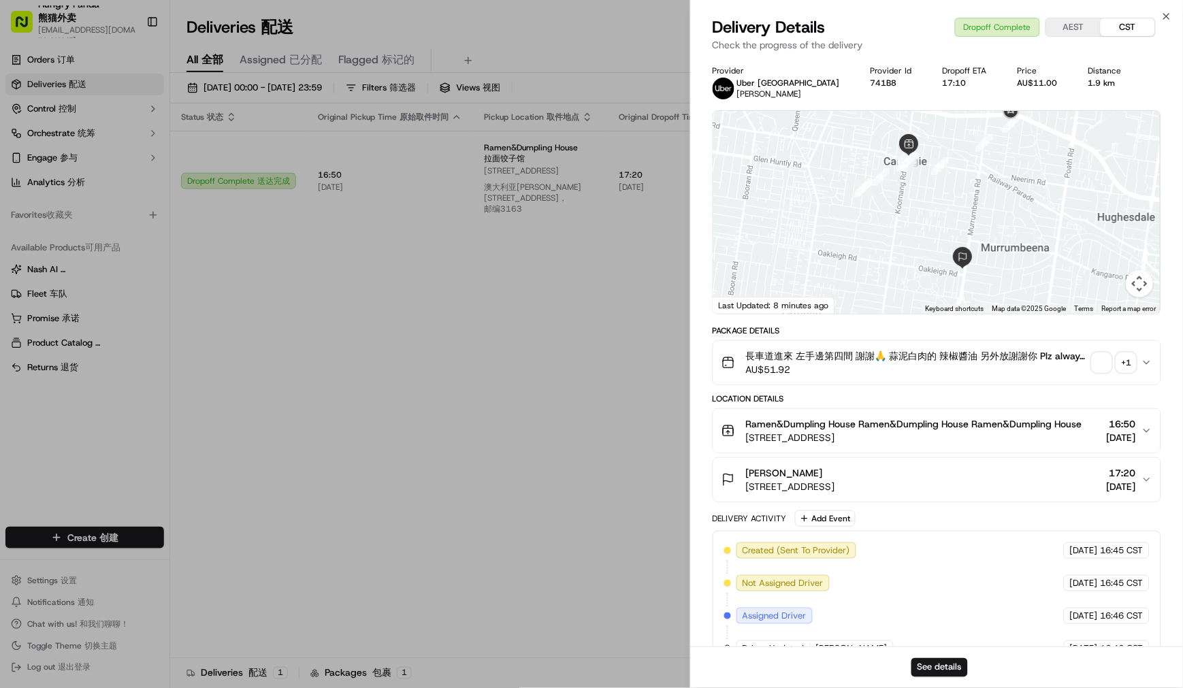
click at [1105, 363] on span "button" at bounding box center [1101, 362] width 19 height 19
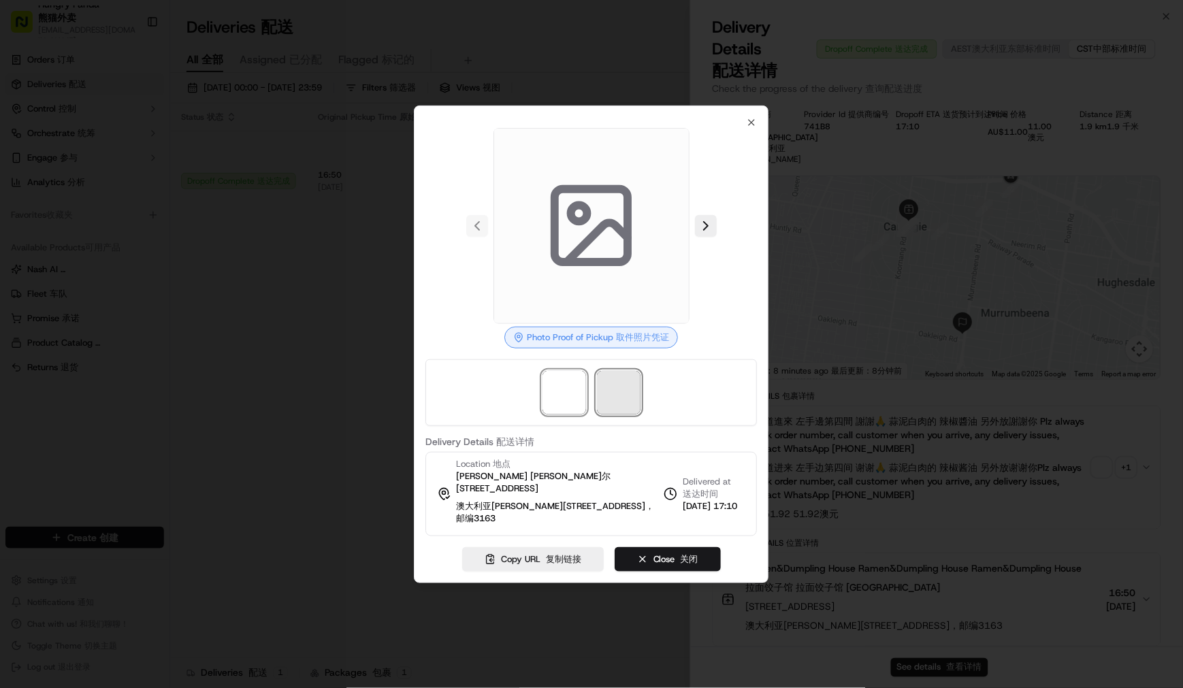
click at [630, 397] on span at bounding box center [619, 393] width 44 height 44
click at [758, 126] on div "Photo Proof of Delivery Photo Proof of Pickup 取件照片凭证 Delivery Details Delivery …" at bounding box center [591, 344] width 355 height 478
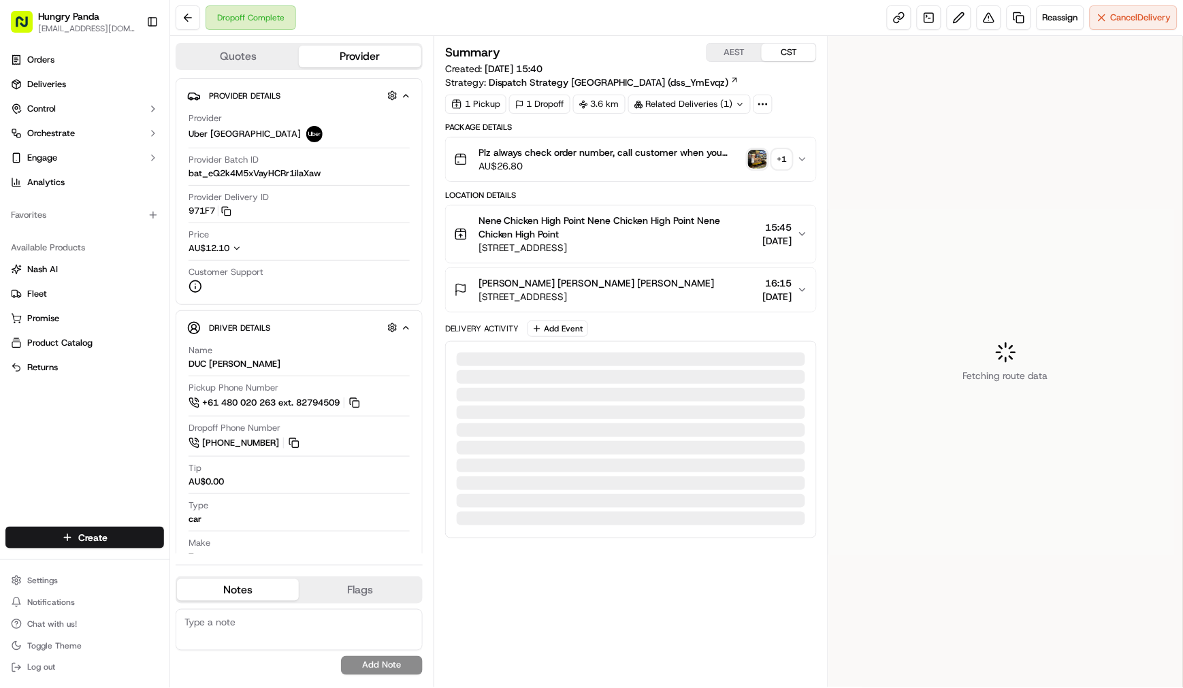
click at [981, 485] on div "Fetching route data" at bounding box center [1005, 361] width 355 height 651
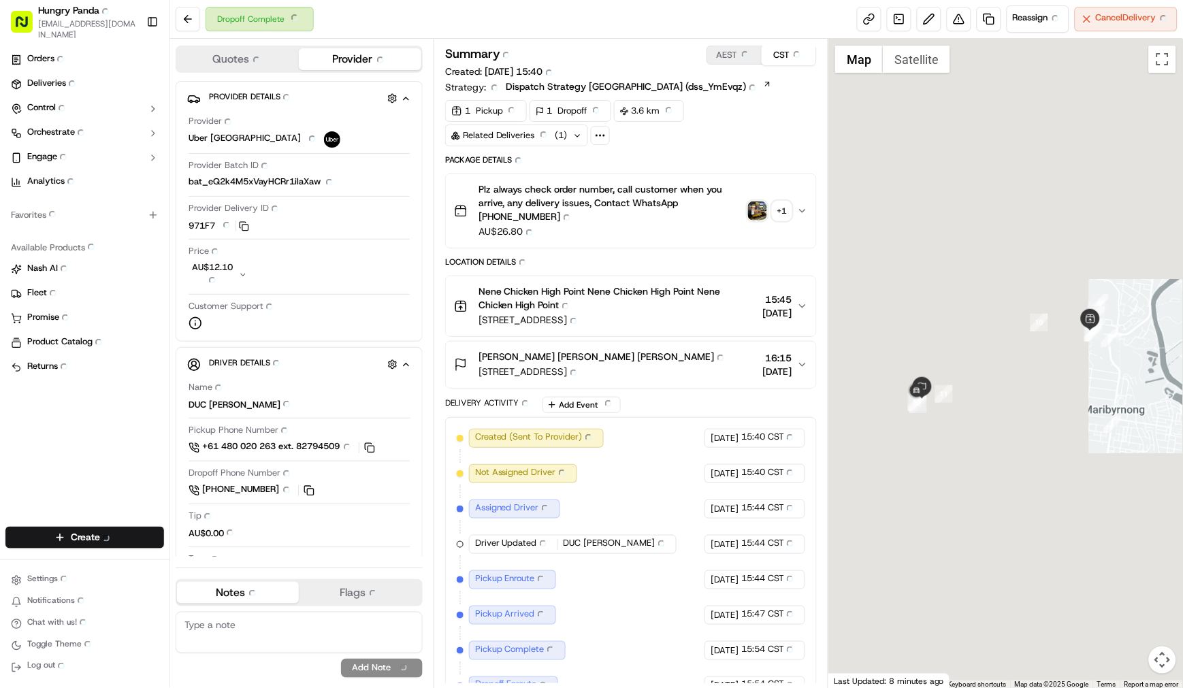
click at [760, 212] on img "button" at bounding box center [757, 210] width 19 height 19
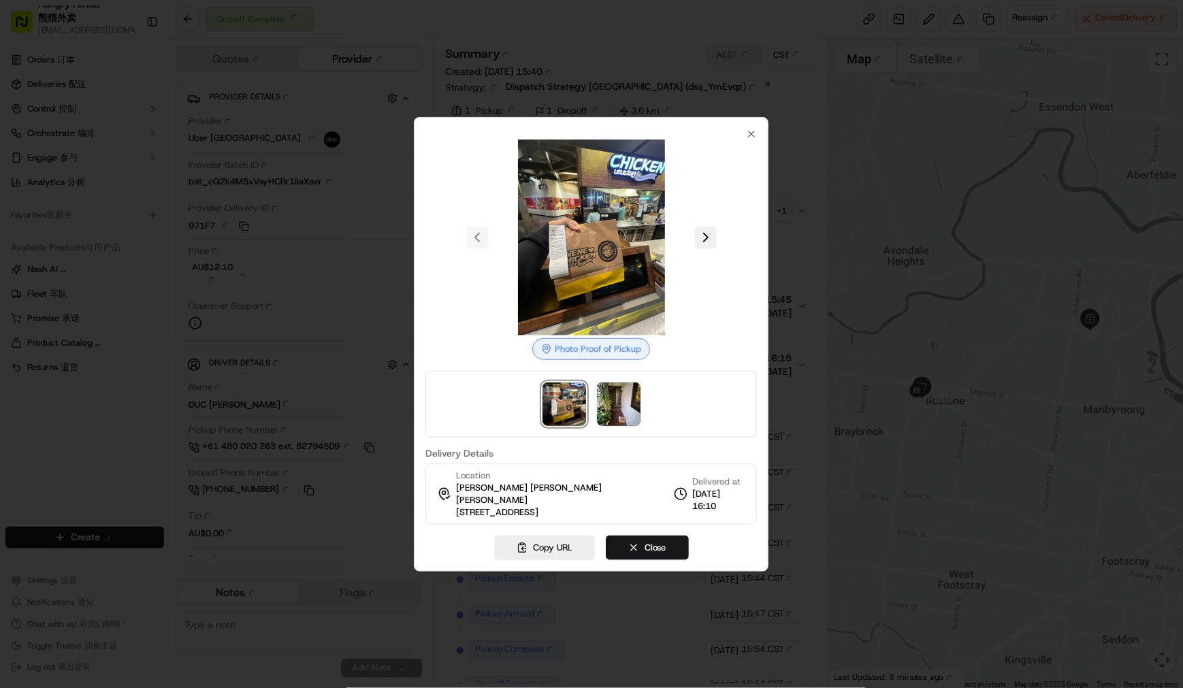
click at [706, 246] on button at bounding box center [706, 238] width 22 height 22
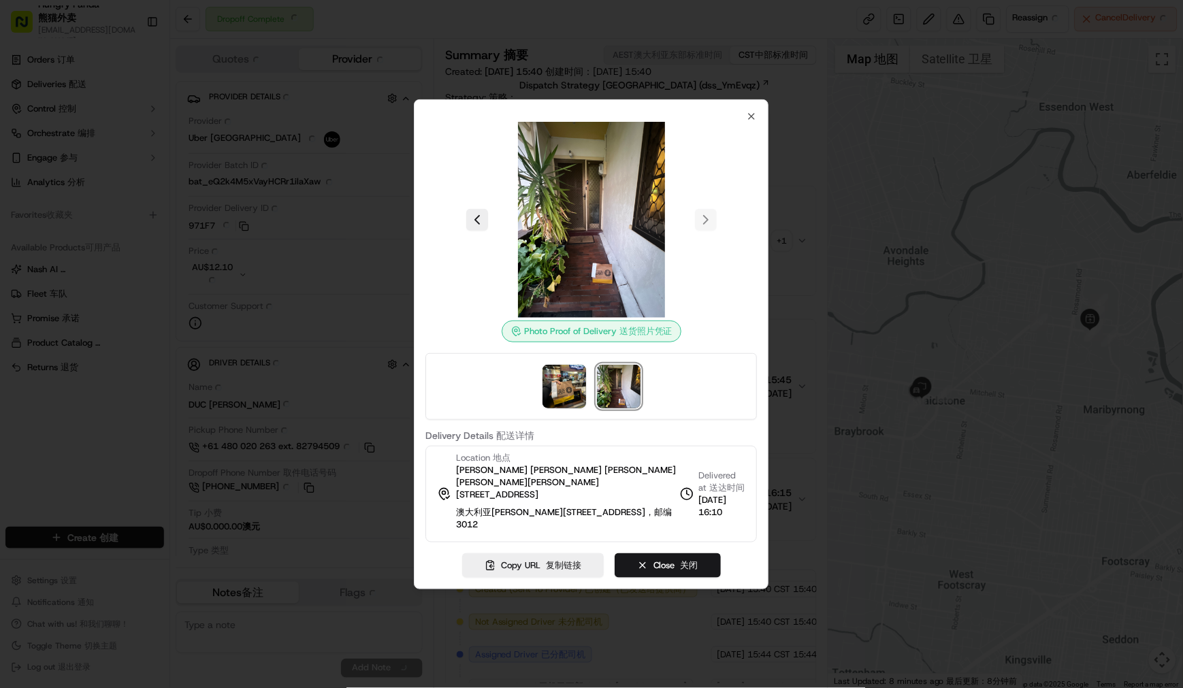
drag, startPoint x: 1086, startPoint y: 363, endPoint x: 1060, endPoint y: 362, distance: 25.2
click at [1086, 363] on div at bounding box center [591, 344] width 1183 height 688
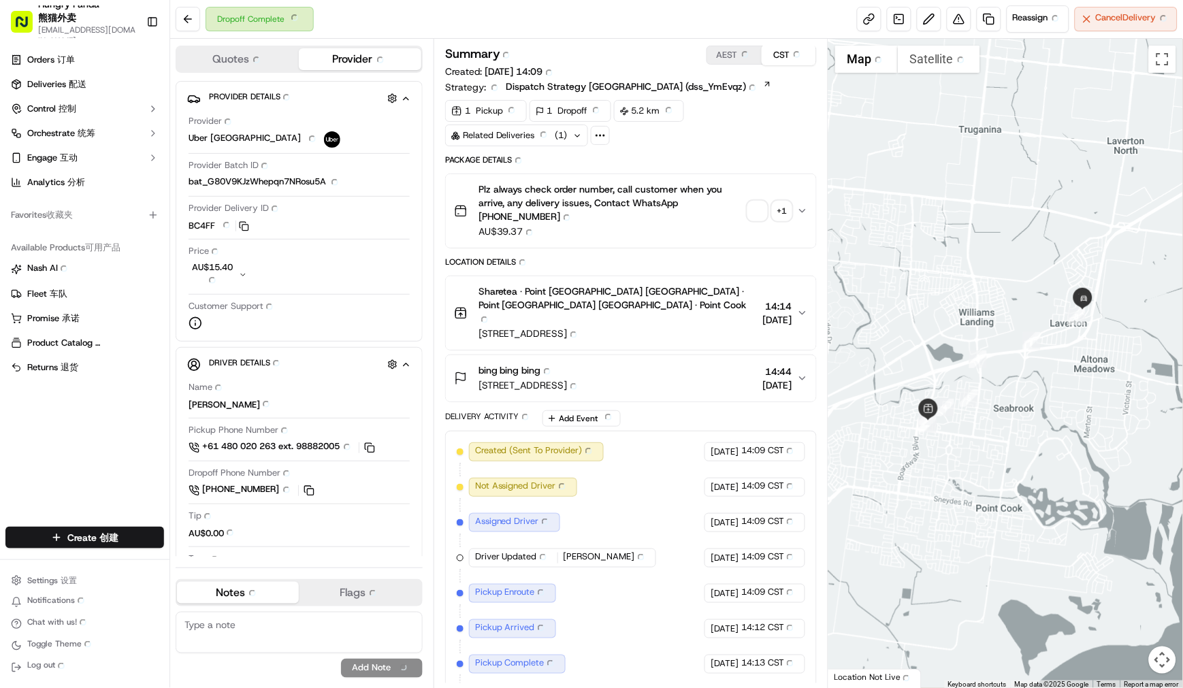
click at [748, 205] on div "button" at bounding box center [757, 210] width 19 height 19
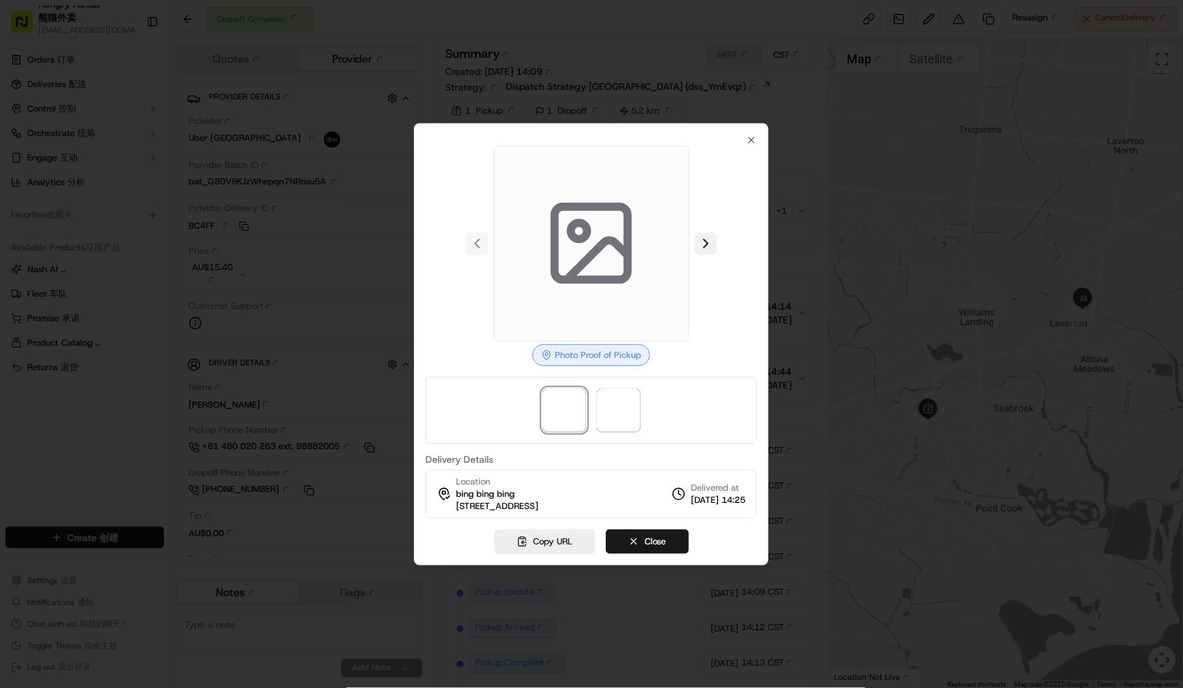
click at [706, 248] on button at bounding box center [706, 244] width 22 height 22
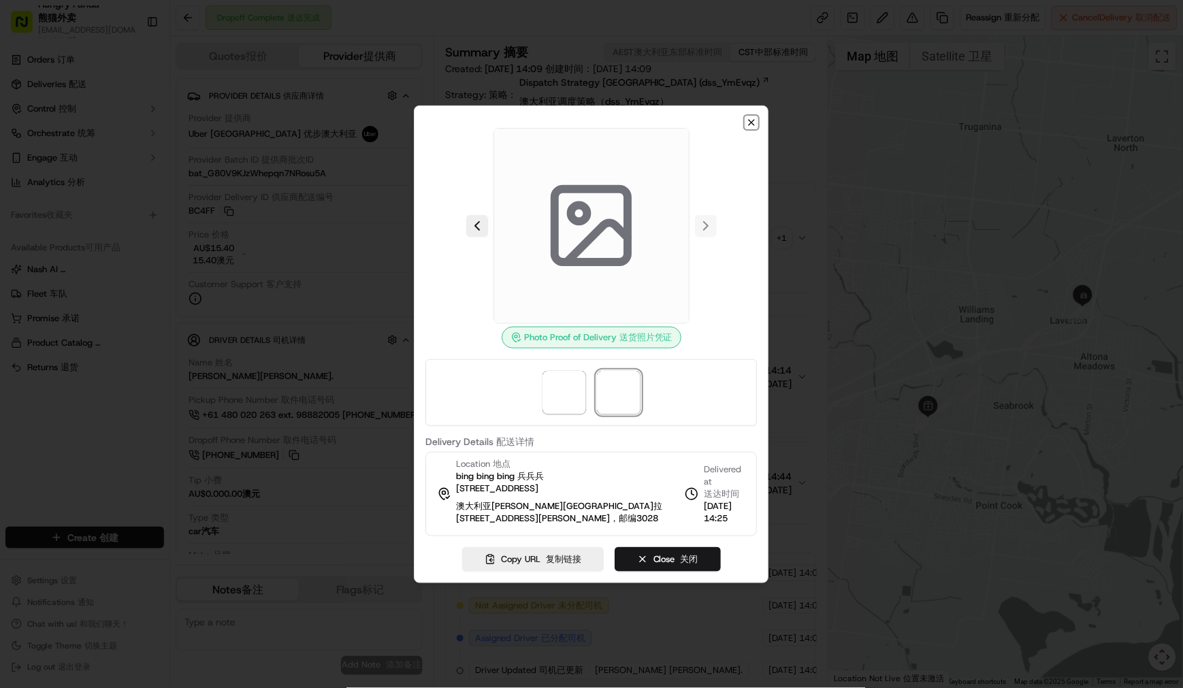
click at [756, 120] on icon "button" at bounding box center [752, 122] width 11 height 11
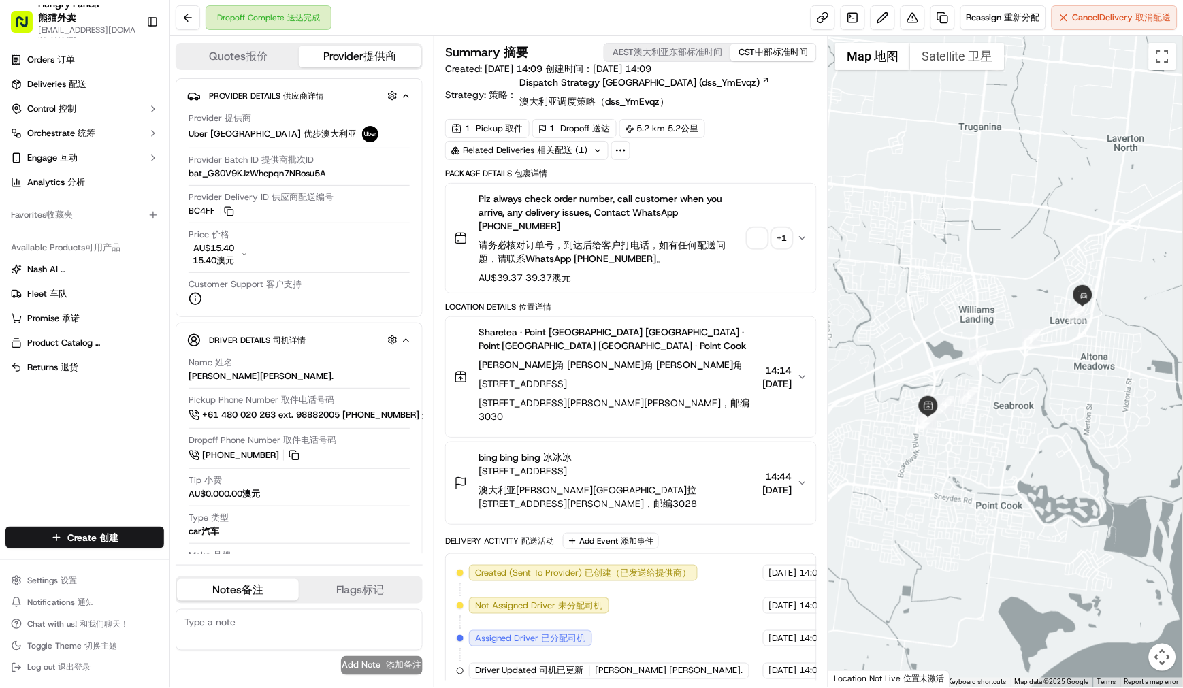
click at [751, 238] on span "button" at bounding box center [757, 238] width 19 height 19
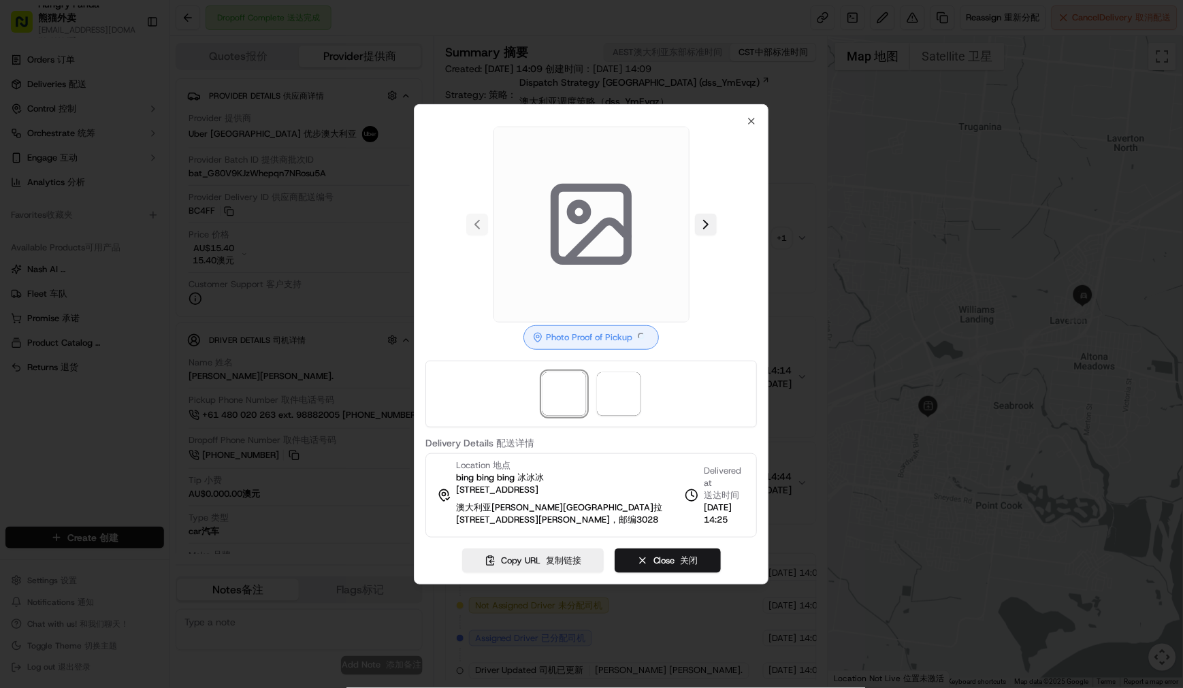
click at [706, 222] on button at bounding box center [706, 225] width 22 height 22
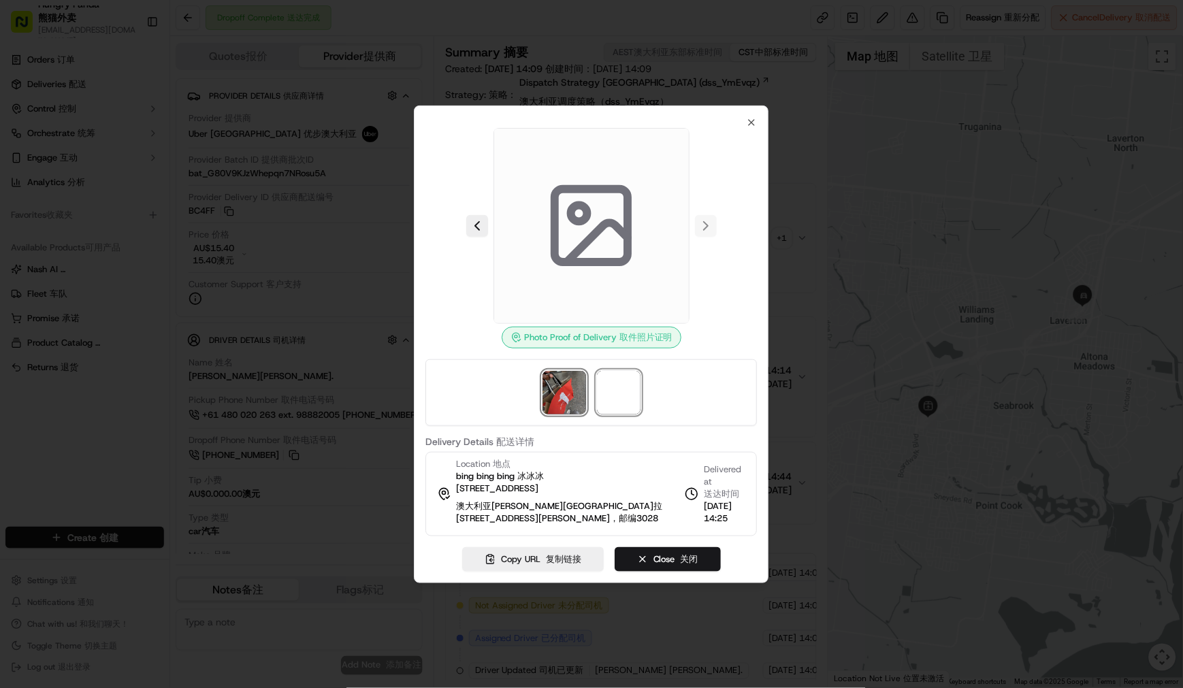
click at [581, 390] on img at bounding box center [564, 393] width 44 height 44
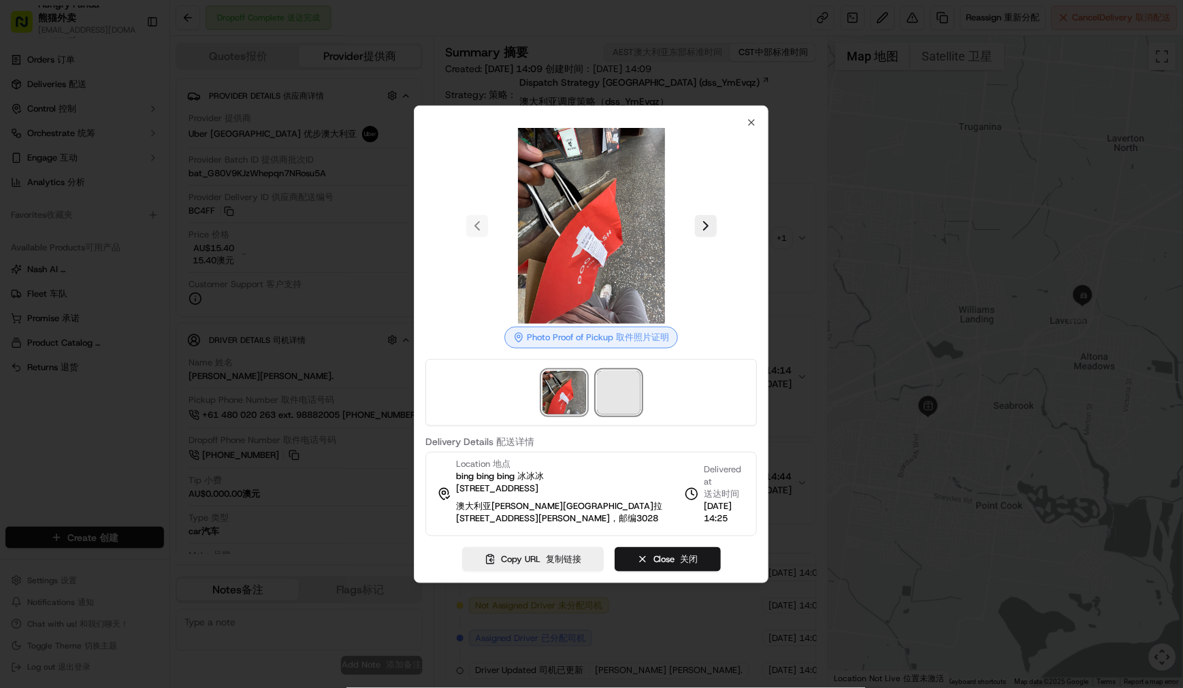
click at [604, 383] on span at bounding box center [619, 393] width 44 height 44
